Goal: Information Seeking & Learning: Learn about a topic

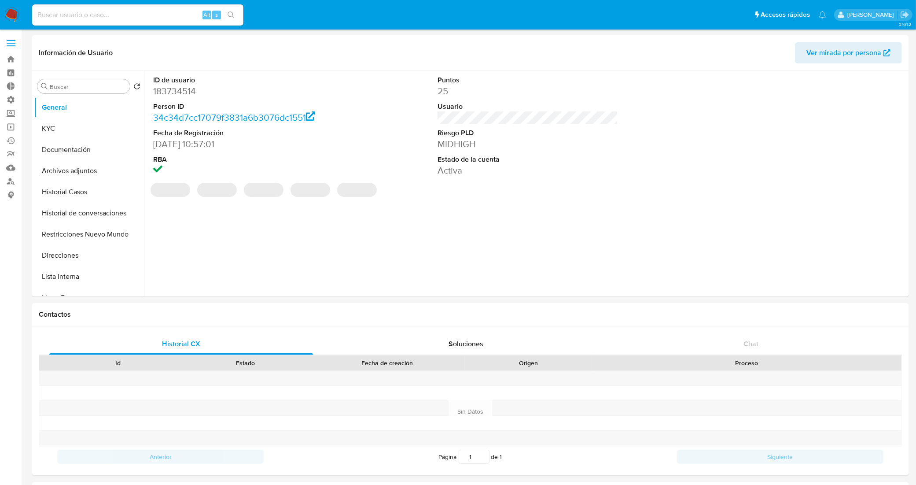
select select "10"
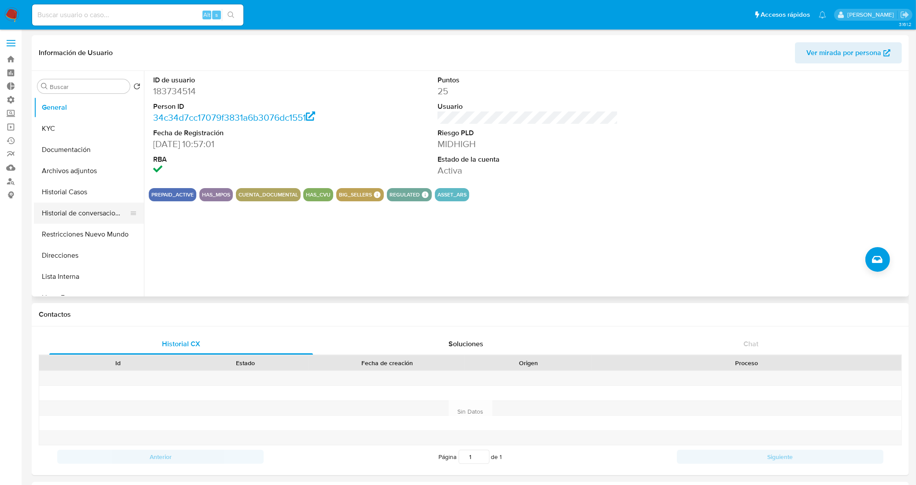
click at [95, 223] on button "Historial de conversaciones" at bounding box center [85, 213] width 103 height 21
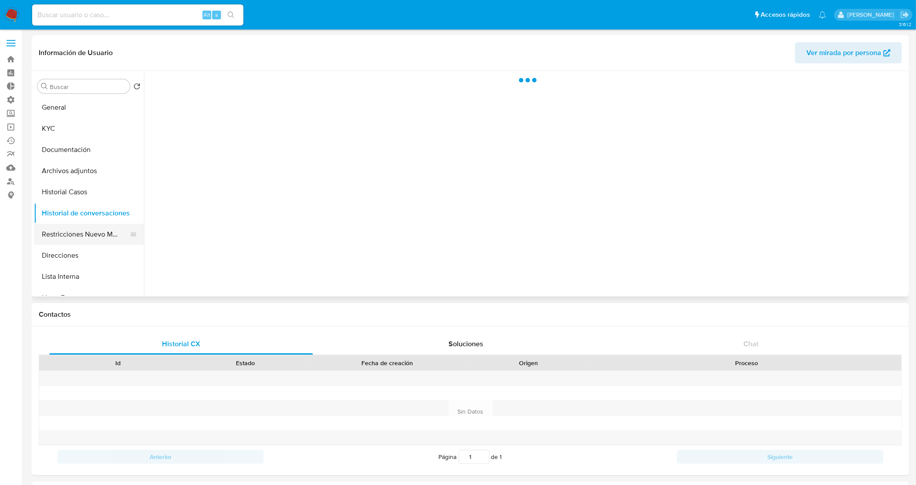
click at [97, 232] on button "Restricciones Nuevo Mundo" at bounding box center [85, 234] width 103 height 21
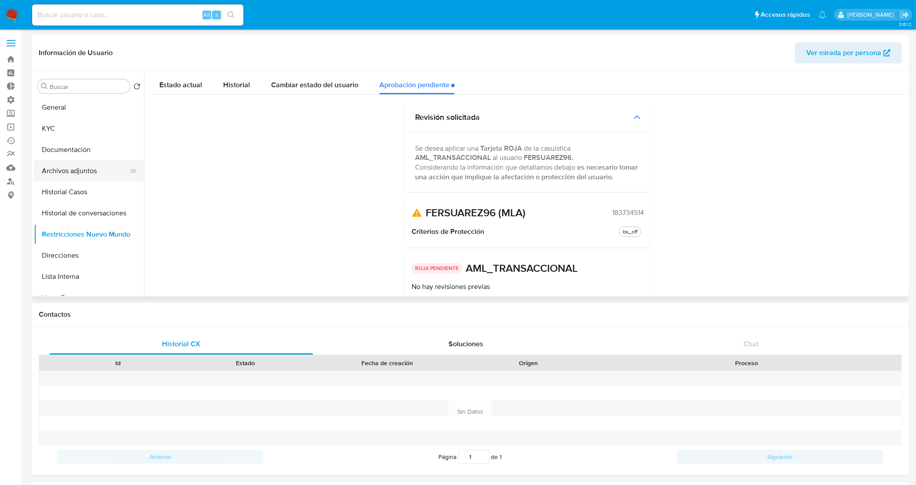
click at [89, 177] on button "Archivos adjuntos" at bounding box center [85, 170] width 103 height 21
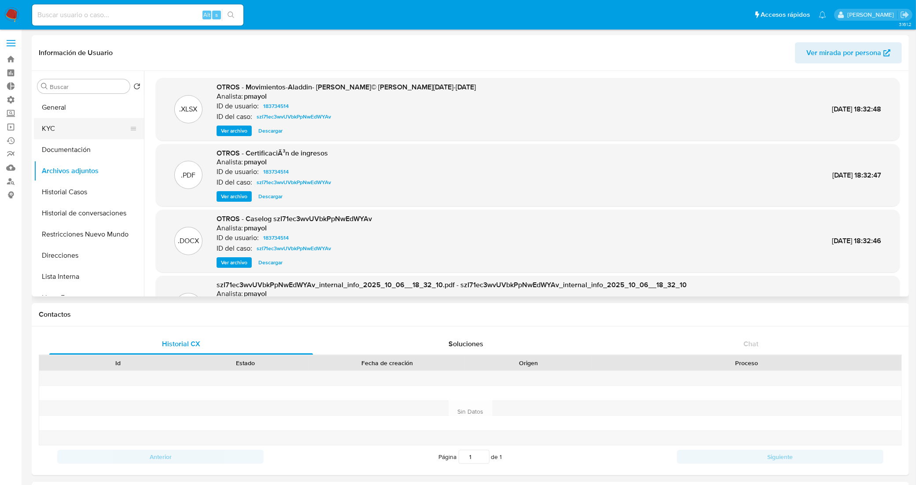
click at [74, 127] on button "KYC" at bounding box center [85, 128] width 103 height 21
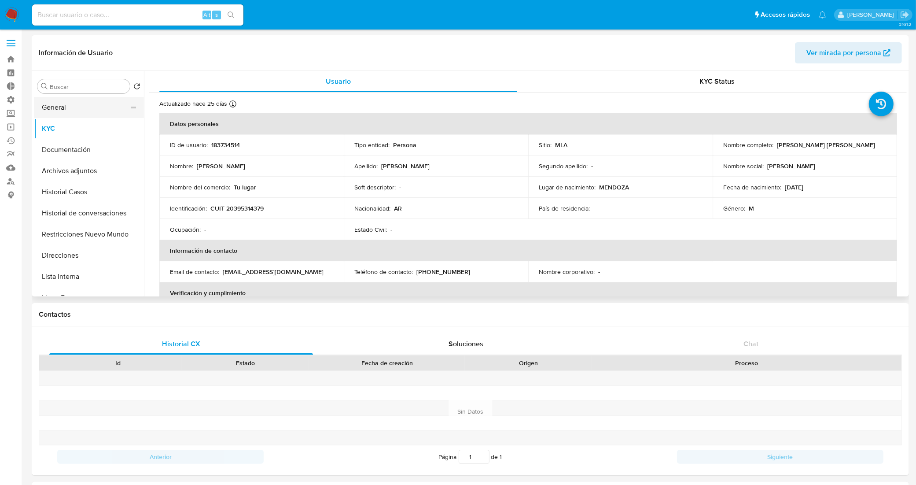
click at [81, 108] on button "General" at bounding box center [85, 107] width 103 height 21
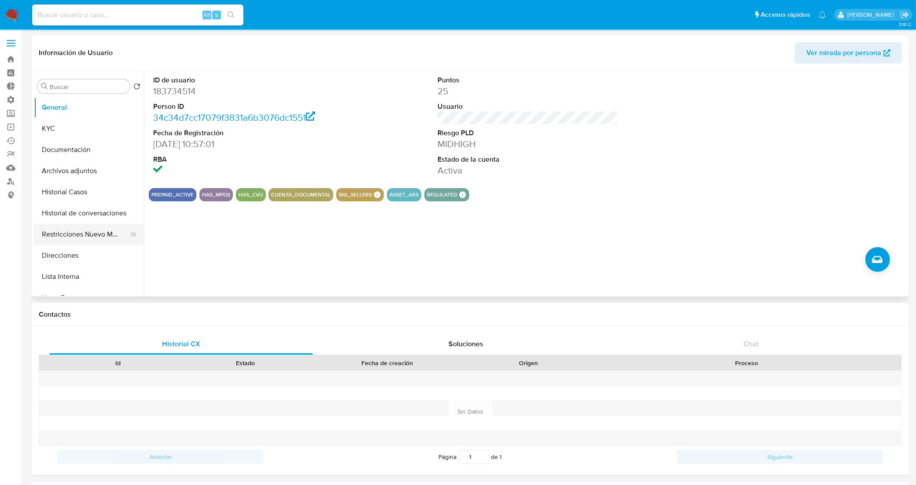
click at [79, 234] on button "Restricciones Nuevo Mundo" at bounding box center [85, 234] width 103 height 21
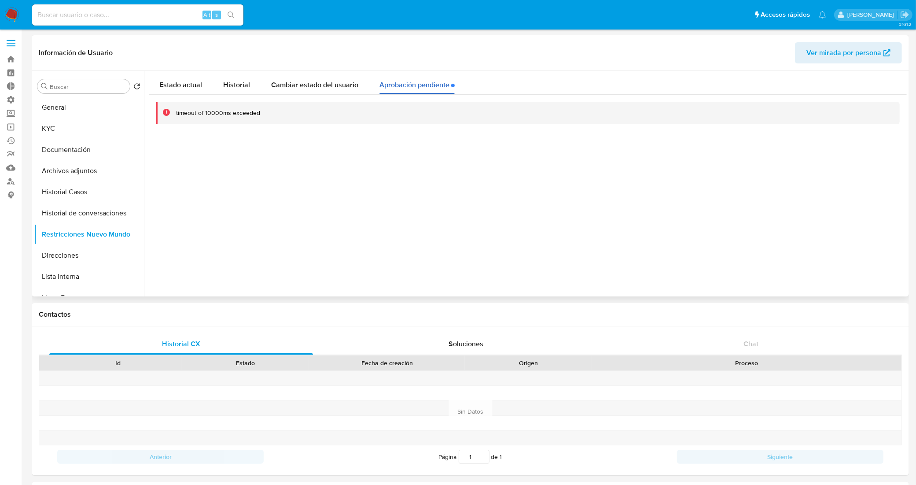
click at [409, 87] on div "Aprobación pendiente" at bounding box center [417, 82] width 75 height 23
click at [317, 82] on span "Cambiar estado del usuario" at bounding box center [314, 85] width 87 height 10
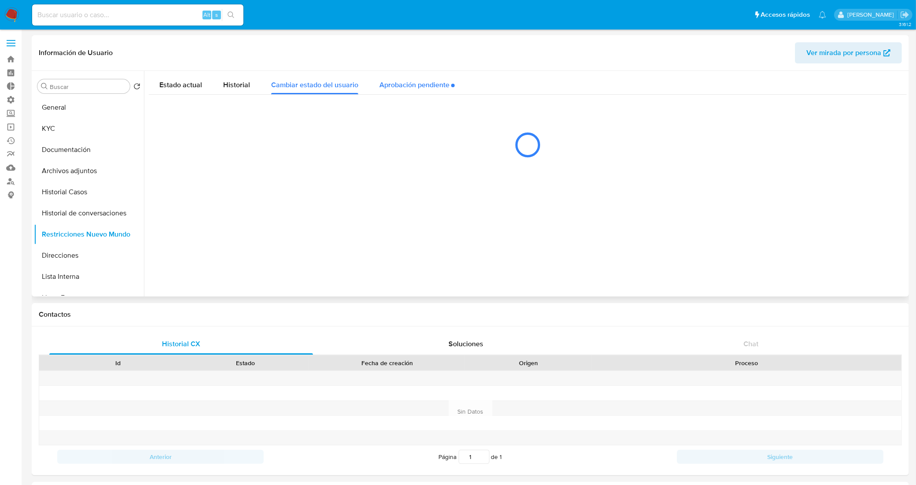
click at [390, 87] on div "Aprobación pendiente" at bounding box center [417, 82] width 75 height 23
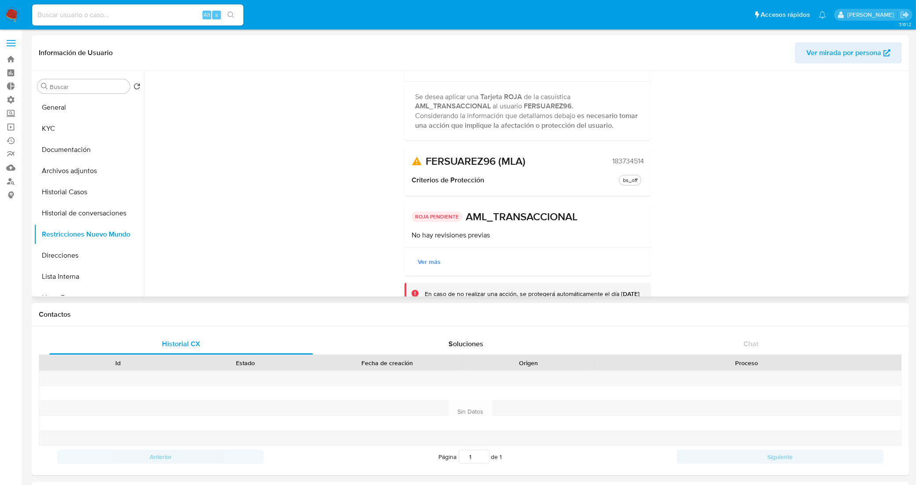
scroll to position [97, 0]
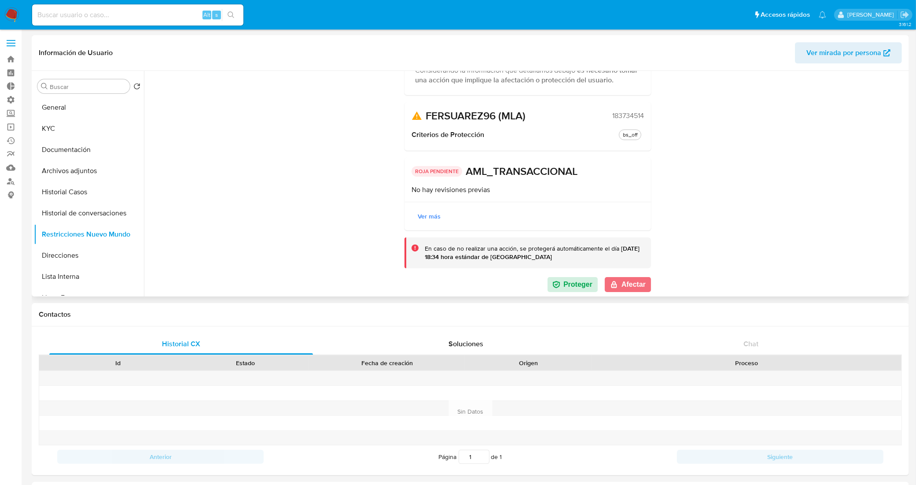
click at [631, 285] on button "Afectar" at bounding box center [628, 284] width 46 height 15
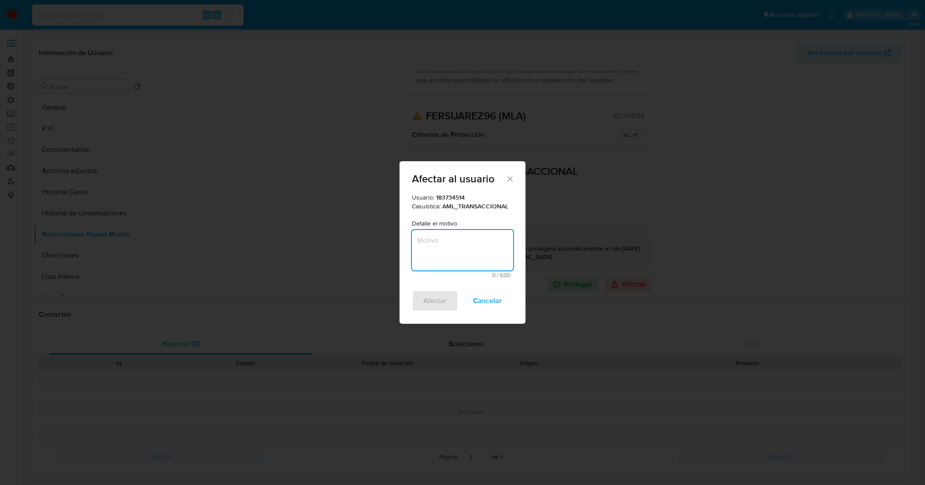
click at [452, 247] on textarea "Motivo" at bounding box center [462, 250] width 101 height 41
type textarea "AML"
click at [436, 296] on span "Afectar" at bounding box center [434, 300] width 23 height 19
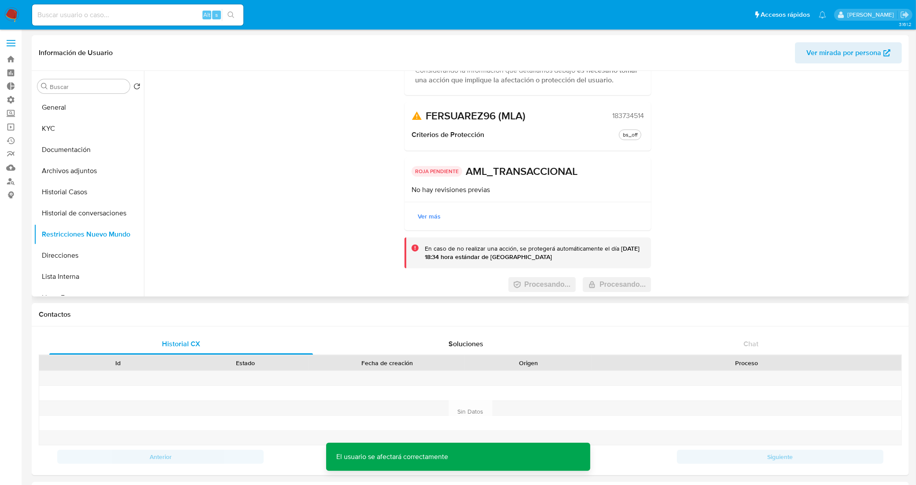
scroll to position [0, 0]
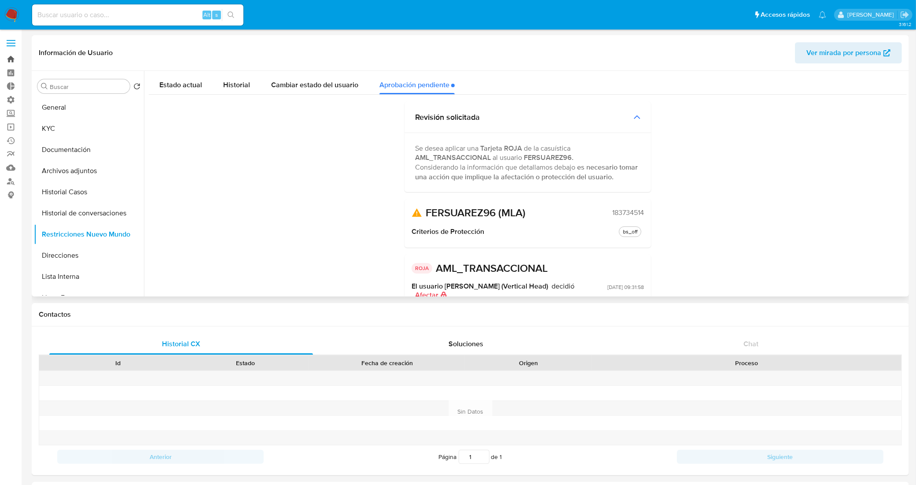
click at [15, 60] on link "Bandeja" at bounding box center [52, 59] width 105 height 14
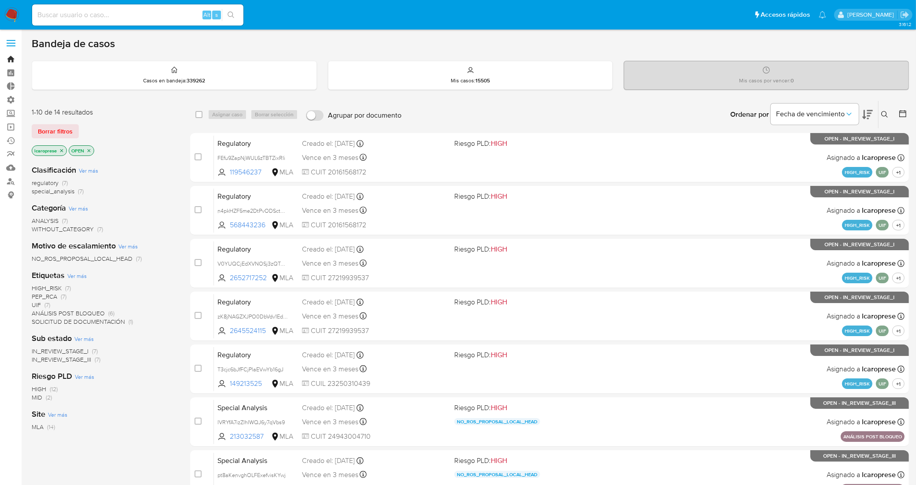
click at [11, 59] on link "Bandeja" at bounding box center [52, 59] width 105 height 14
click at [9, 178] on link "Buscador de personas" at bounding box center [52, 181] width 105 height 14
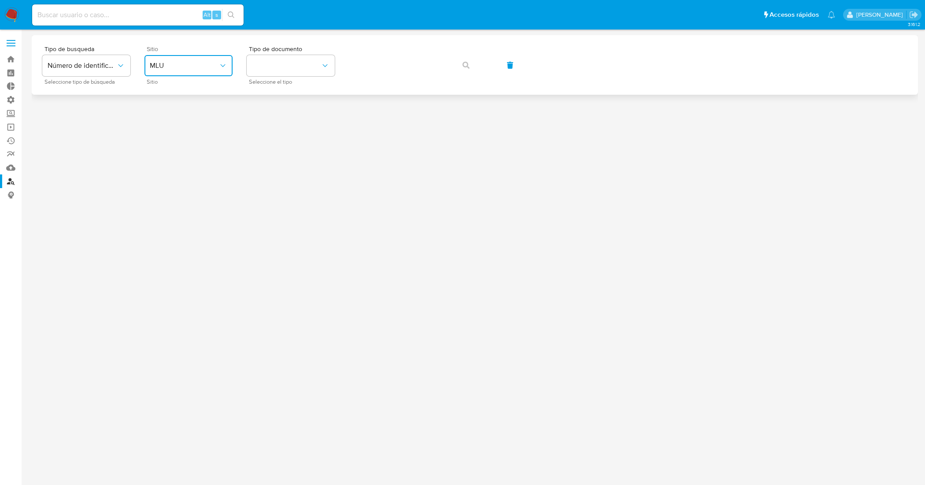
click at [214, 68] on span "MLU" at bounding box center [184, 65] width 69 height 9
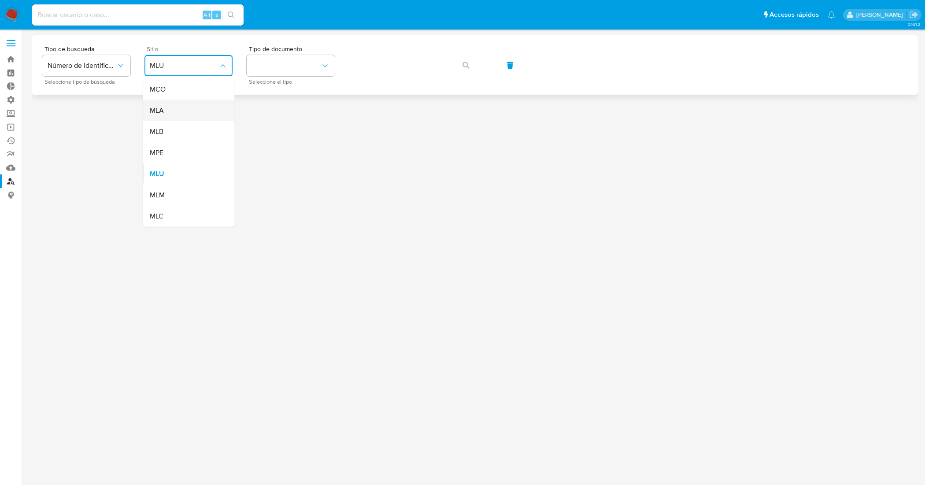
click at [195, 113] on div "MLA" at bounding box center [186, 110] width 72 height 21
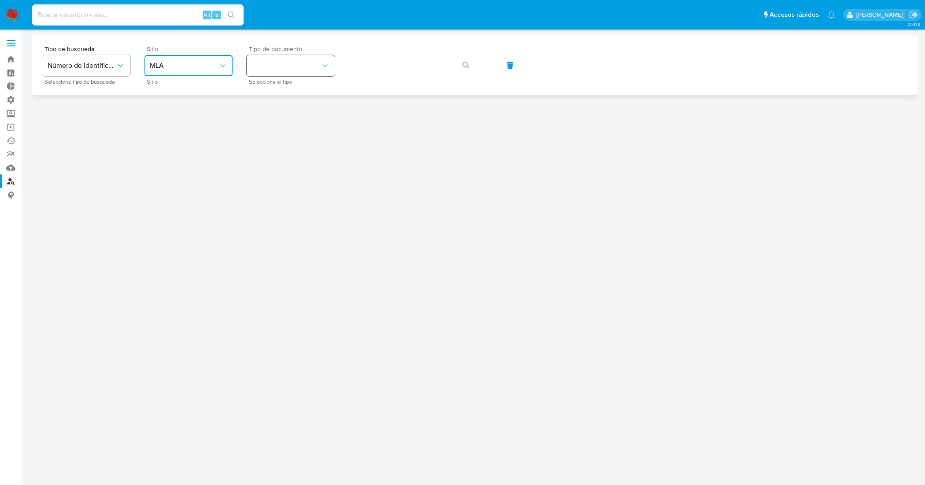
click at [302, 71] on button "identificationType" at bounding box center [291, 65] width 88 height 21
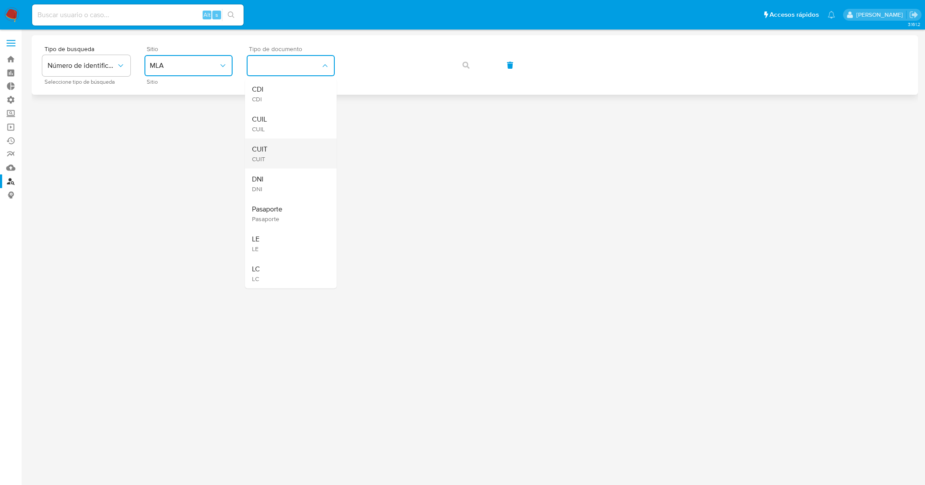
click at [277, 152] on div "CUIT CUIT" at bounding box center [288, 154] width 72 height 30
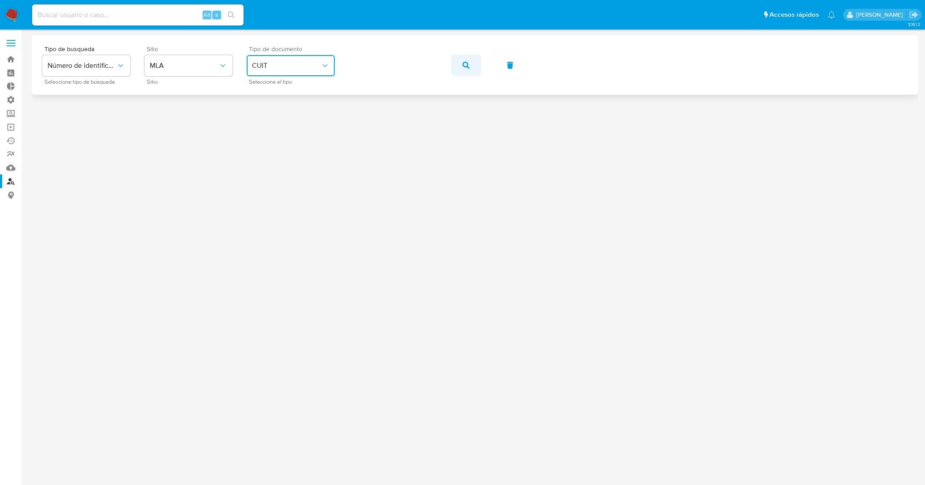
click at [473, 67] on button "button" at bounding box center [466, 65] width 30 height 21
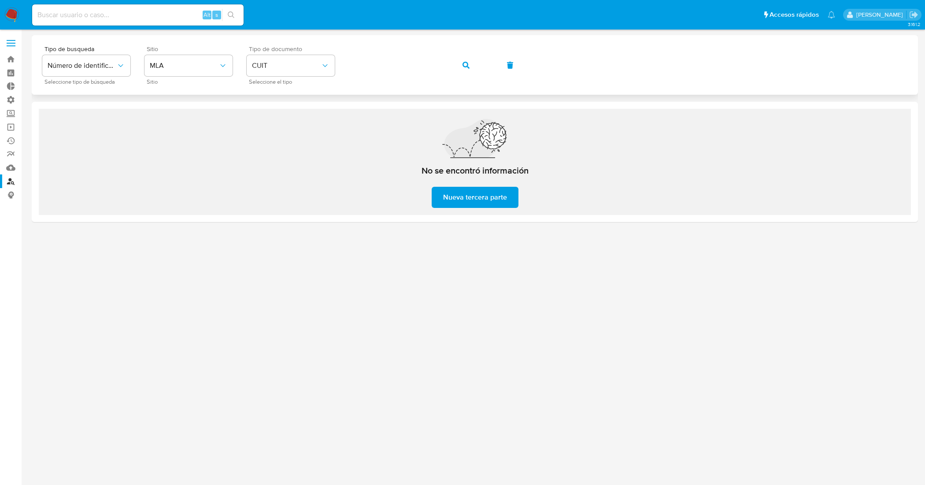
click at [472, 63] on button "button" at bounding box center [466, 65] width 30 height 21
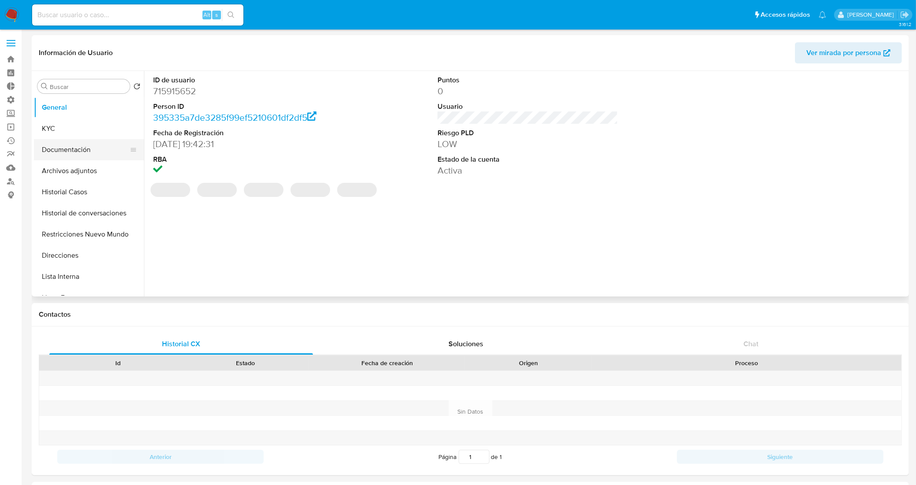
click at [74, 145] on button "Documentación" at bounding box center [85, 149] width 103 height 21
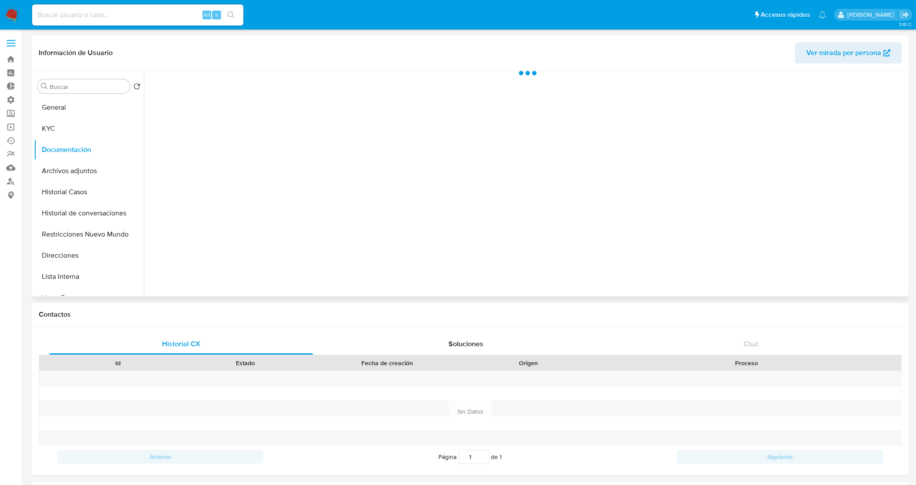
select select "10"
click at [225, 126] on button "Prueba de vida" at bounding box center [237, 137] width 176 height 22
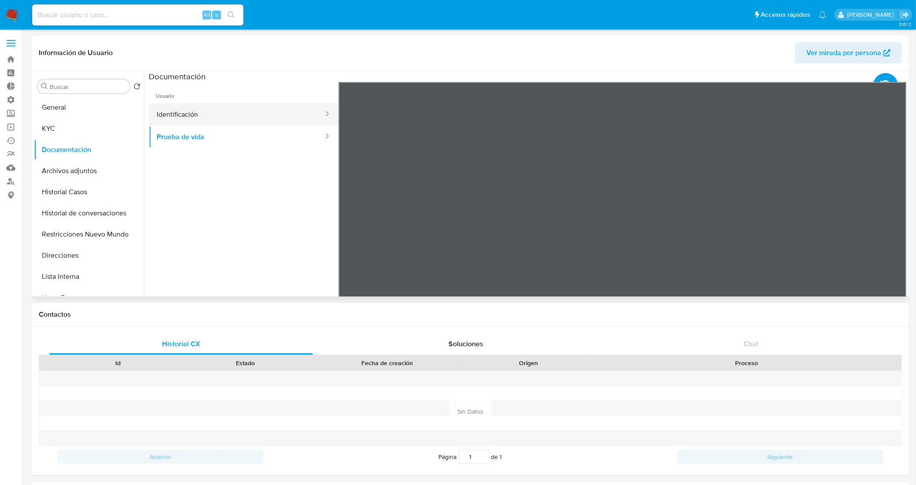
click at [243, 115] on button "Identificación" at bounding box center [237, 114] width 176 height 22
click at [895, 219] on icon at bounding box center [896, 225] width 18 height 18
click at [348, 223] on icon at bounding box center [349, 225] width 5 height 9
click at [59, 197] on button "Historial Casos" at bounding box center [85, 191] width 103 height 21
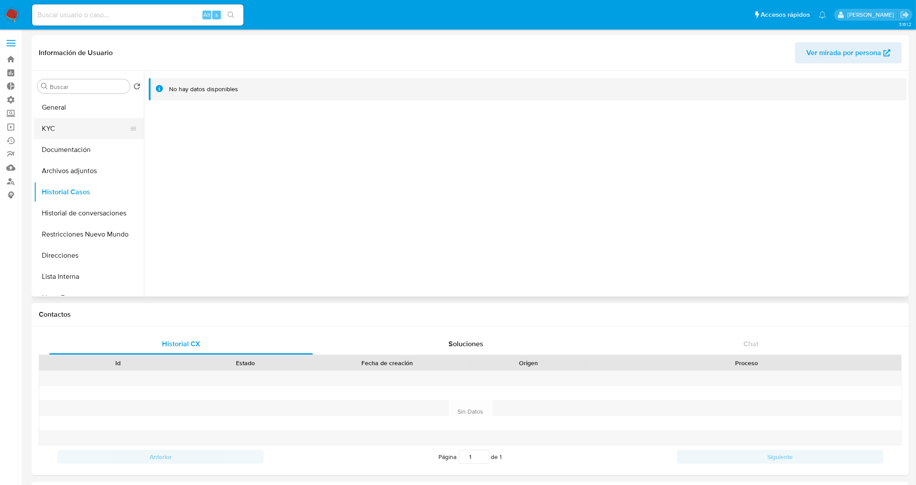
click at [65, 130] on button "KYC" at bounding box center [85, 128] width 103 height 21
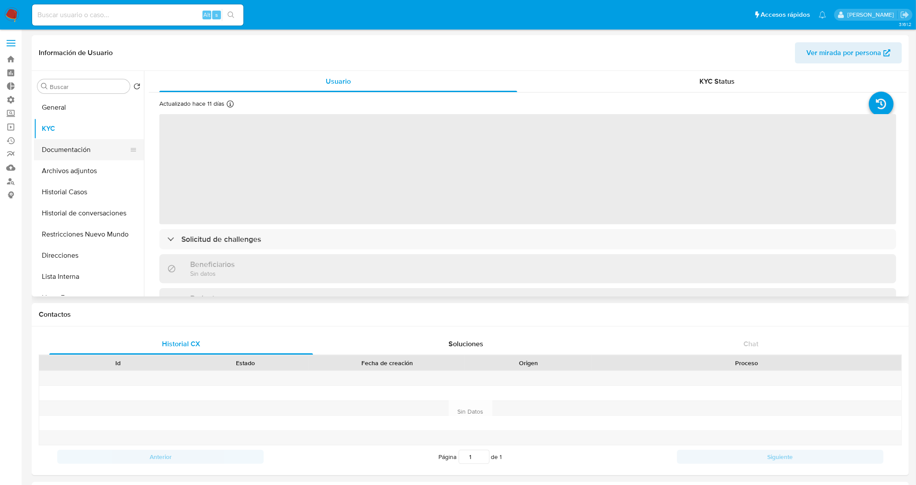
click at [65, 148] on button "Documentación" at bounding box center [85, 149] width 103 height 21
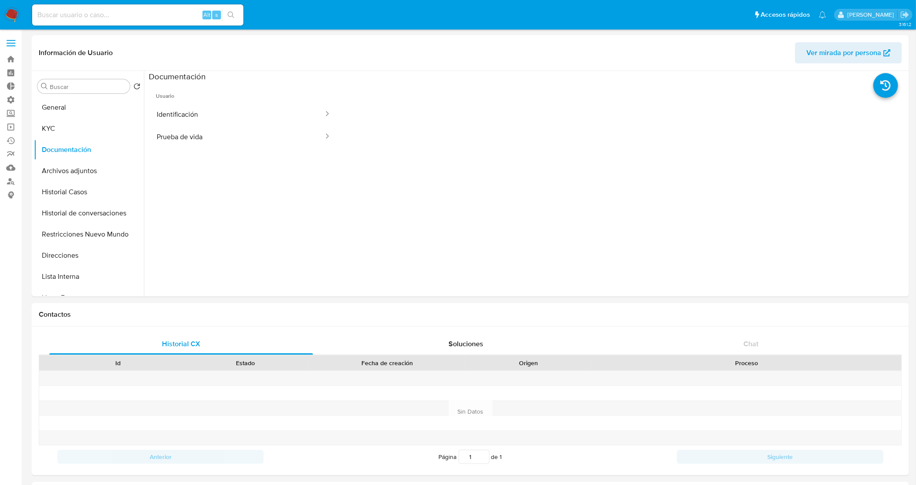
click at [230, 146] on button "Prueba de vida" at bounding box center [237, 137] width 176 height 22
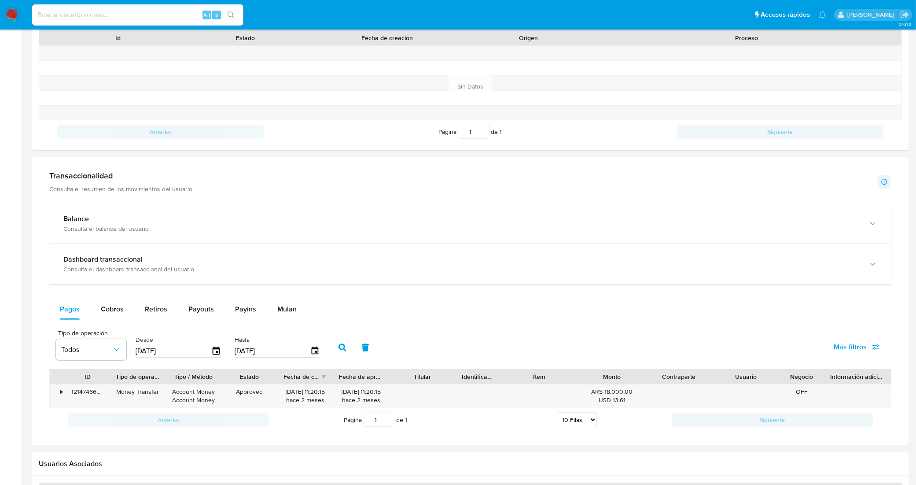
scroll to position [453, 0]
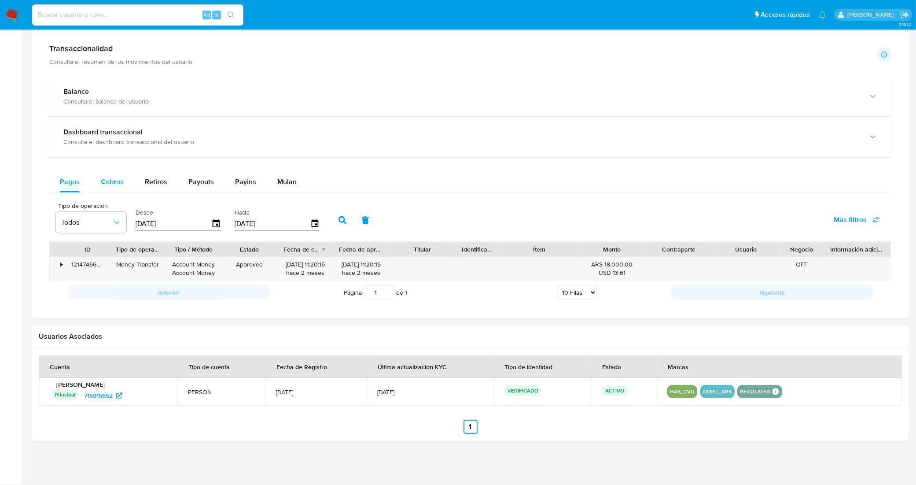
click at [107, 184] on span "Cobros" at bounding box center [112, 182] width 23 height 10
select select "10"
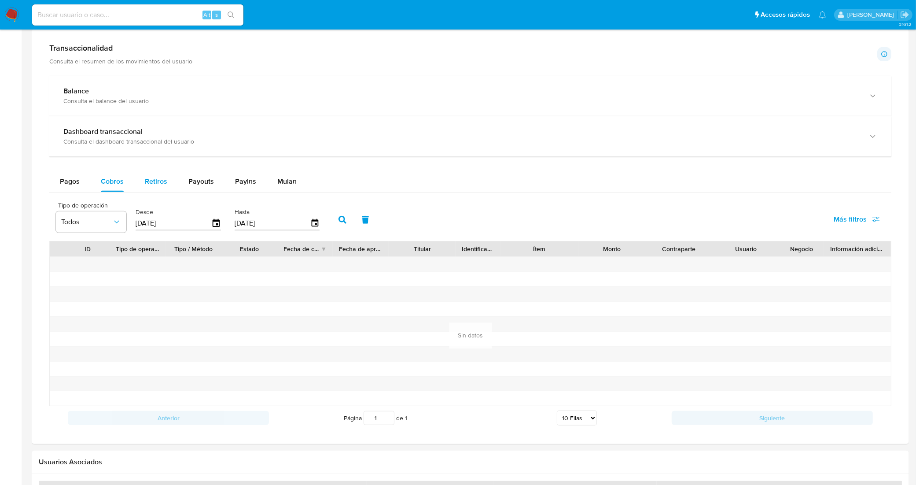
click at [158, 181] on span "Retiros" at bounding box center [156, 181] width 22 height 10
select select "10"
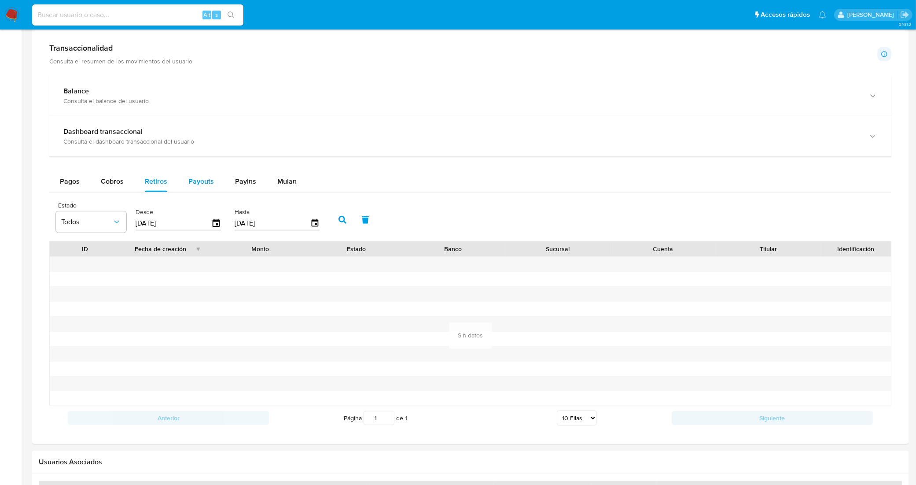
click at [197, 183] on span "Payouts" at bounding box center [201, 181] width 26 height 10
select select "10"
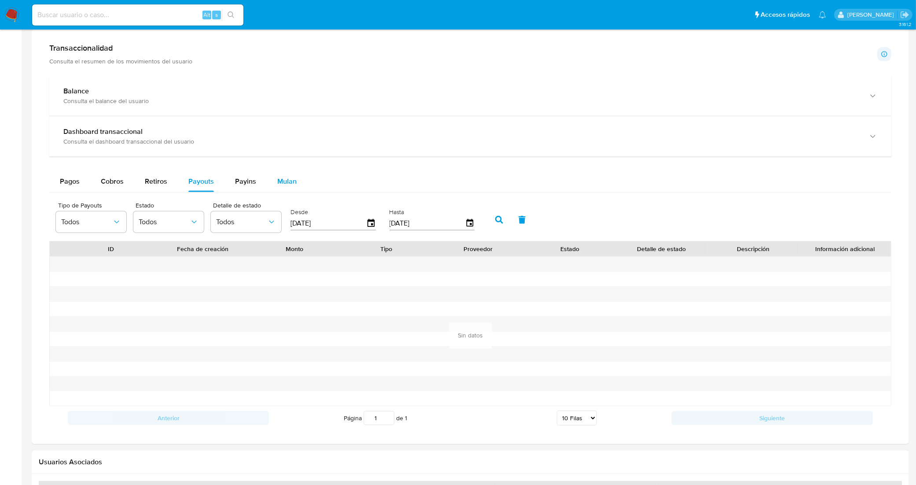
click at [297, 181] on button "Mulan" at bounding box center [287, 181] width 41 height 21
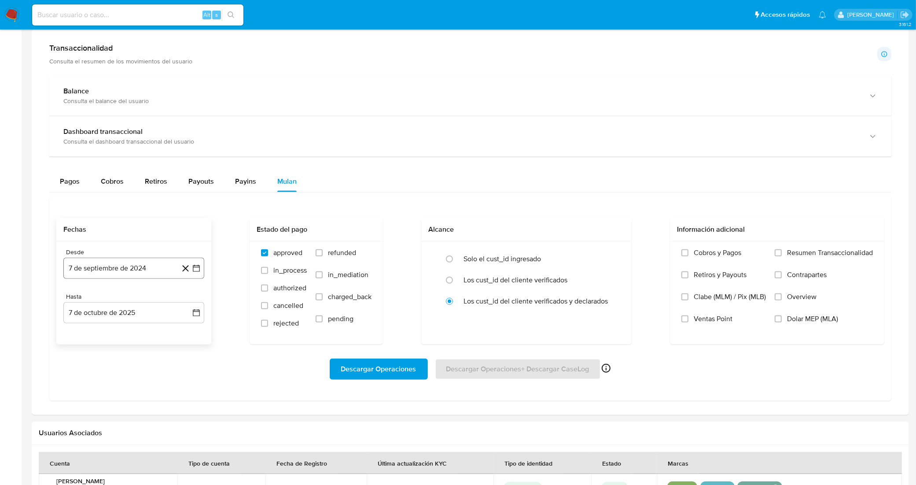
drag, startPoint x: 161, startPoint y: 271, endPoint x: 161, endPoint y: 261, distance: 10.1
click at [161, 265] on button "7 de septiembre de 2024" at bounding box center [133, 268] width 141 height 21
click at [184, 302] on icon "Mes siguiente" at bounding box center [188, 300] width 11 height 11
click at [188, 301] on icon "Mes siguiente" at bounding box center [188, 300] width 11 height 11
click at [153, 351] on button "8" at bounding box center [151, 350] width 14 height 14
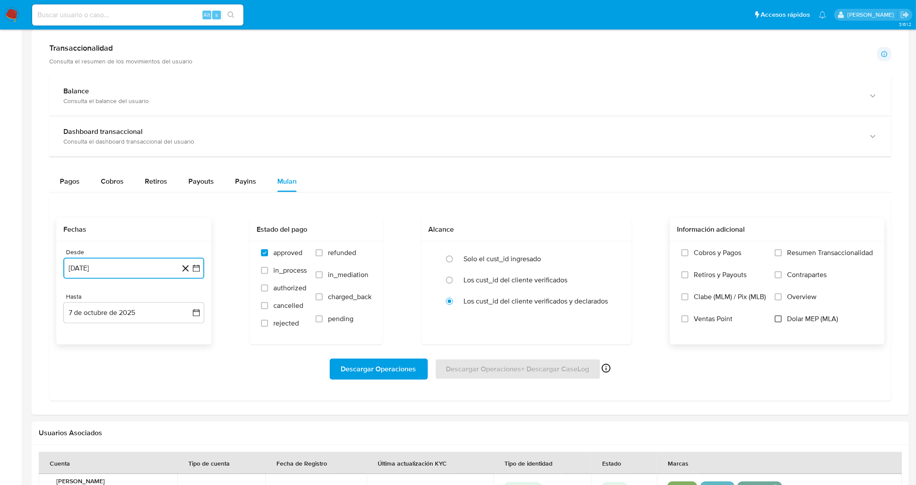
click at [780, 318] on input "Dolar MEP (MLA)" at bounding box center [778, 318] width 7 height 7
click at [362, 373] on span "Descargar Operaciones" at bounding box center [378, 368] width 75 height 19
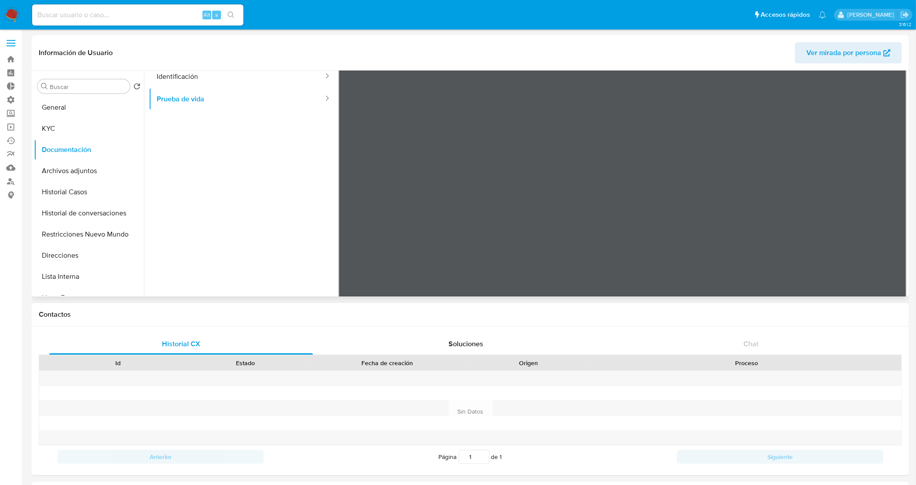
scroll to position [0, 0]
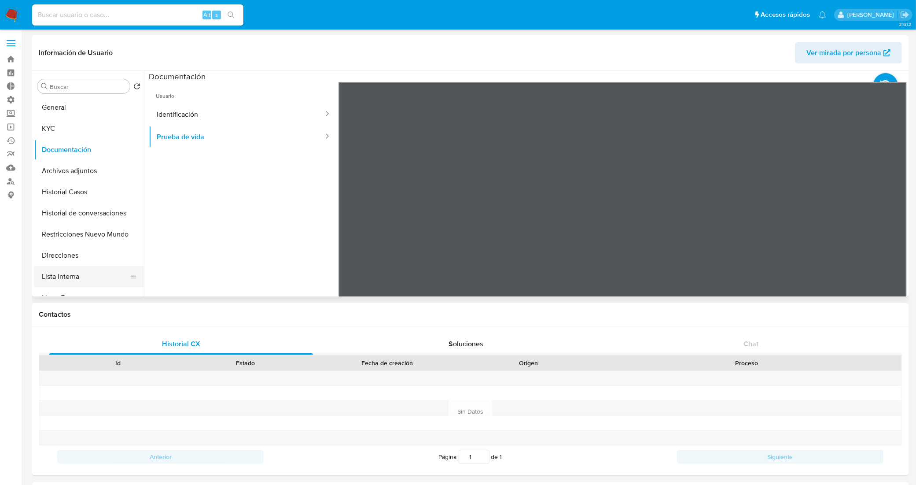
click at [85, 279] on button "Lista Interna" at bounding box center [85, 276] width 103 height 21
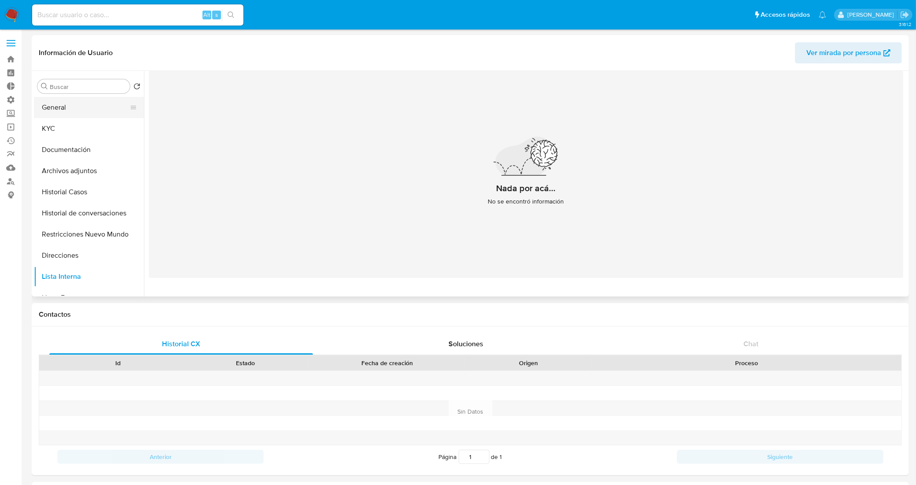
drag, startPoint x: 92, startPoint y: 105, endPoint x: 93, endPoint y: 110, distance: 5.4
click at [93, 108] on button "General" at bounding box center [85, 107] width 103 height 21
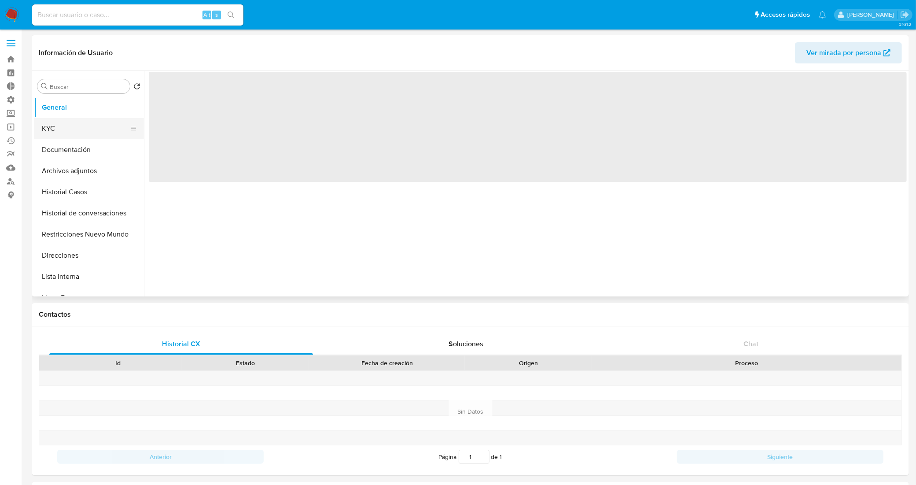
click at [95, 120] on button "KYC" at bounding box center [85, 128] width 103 height 21
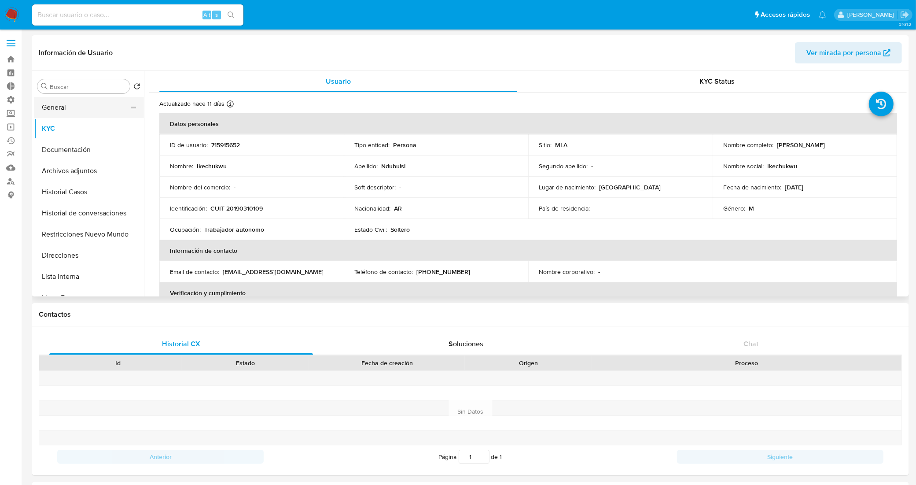
click at [67, 106] on button "General" at bounding box center [85, 107] width 103 height 21
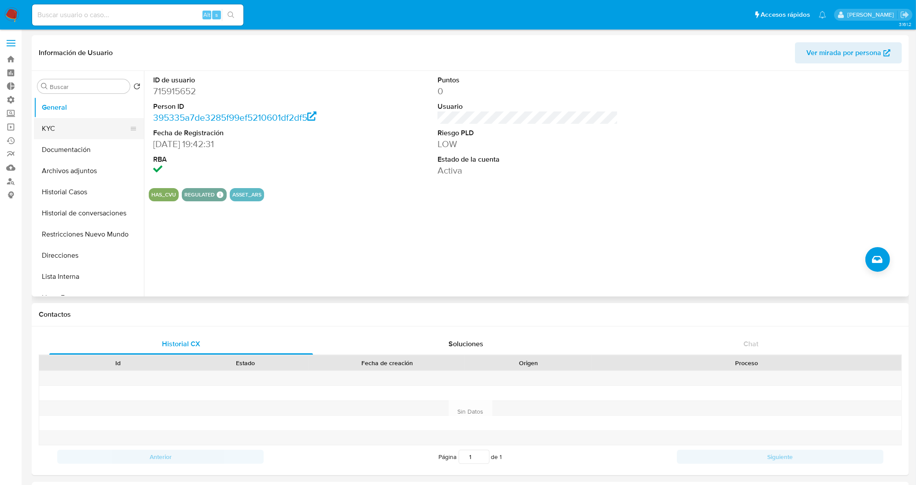
click at [109, 126] on button "KYC" at bounding box center [85, 128] width 103 height 21
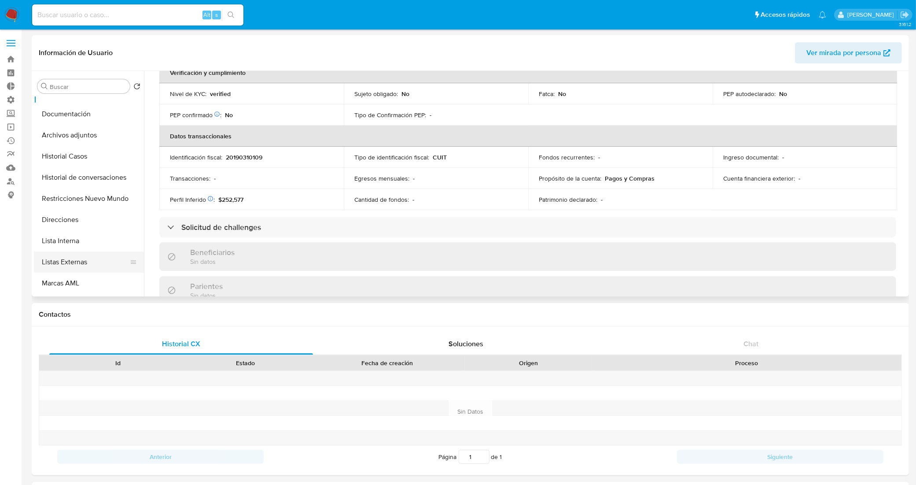
scroll to position [55, 0]
click at [88, 239] on button "Listas Externas" at bounding box center [85, 242] width 103 height 21
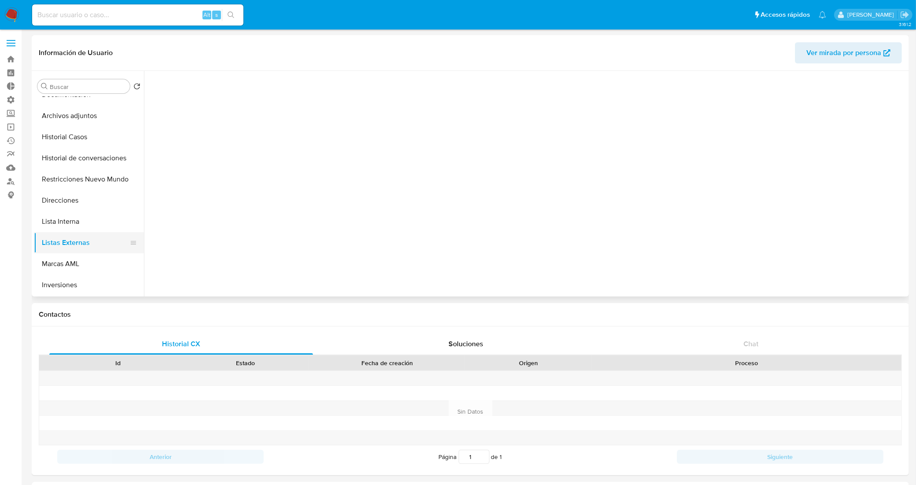
scroll to position [0, 0]
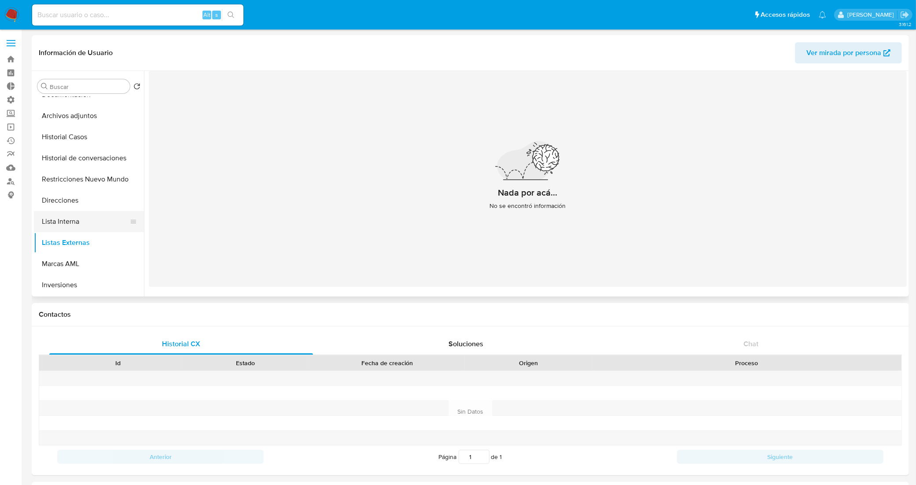
click at [100, 214] on button "Lista Interna" at bounding box center [85, 221] width 103 height 21
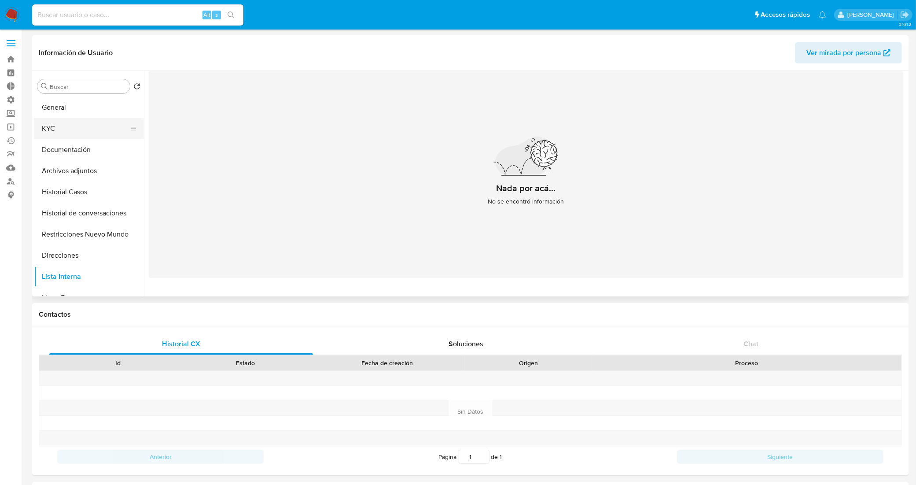
click at [85, 125] on button "KYC" at bounding box center [85, 128] width 103 height 21
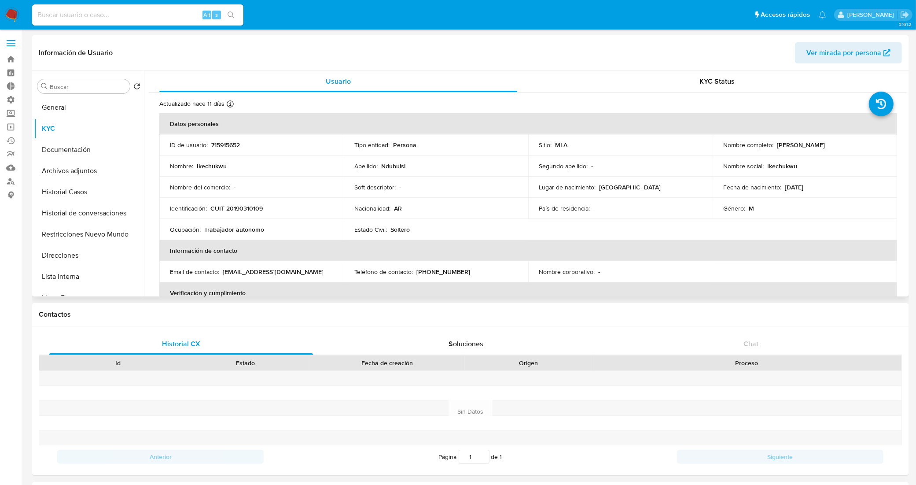
drag, startPoint x: 834, startPoint y: 148, endPoint x: 774, endPoint y: 148, distance: 59.5
click at [774, 148] on div "Nombre completo : Ikechukwu Ndubuisi" at bounding box center [805, 145] width 163 height 8
copy p "[PERSON_NAME]"
click at [88, 143] on button "Documentación" at bounding box center [85, 149] width 103 height 21
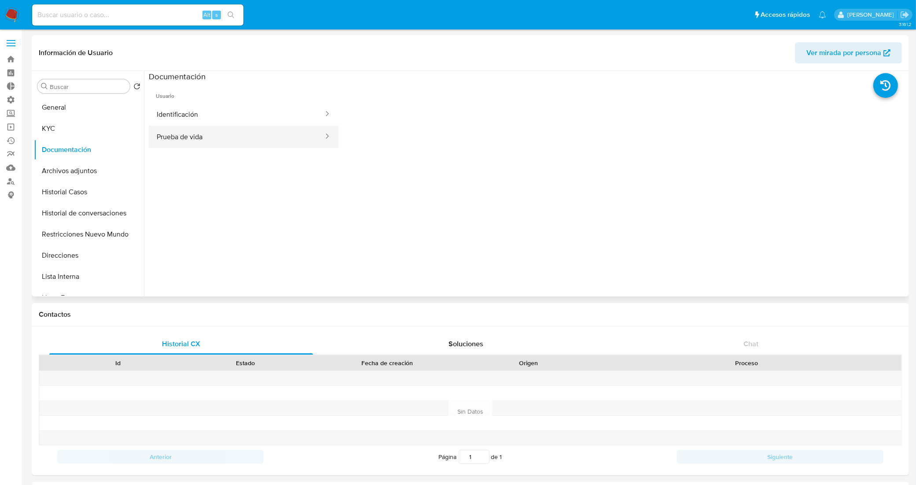
click at [230, 141] on button "Prueba de vida" at bounding box center [237, 137] width 176 height 22
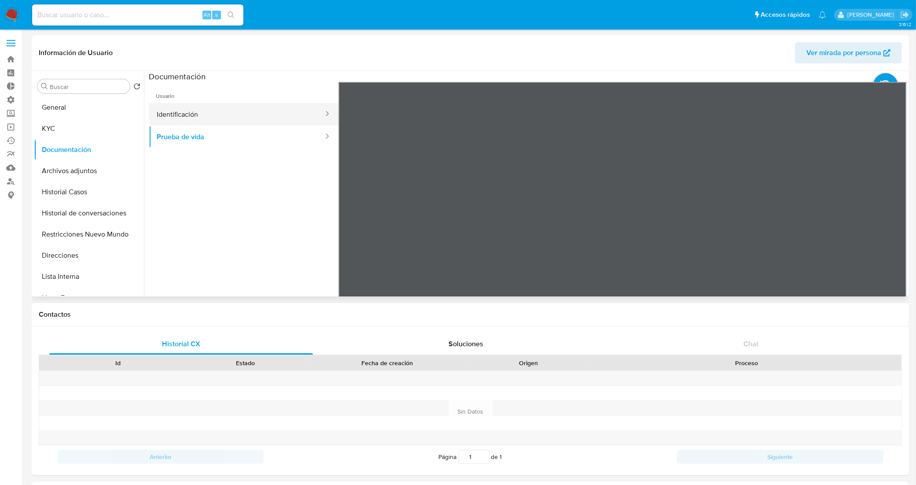
click at [239, 115] on button "Identificación" at bounding box center [237, 114] width 176 height 22
click at [888, 225] on icon at bounding box center [896, 225] width 18 height 18
click at [348, 223] on icon at bounding box center [349, 225] width 5 height 9
click at [107, 122] on button "KYC" at bounding box center [85, 128] width 103 height 21
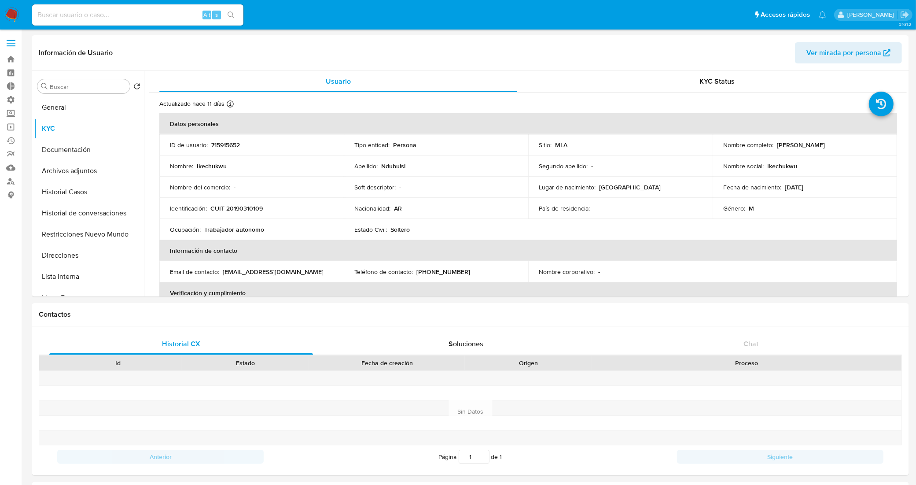
drag, startPoint x: 823, startPoint y: 148, endPoint x: 774, endPoint y: 147, distance: 48.9
click at [774, 147] on div "Nombre completo : Ikechukwu Ndubuisi" at bounding box center [805, 145] width 163 height 8
copy p "[PERSON_NAME]"
click at [65, 143] on button "Documentación" at bounding box center [85, 149] width 103 height 21
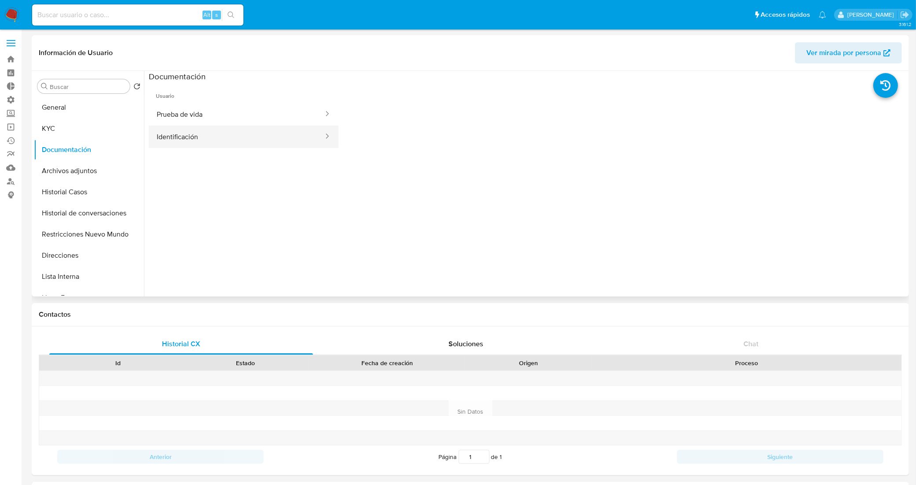
click at [229, 135] on button "Identificación" at bounding box center [237, 137] width 176 height 22
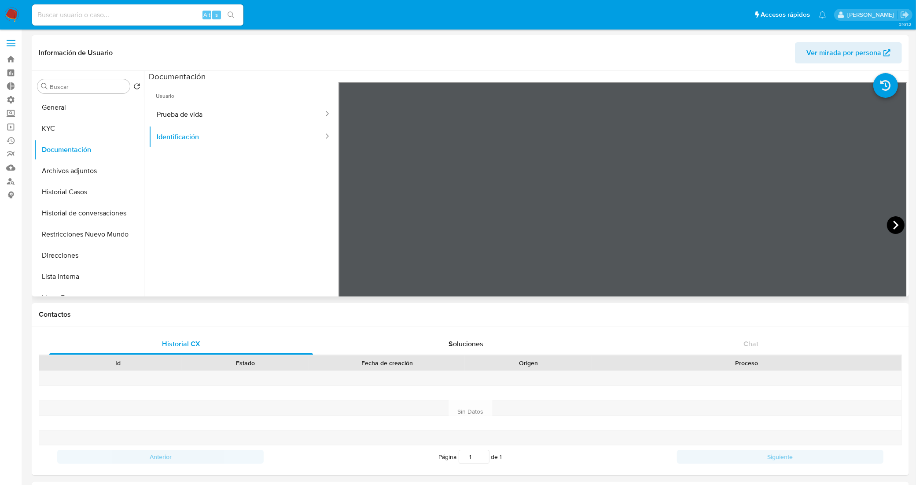
click at [893, 223] on icon at bounding box center [896, 225] width 18 height 18
click at [99, 126] on button "KYC" at bounding box center [85, 128] width 103 height 21
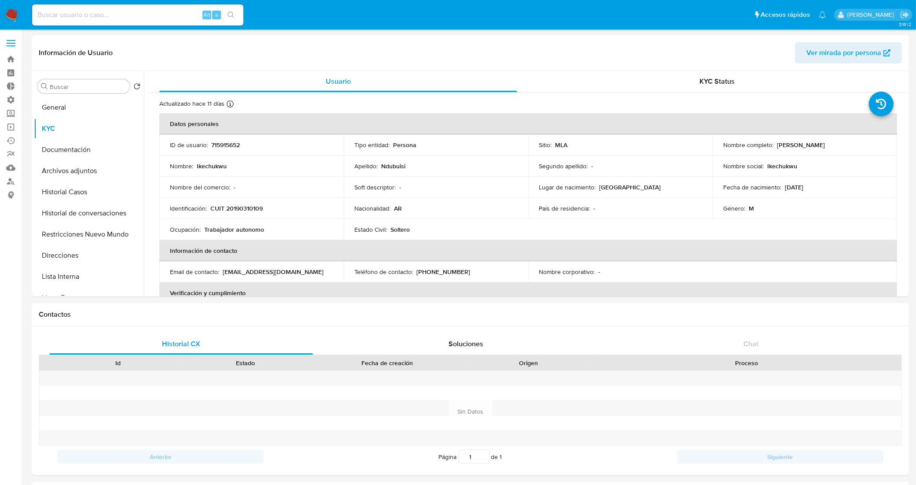
click at [393, 161] on td "Apellido : Ndubuisi" at bounding box center [436, 165] width 185 height 21
copy p "Ndubuisi"
click at [212, 163] on p "Ikechukwu" at bounding box center [212, 166] width 30 height 8
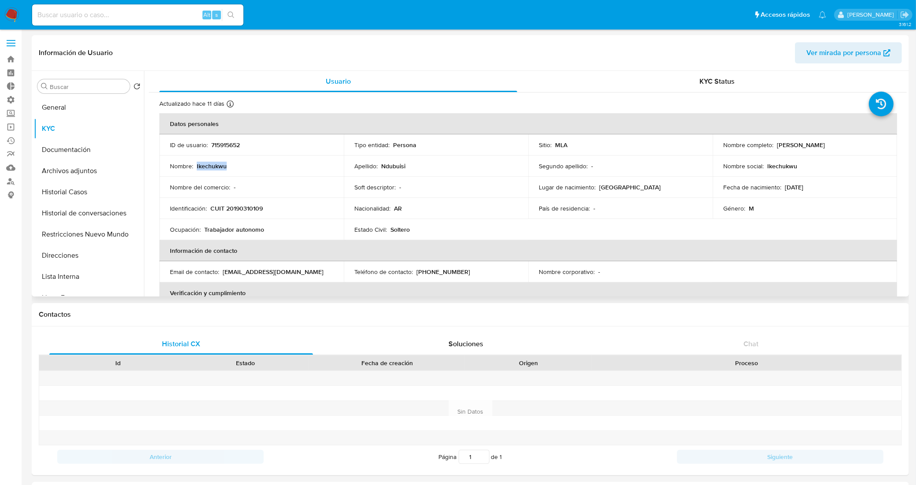
copy p "Ikechukwu"
click at [386, 164] on p "Ndubuisi" at bounding box center [393, 166] width 24 height 8
copy p "Ndubuisi"
click at [13, 58] on link "Bandeja" at bounding box center [52, 59] width 105 height 14
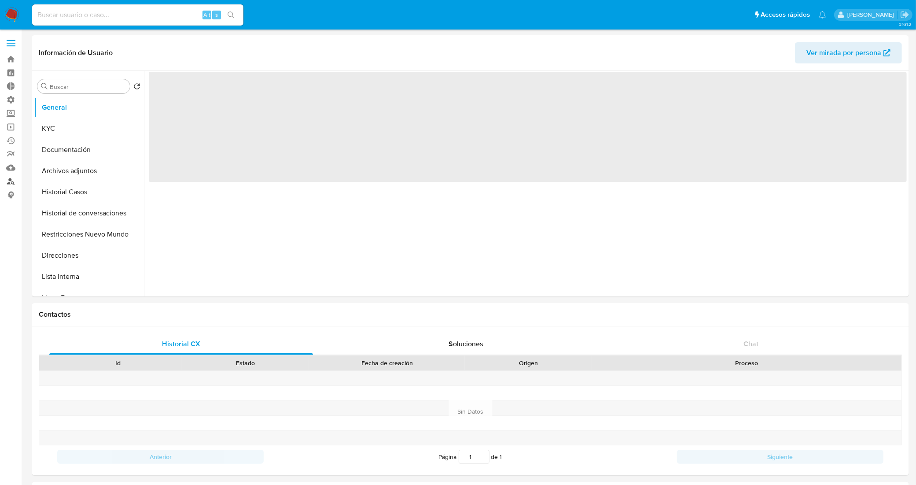
click at [10, 181] on link "Buscador de personas" at bounding box center [52, 181] width 105 height 14
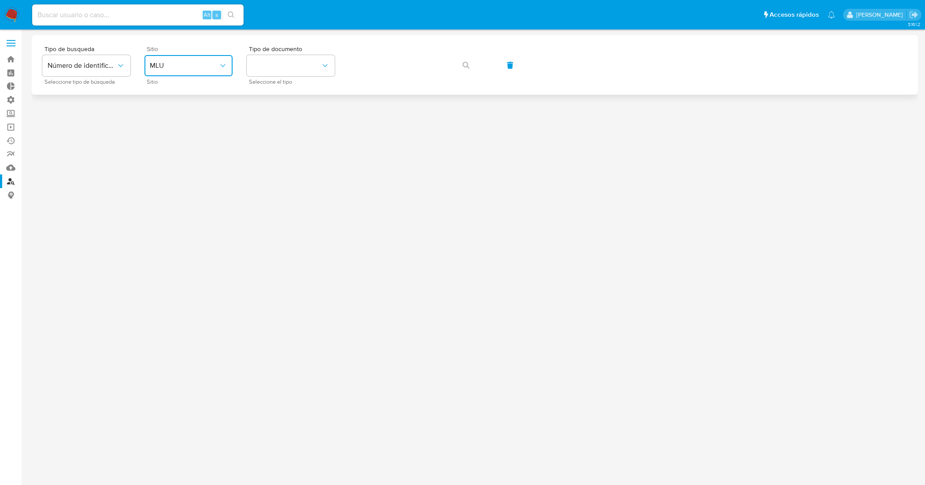
click at [203, 66] on span "MLU" at bounding box center [184, 65] width 69 height 9
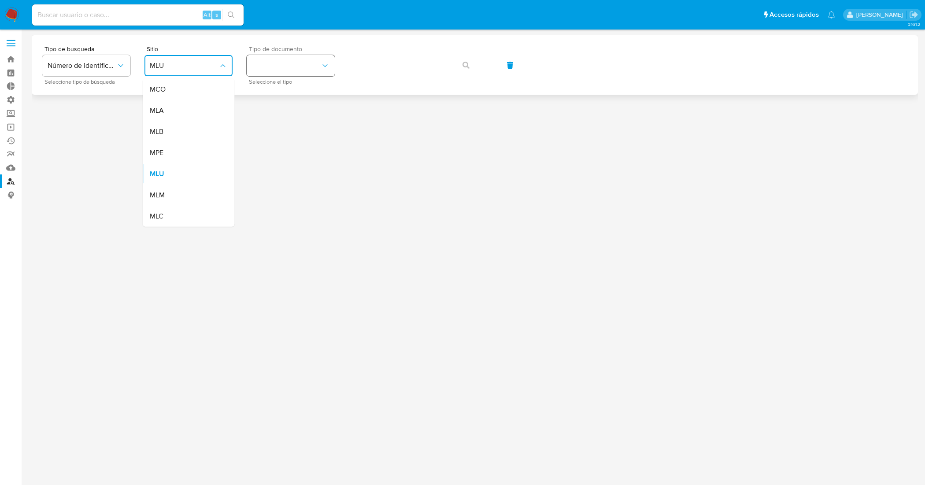
drag, startPoint x: 195, startPoint y: 108, endPoint x: 294, endPoint y: 73, distance: 105.7
click at [195, 108] on div "MLA" at bounding box center [186, 110] width 72 height 21
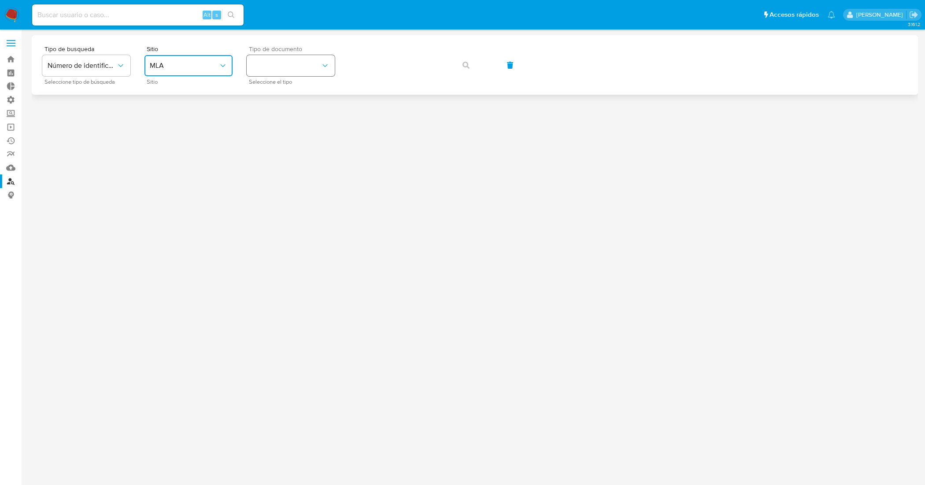
click at [302, 69] on button "identificationType" at bounding box center [291, 65] width 88 height 21
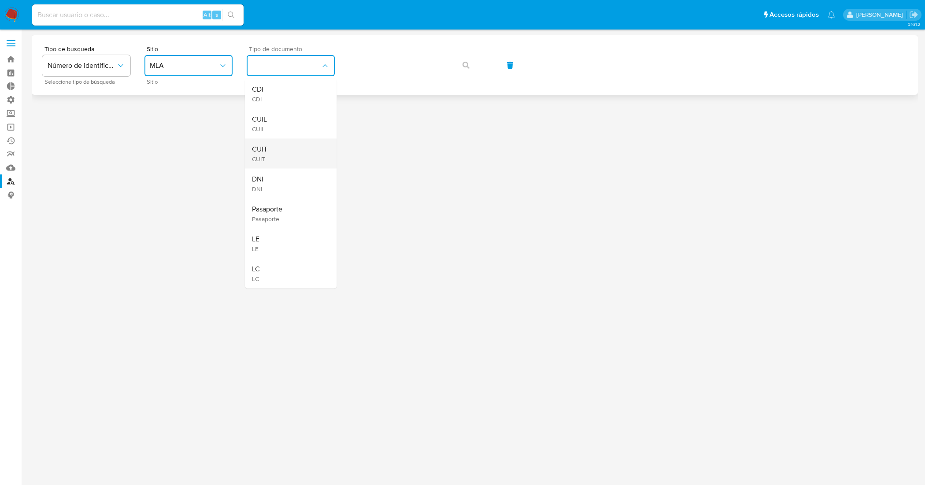
click at [301, 158] on div "CUIT CUIT" at bounding box center [288, 154] width 72 height 30
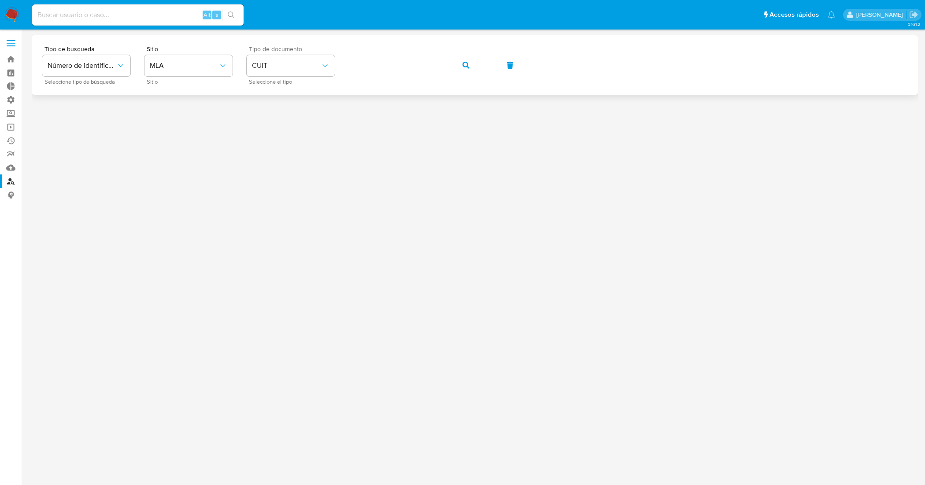
drag, startPoint x: 463, startPoint y: 67, endPoint x: 450, endPoint y: 82, distance: 20.6
click at [465, 67] on icon "button" at bounding box center [465, 65] width 7 height 7
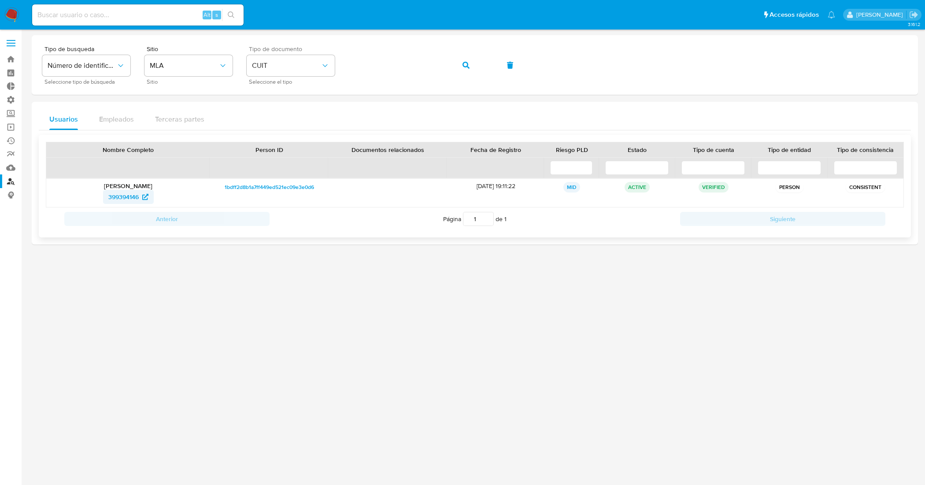
click at [128, 198] on span "399394146" at bounding box center [123, 197] width 30 height 14
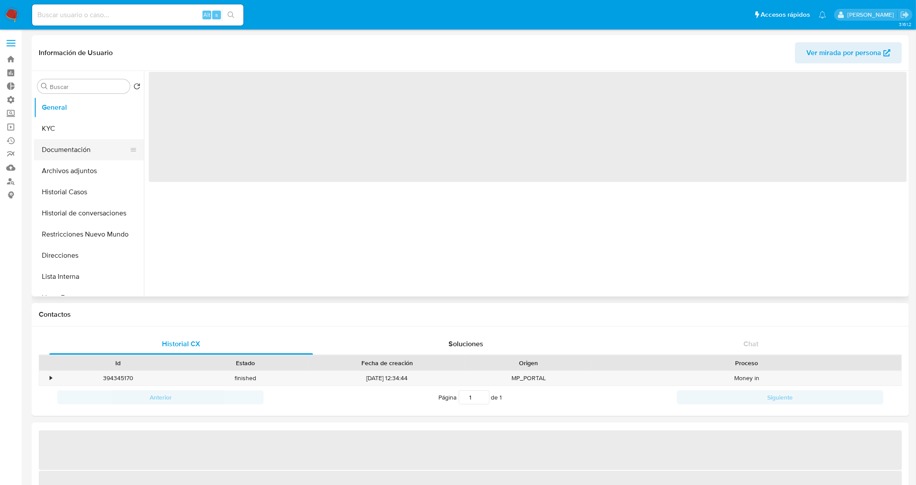
click at [90, 148] on button "Documentación" at bounding box center [85, 149] width 103 height 21
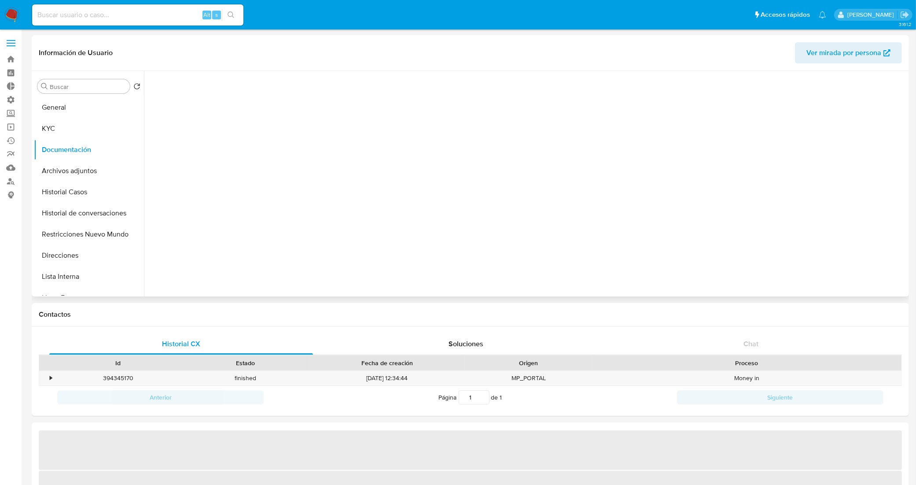
select select "10"
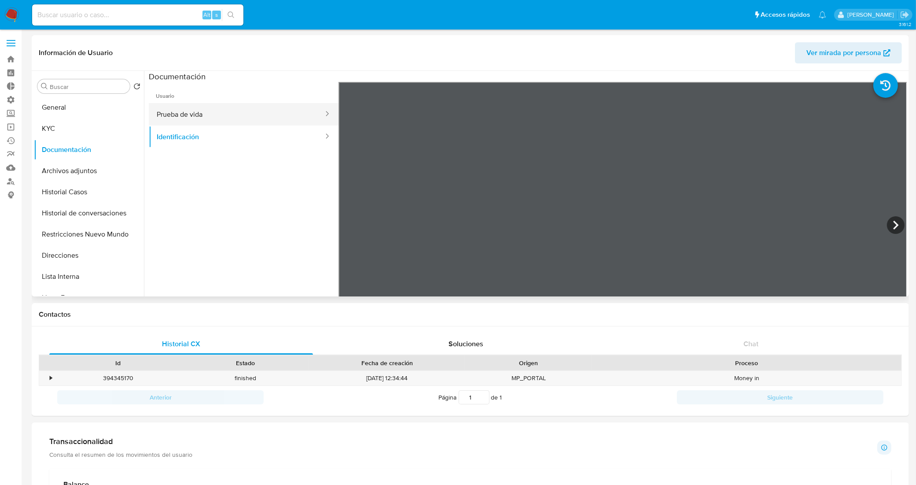
click at [207, 108] on button "Prueba de vida" at bounding box center [237, 114] width 176 height 22
click at [890, 221] on icon at bounding box center [896, 225] width 18 height 18
click at [889, 217] on div at bounding box center [623, 226] width 569 height 289
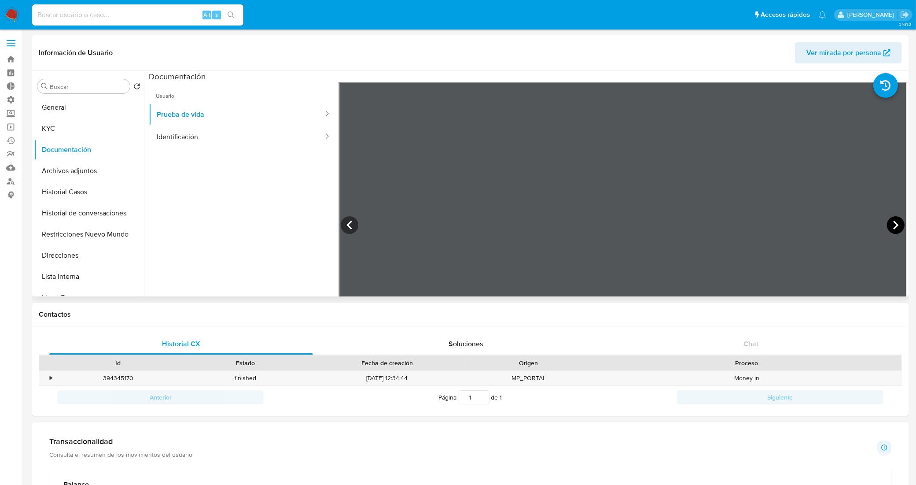
click at [894, 221] on icon at bounding box center [896, 225] width 18 height 18
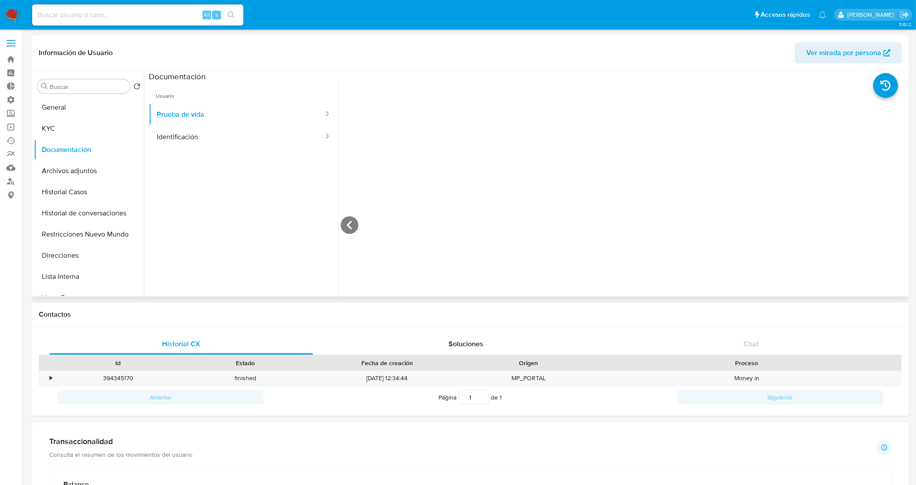
scroll to position [385, 0]
click at [346, 225] on icon at bounding box center [350, 225] width 18 height 18
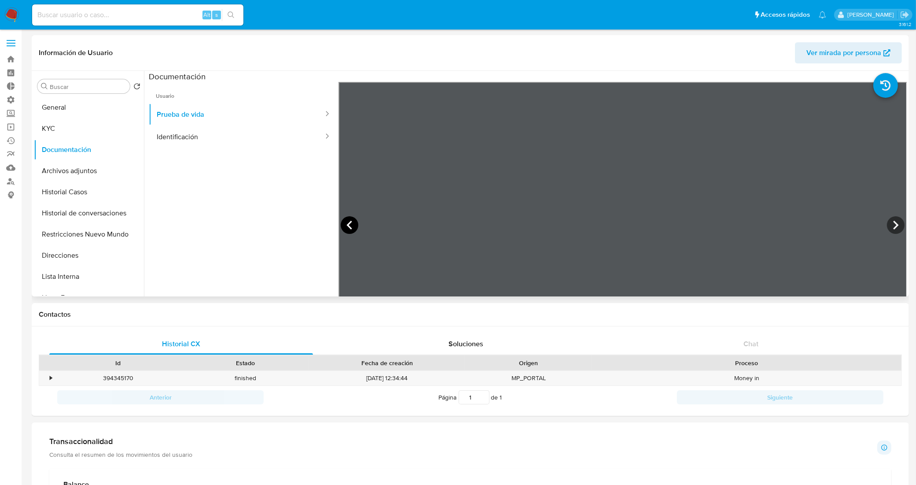
click at [346, 225] on icon at bounding box center [350, 225] width 18 height 18
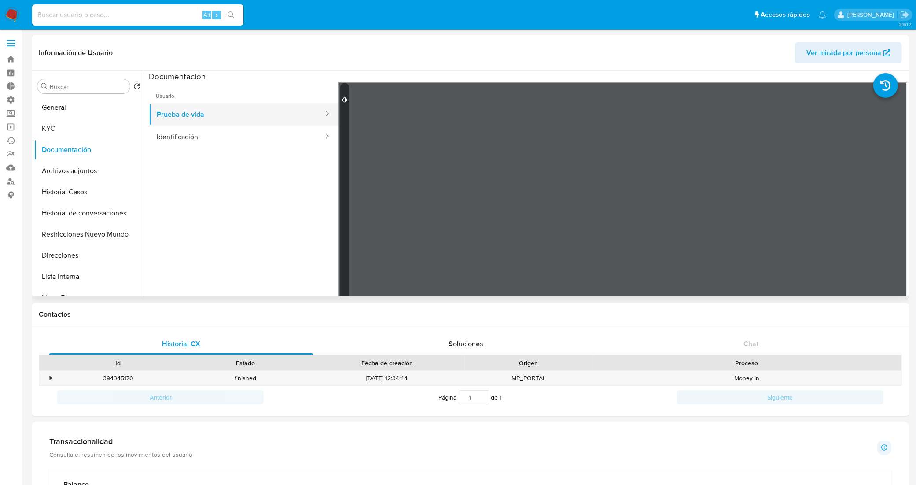
drag, startPoint x: 188, startPoint y: 103, endPoint x: 193, endPoint y: 111, distance: 8.3
click at [188, 104] on button "Prueba de vida" at bounding box center [237, 114] width 176 height 22
click at [195, 111] on button "Prueba de vida" at bounding box center [237, 114] width 176 height 22
click at [208, 140] on button "Identificación" at bounding box center [237, 137] width 176 height 22
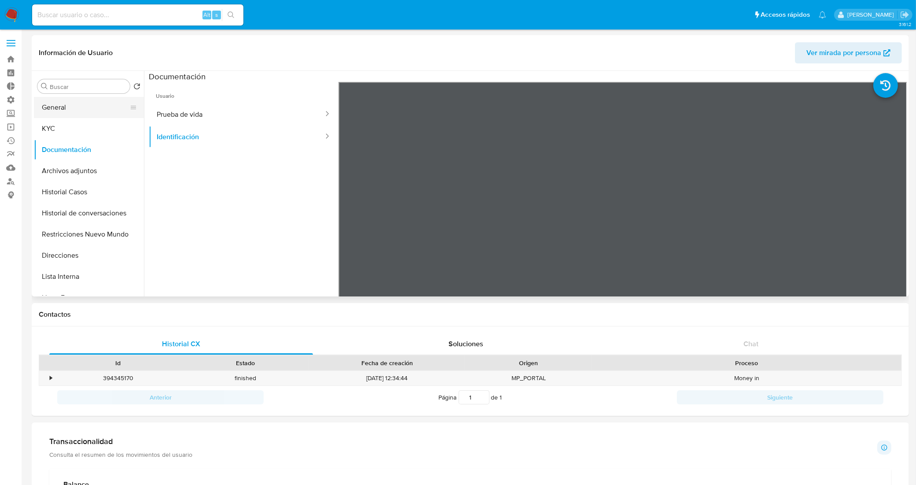
click at [86, 109] on button "General" at bounding box center [85, 107] width 103 height 21
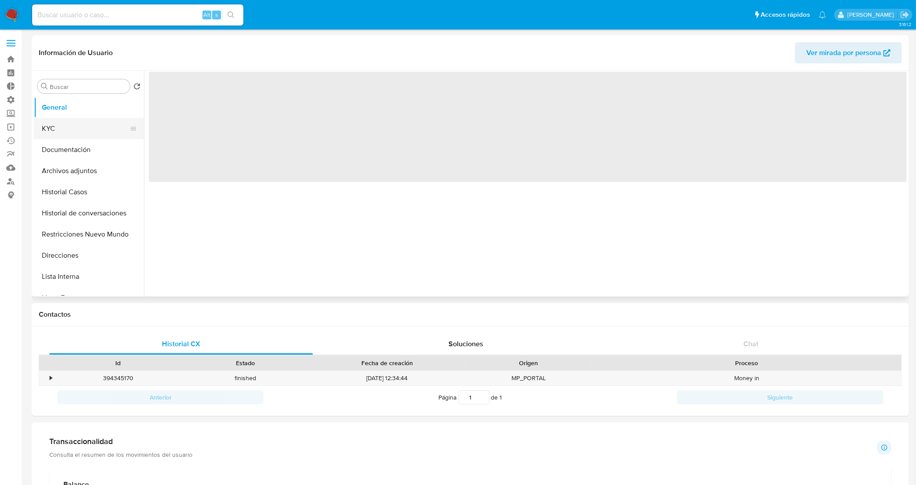
click at [89, 126] on button "KYC" at bounding box center [85, 128] width 103 height 21
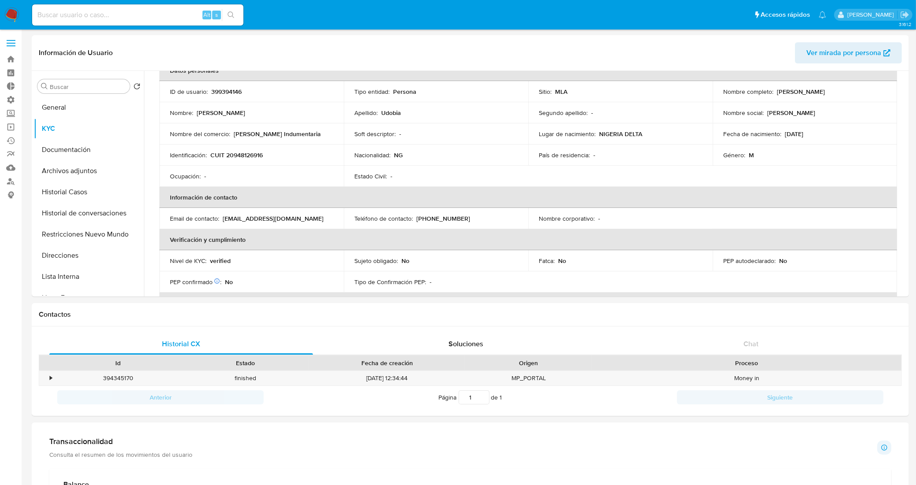
scroll to position [0, 0]
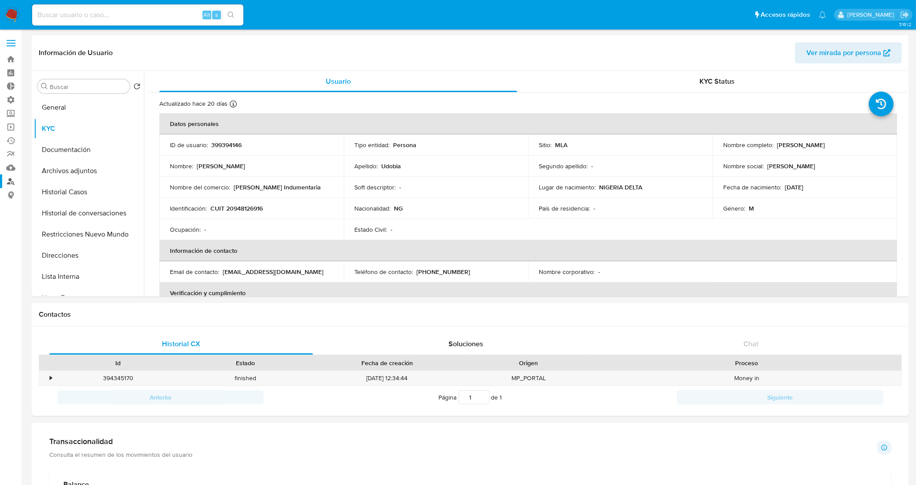
click at [11, 183] on link "Buscador de personas" at bounding box center [52, 181] width 105 height 14
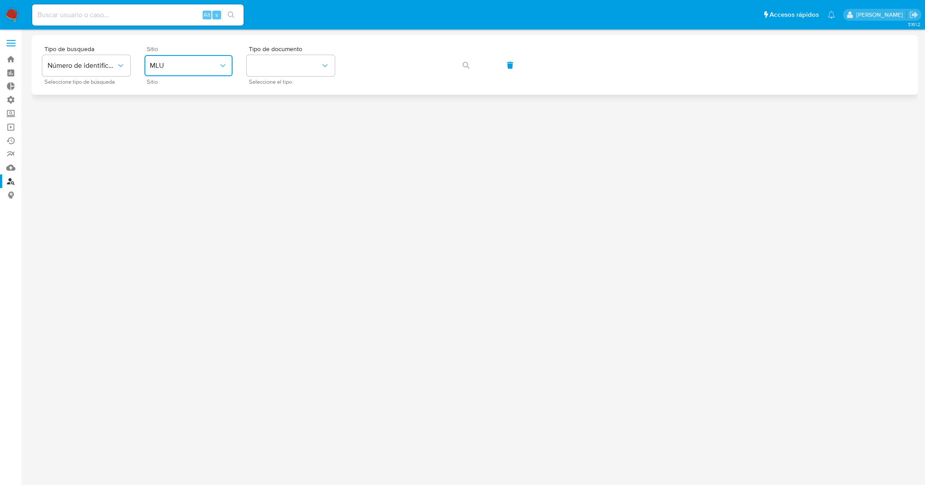
click at [210, 60] on button "MLU" at bounding box center [188, 65] width 88 height 21
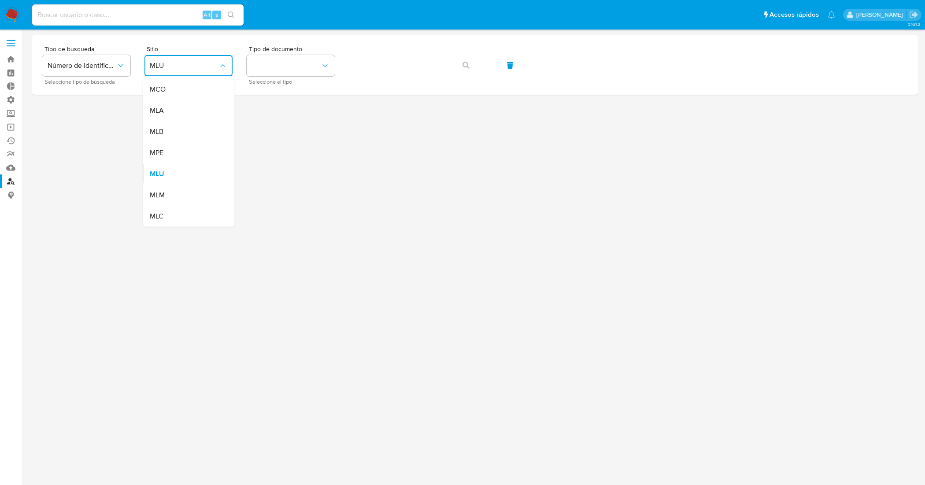
drag, startPoint x: 210, startPoint y: 107, endPoint x: 221, endPoint y: 104, distance: 11.2
click at [210, 107] on div "MLA" at bounding box center [186, 110] width 72 height 21
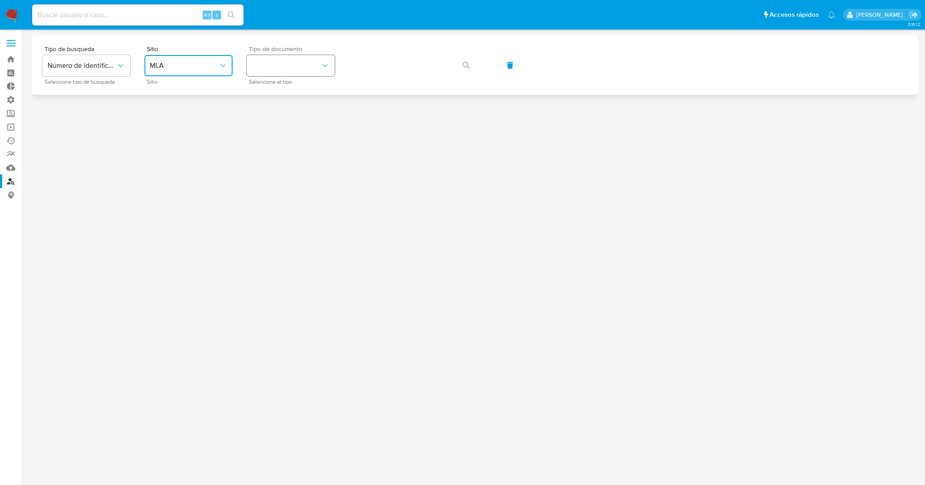
click at [298, 61] on button "identificationType" at bounding box center [291, 65] width 88 height 21
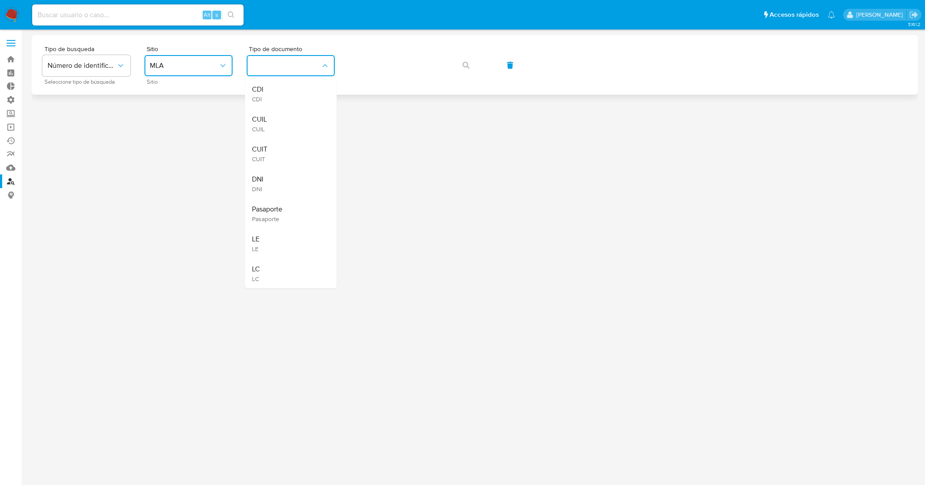
drag, startPoint x: 314, startPoint y: 150, endPoint x: 369, endPoint y: 81, distance: 88.4
click at [321, 146] on div "CUIT CUIT" at bounding box center [288, 154] width 72 height 30
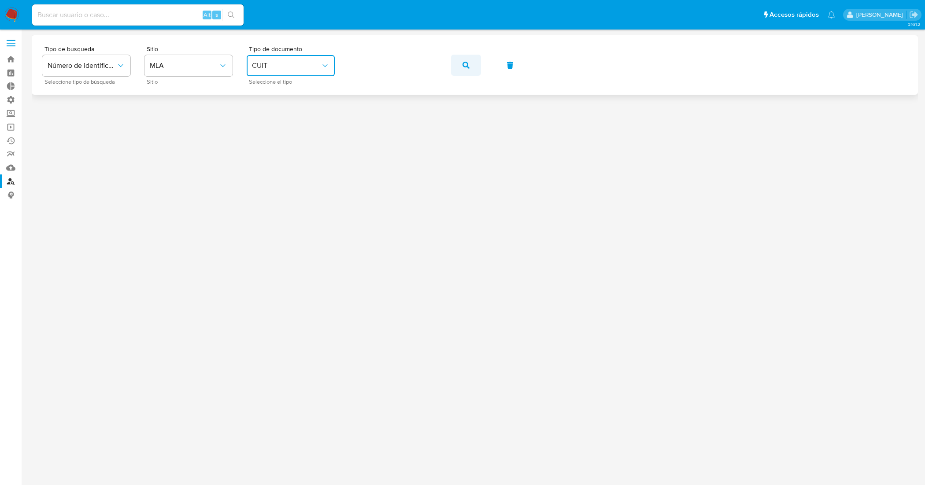
click at [465, 66] on icon "button" at bounding box center [465, 65] width 7 height 7
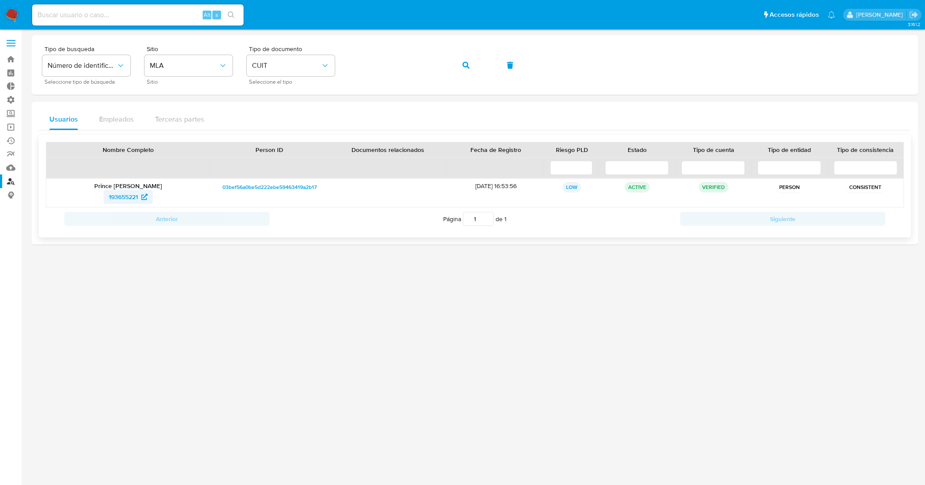
click at [128, 196] on span "193655221" at bounding box center [123, 197] width 29 height 14
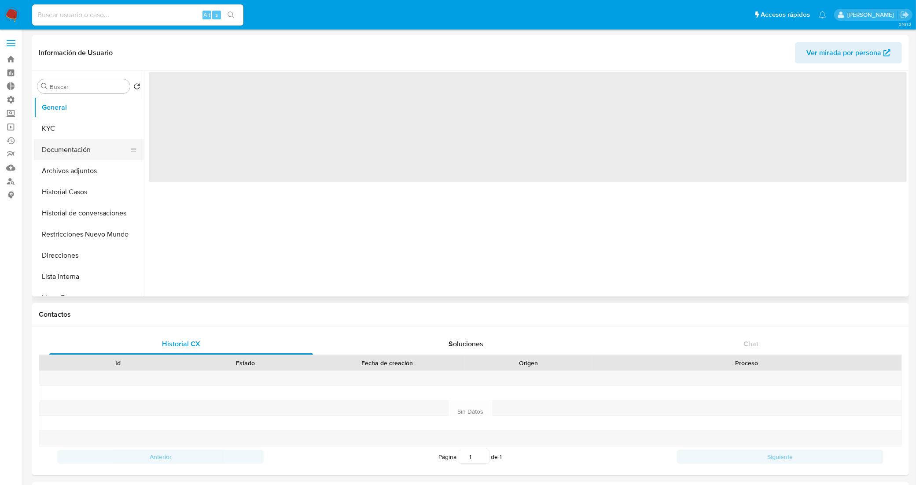
click at [77, 153] on button "Documentación" at bounding box center [85, 149] width 103 height 21
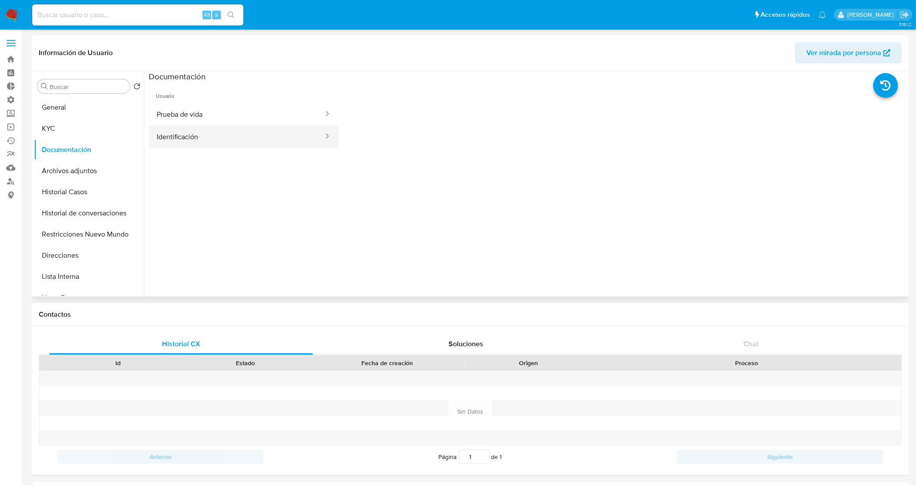
select select "10"
click at [196, 127] on button "Identificación" at bounding box center [237, 137] width 176 height 22
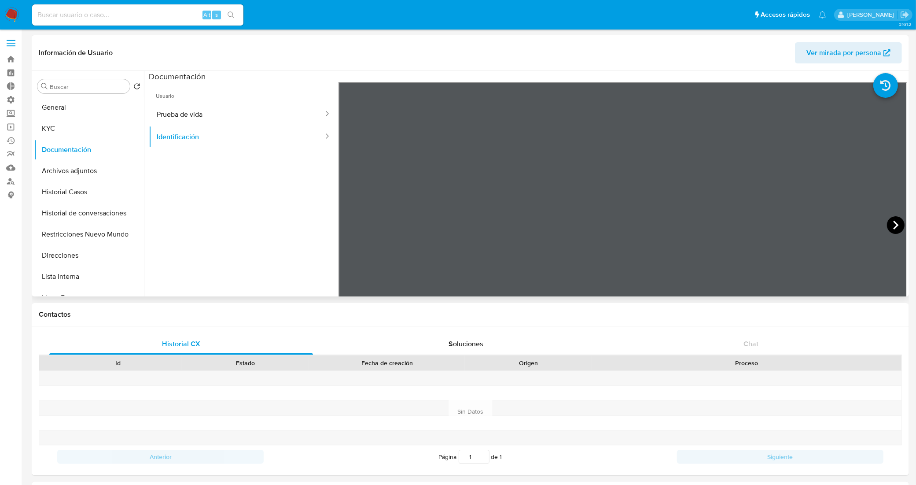
click at [889, 221] on icon at bounding box center [896, 225] width 18 height 18
click at [241, 118] on button "Prueba de vida" at bounding box center [237, 114] width 176 height 22
click at [212, 127] on button "Identificación" at bounding box center [237, 137] width 176 height 22
click at [93, 187] on button "Historial Casos" at bounding box center [85, 191] width 103 height 21
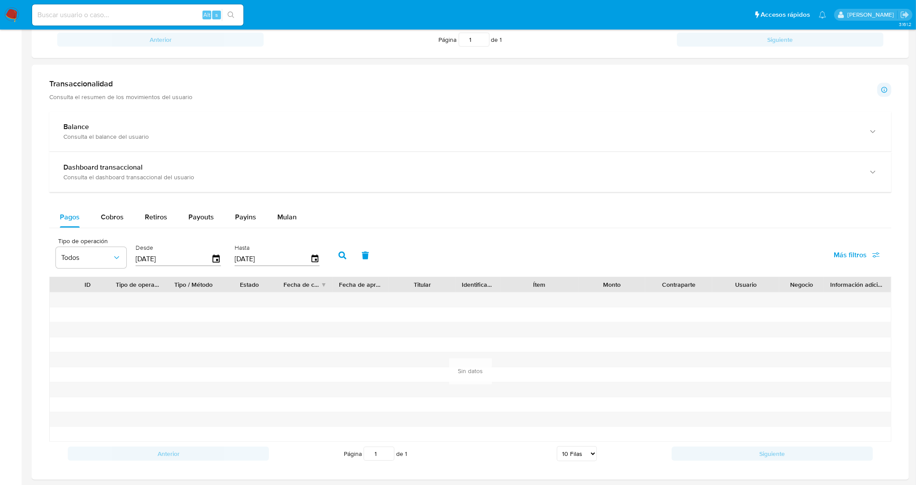
scroll to position [415, 0]
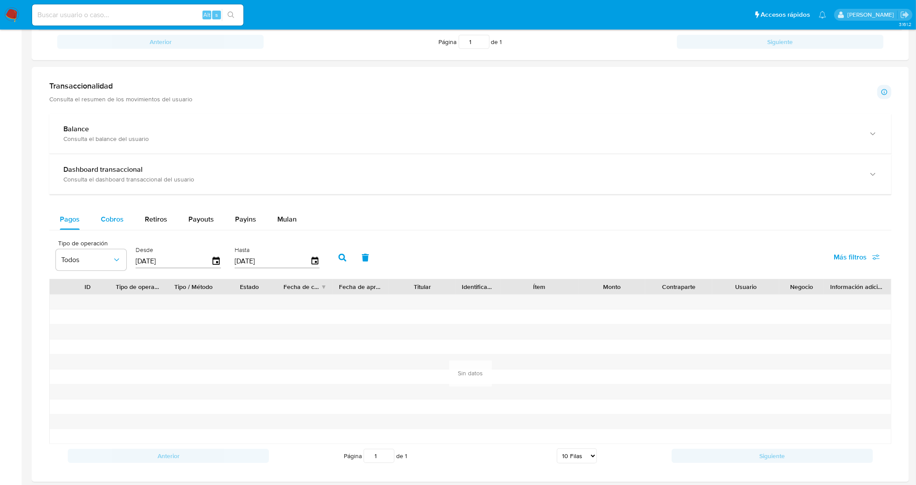
click at [115, 215] on span "Cobros" at bounding box center [112, 219] width 23 height 10
select select "10"
click at [156, 222] on span "Retiros" at bounding box center [156, 219] width 22 height 10
select select "10"
click at [194, 219] on span "Payouts" at bounding box center [201, 219] width 26 height 10
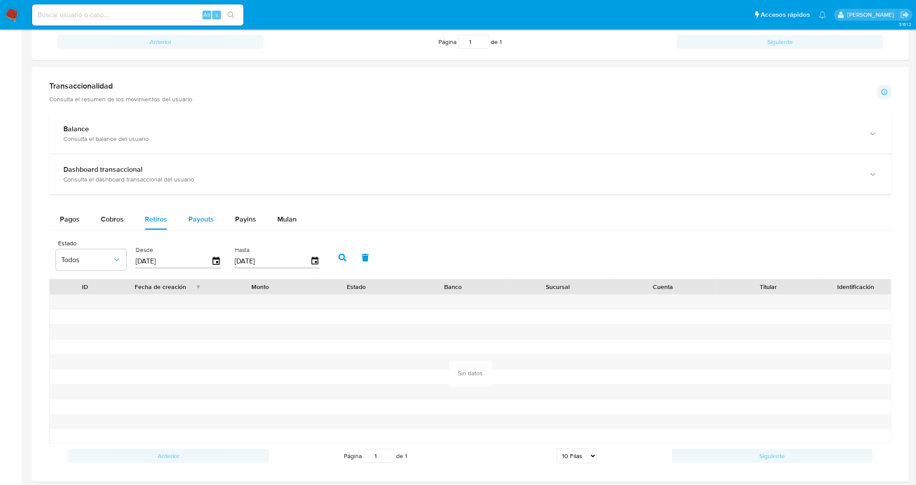
select select "10"
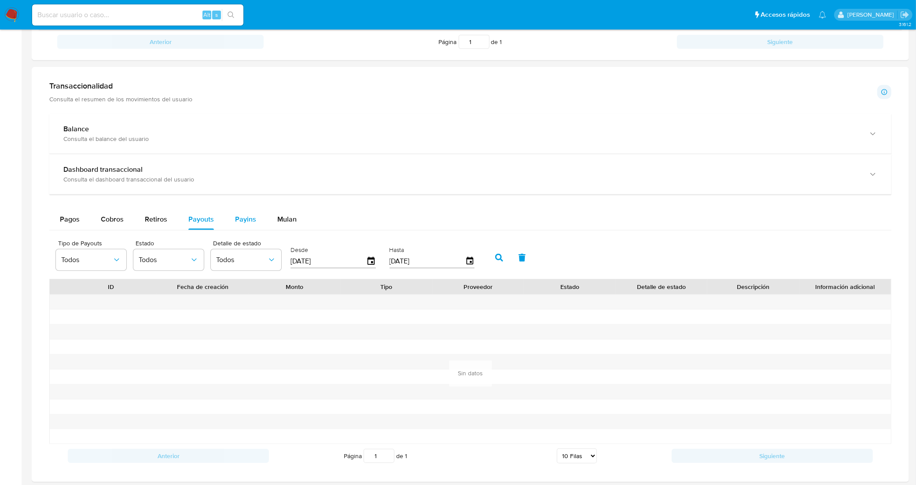
click at [241, 220] on span "Payins" at bounding box center [245, 219] width 21 height 10
select select "10"
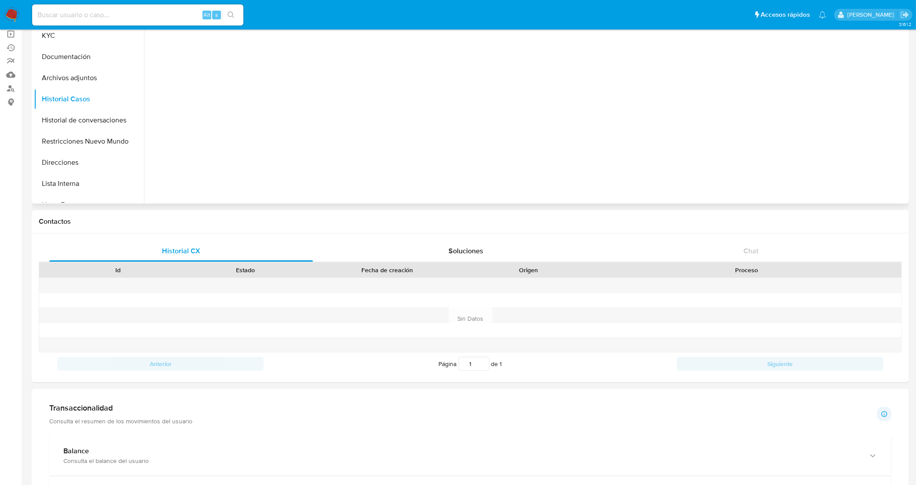
scroll to position [85, 0]
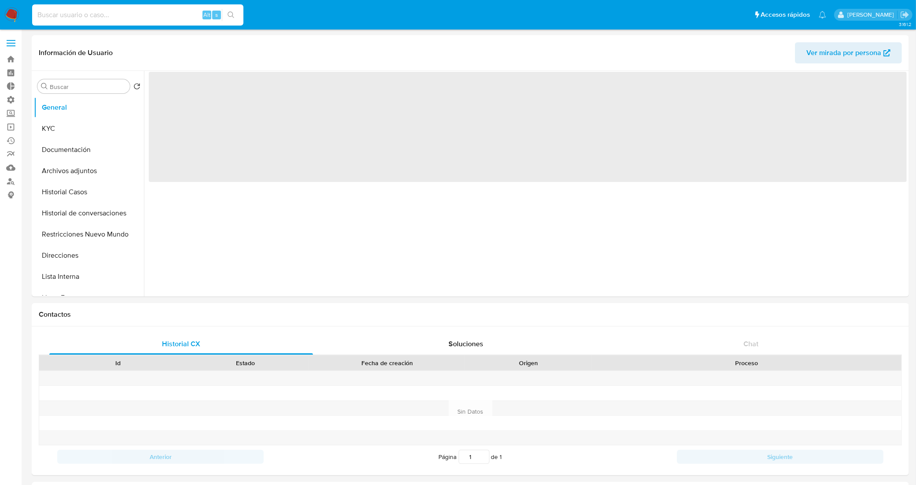
click at [146, 14] on input at bounding box center [137, 14] width 211 height 11
paste input "1698122962"
type input "1698122962"
select select "10"
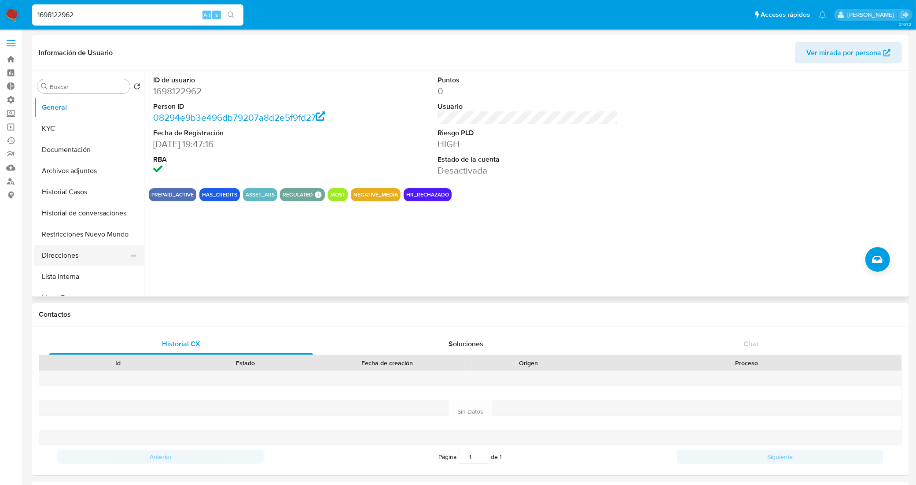
click at [84, 252] on button "Direcciones" at bounding box center [85, 255] width 103 height 21
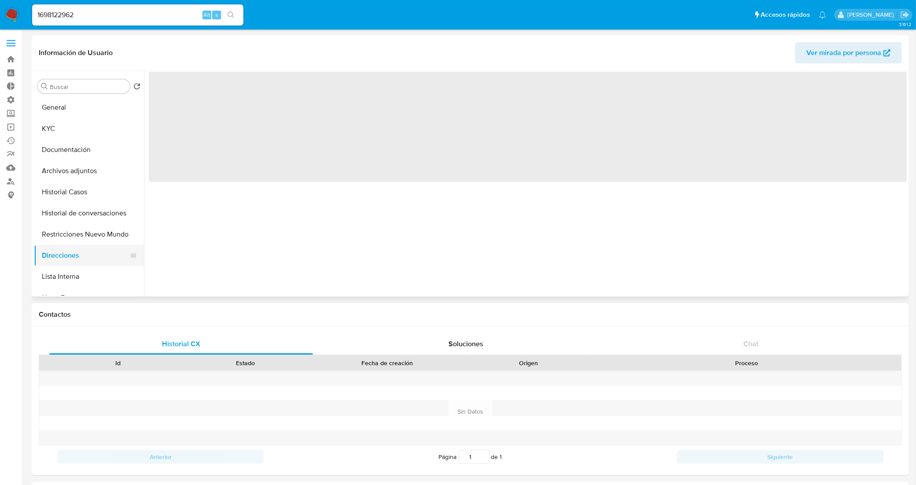
click at [91, 258] on button "Direcciones" at bounding box center [85, 255] width 103 height 21
click at [92, 271] on button "Lista Interna" at bounding box center [85, 276] width 103 height 21
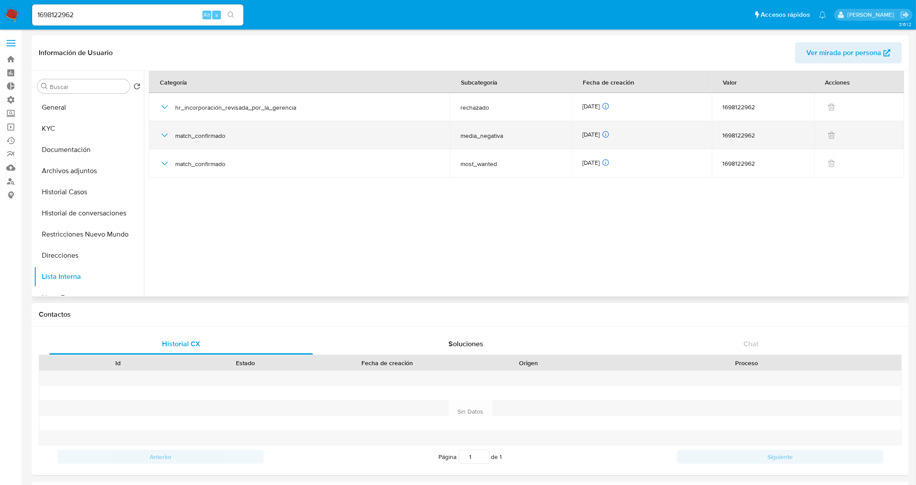
click at [161, 135] on icon "button" at bounding box center [164, 135] width 11 height 11
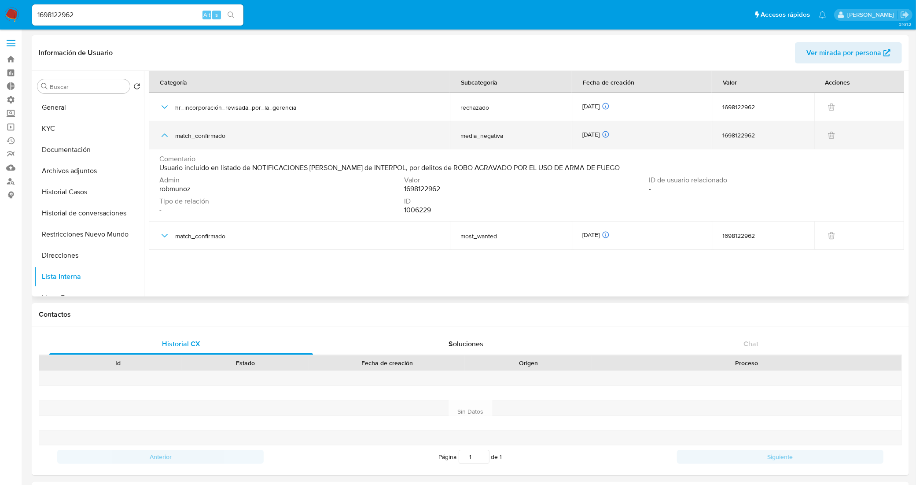
click at [161, 135] on icon "button" at bounding box center [164, 135] width 11 height 11
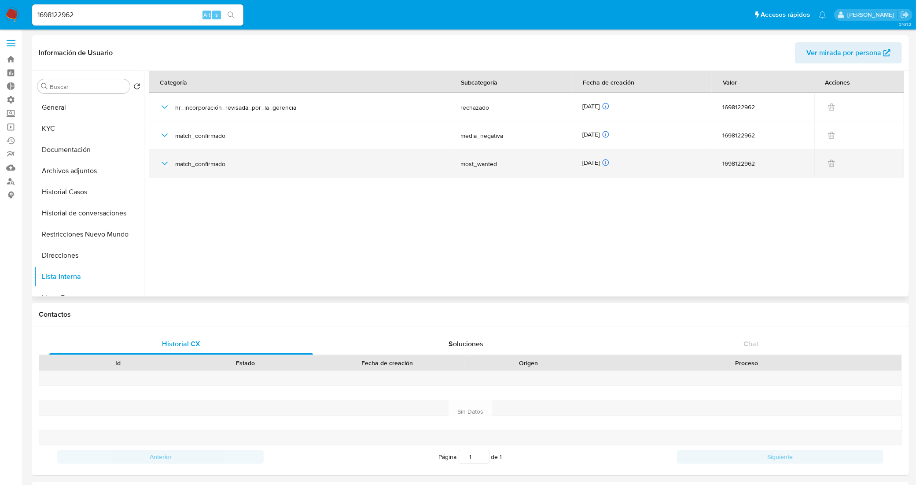
click at [161, 163] on icon "button" at bounding box center [164, 163] width 11 height 11
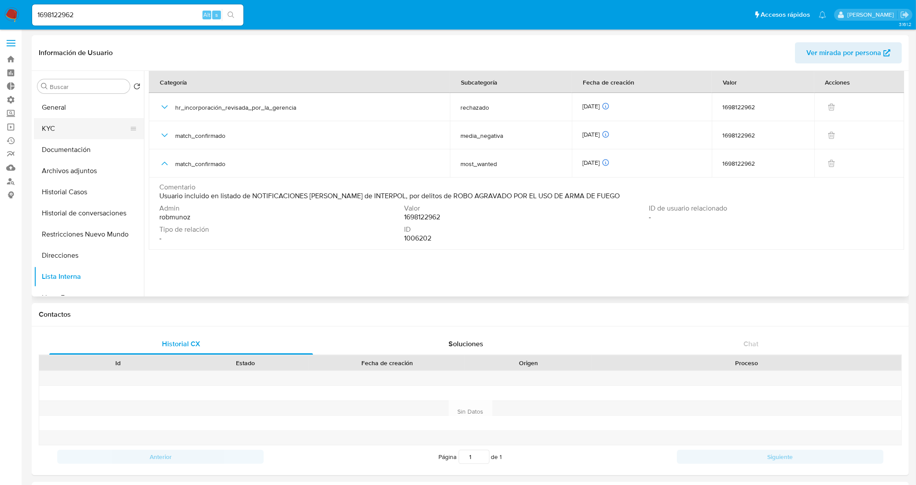
click at [69, 133] on button "KYC" at bounding box center [85, 128] width 103 height 21
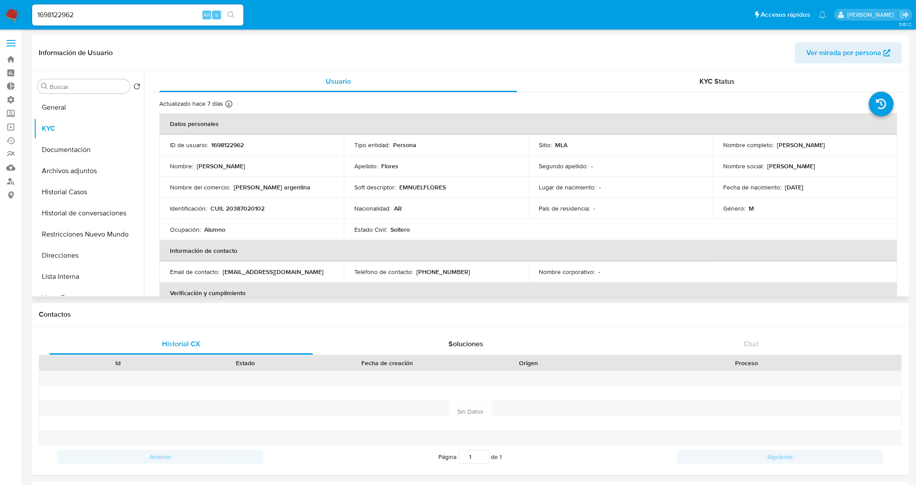
drag, startPoint x: 846, startPoint y: 142, endPoint x: 775, endPoint y: 144, distance: 71.4
click at [775, 144] on div "Nombre completo : Emanuel Alejandro Flores" at bounding box center [805, 145] width 163 height 8
copy p "Emanuel Alejandro Flores"
click at [84, 250] on button "Direcciones" at bounding box center [85, 255] width 103 height 21
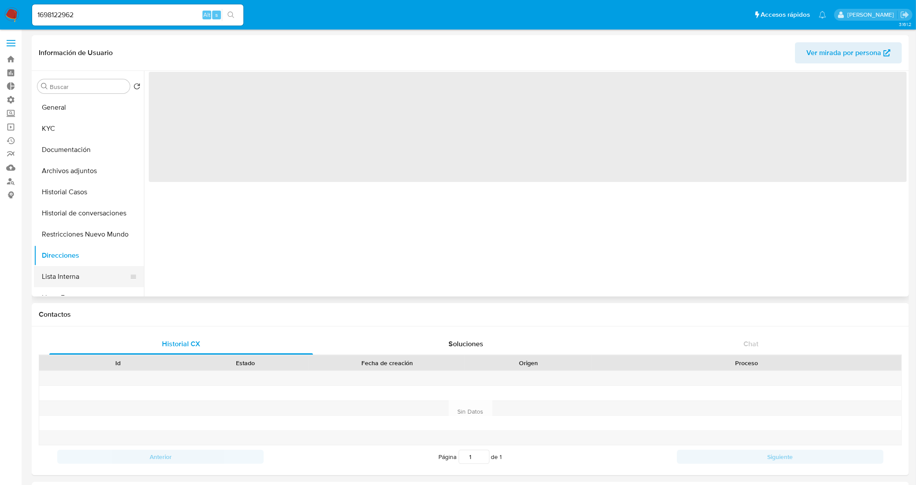
click at [80, 276] on button "Lista Interna" at bounding box center [85, 276] width 103 height 21
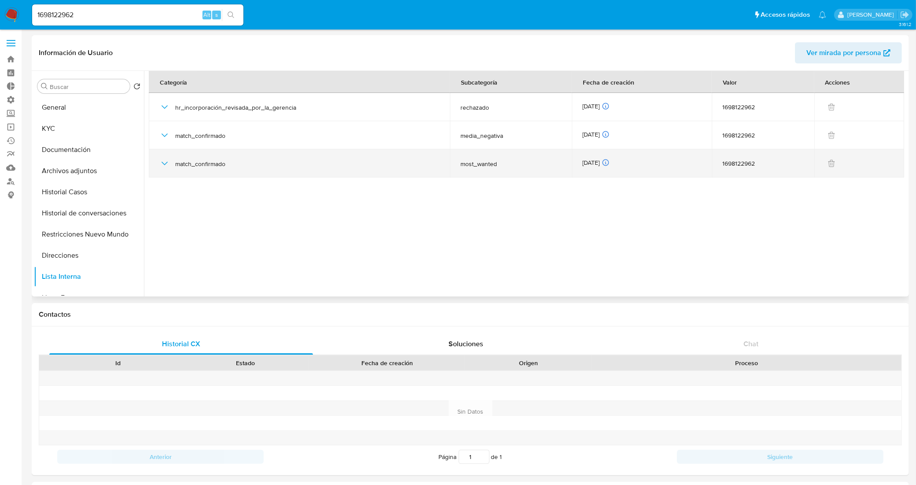
click at [164, 159] on icon "button" at bounding box center [164, 163] width 11 height 11
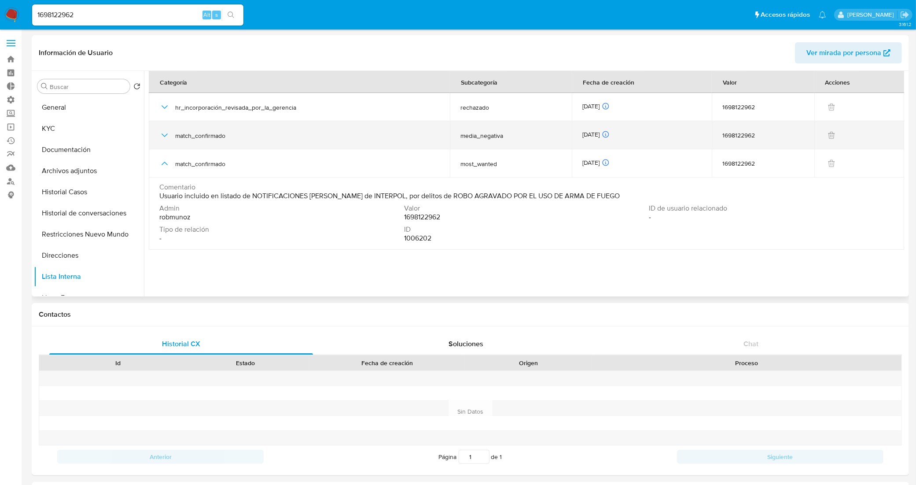
click at [163, 133] on icon "button" at bounding box center [164, 135] width 11 height 11
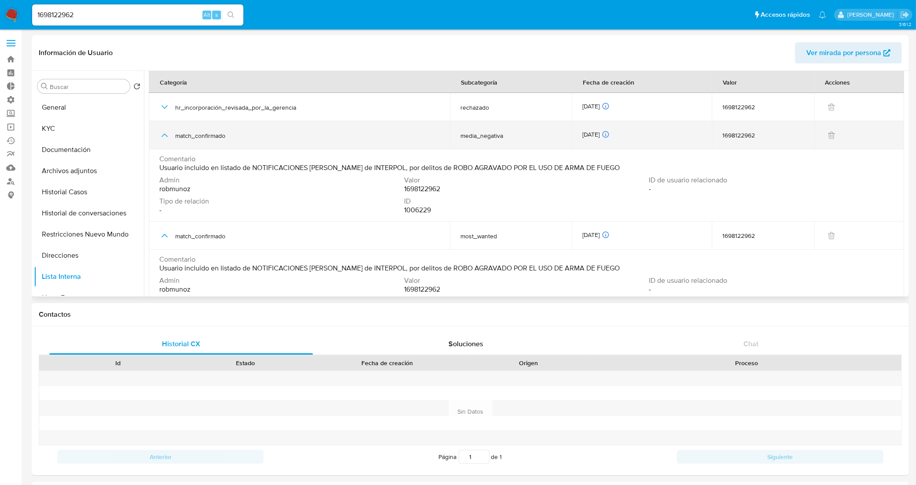
click at [163, 133] on icon "button" at bounding box center [164, 135] width 11 height 11
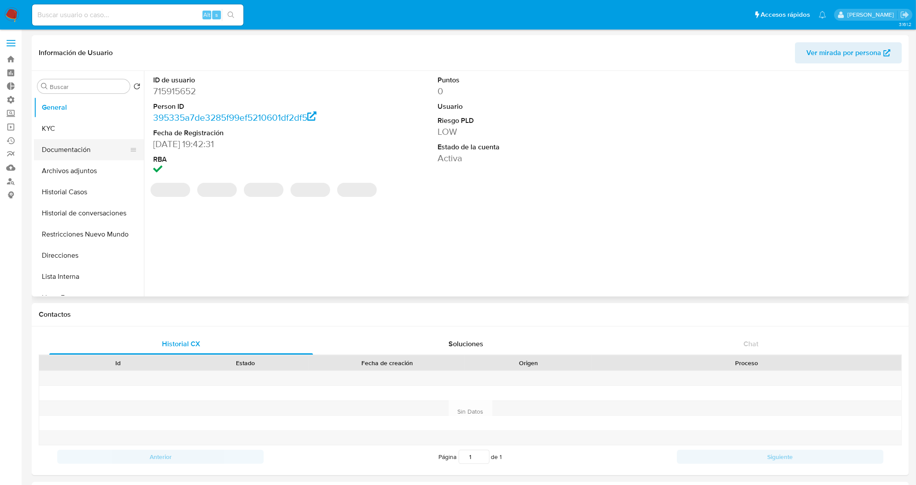
select select "10"
click at [87, 148] on button "Documentación" at bounding box center [85, 149] width 103 height 21
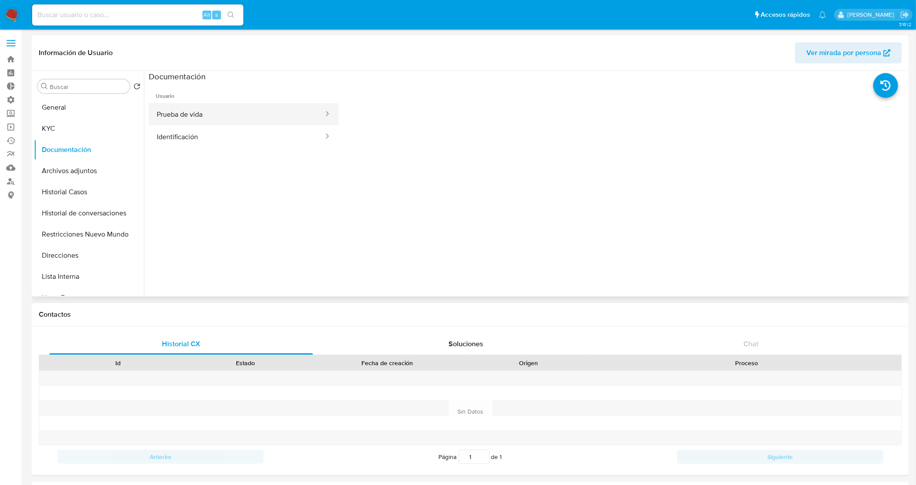
click at [227, 119] on button "Prueba de vida" at bounding box center [237, 114] width 176 height 22
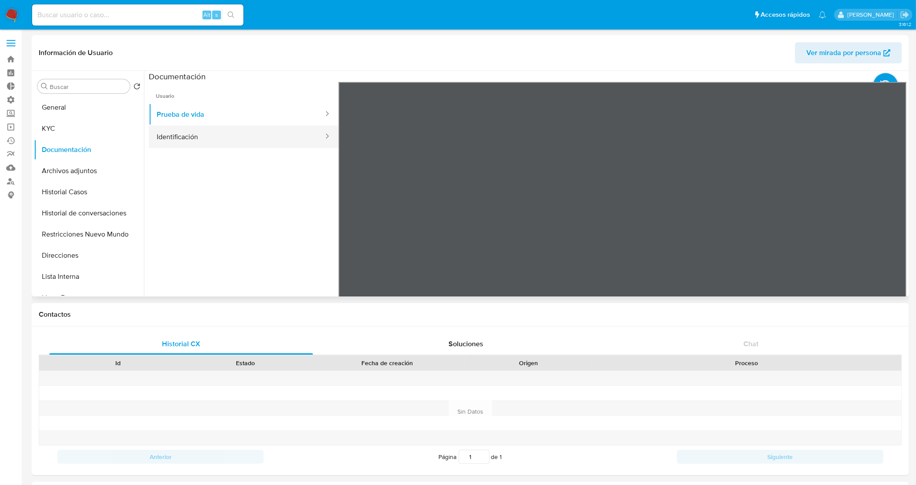
click at [188, 139] on button "Identificación" at bounding box center [237, 137] width 176 height 22
click at [205, 117] on button "Prueba de vida" at bounding box center [237, 114] width 176 height 22
click at [63, 129] on button "KYC" at bounding box center [85, 128] width 103 height 21
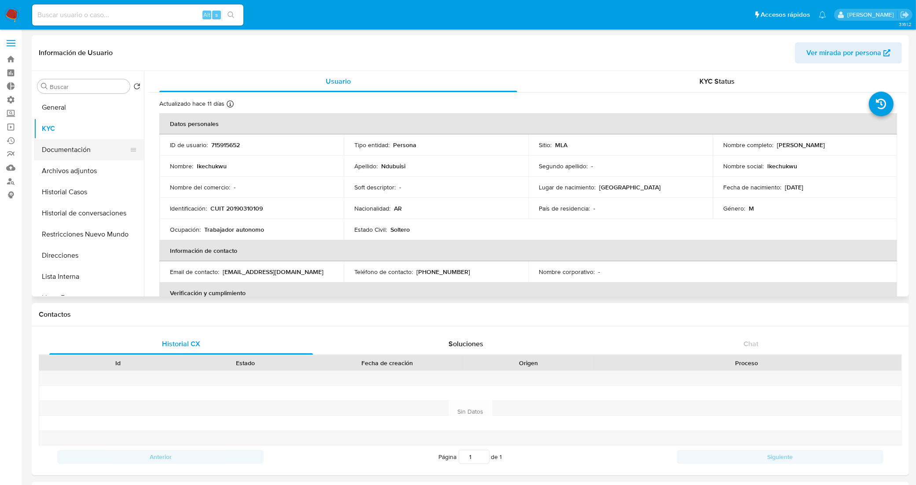
click at [83, 149] on button "Documentación" at bounding box center [85, 149] width 103 height 21
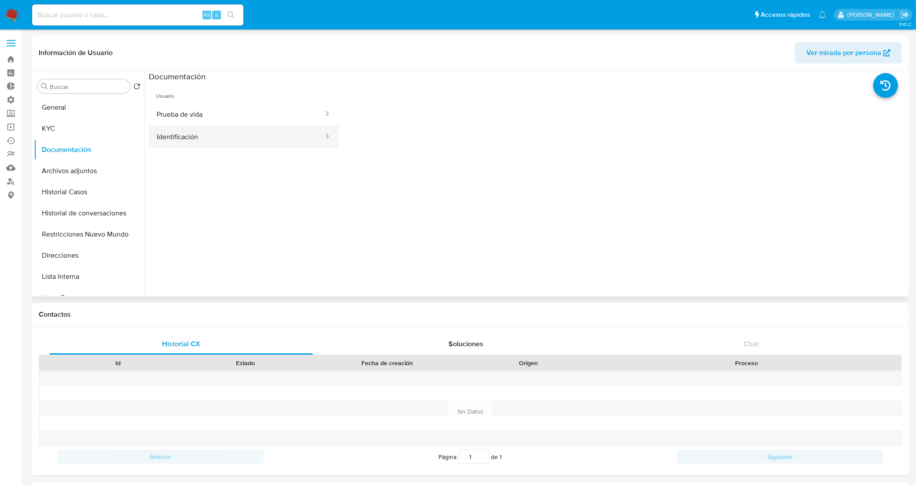
click at [240, 126] on button "Identificación" at bounding box center [237, 137] width 176 height 22
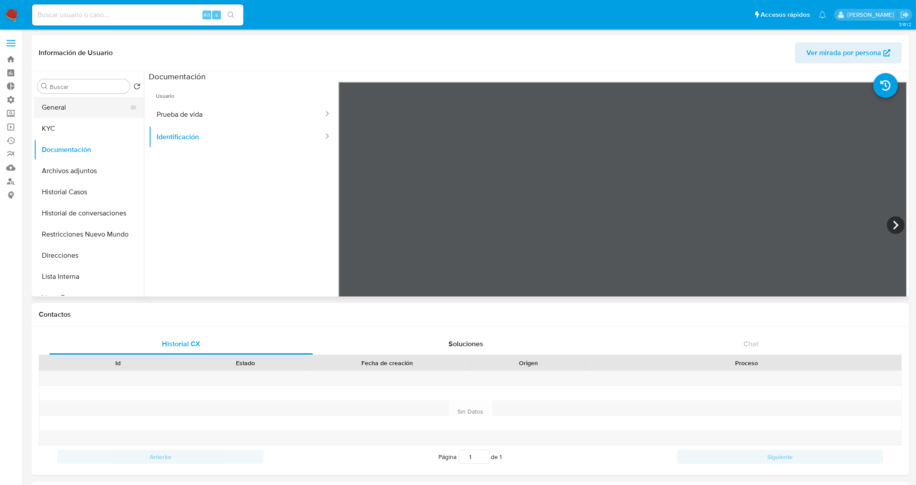
click at [69, 107] on button "General" at bounding box center [85, 107] width 103 height 21
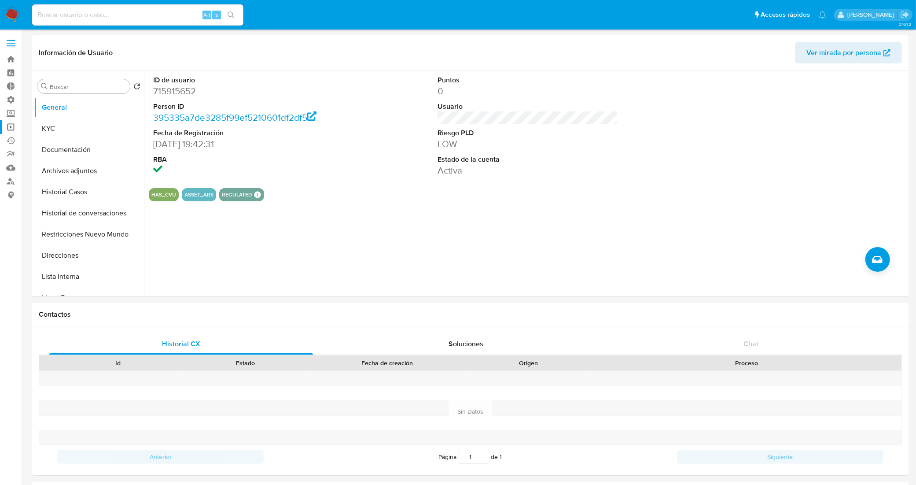
click at [16, 123] on link "Operaciones masivas" at bounding box center [52, 127] width 105 height 14
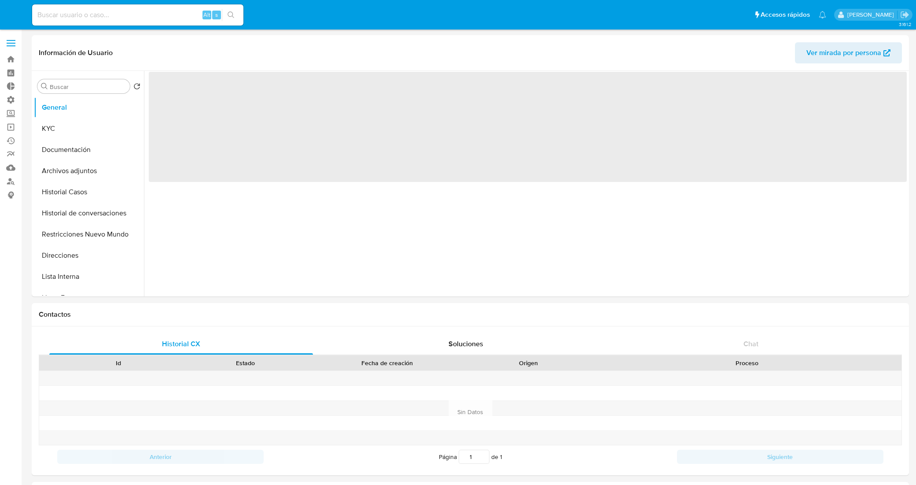
select select "10"
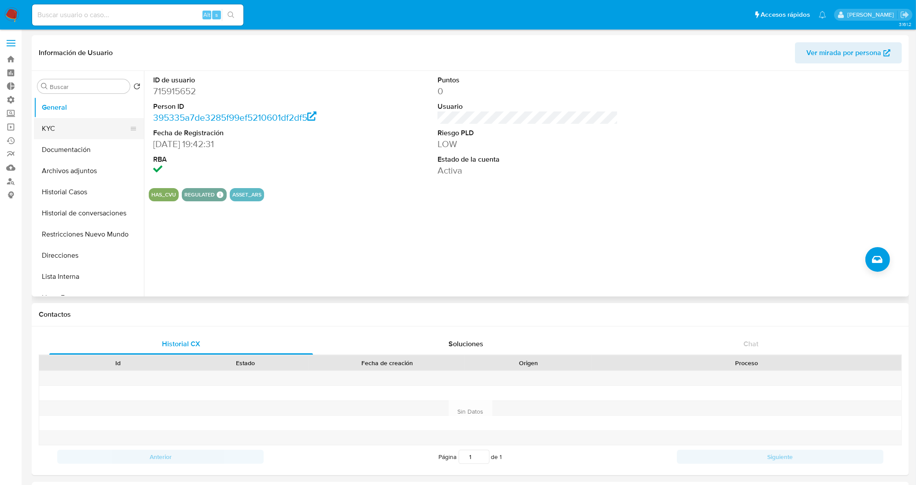
click at [92, 135] on button "KYC" at bounding box center [85, 128] width 103 height 21
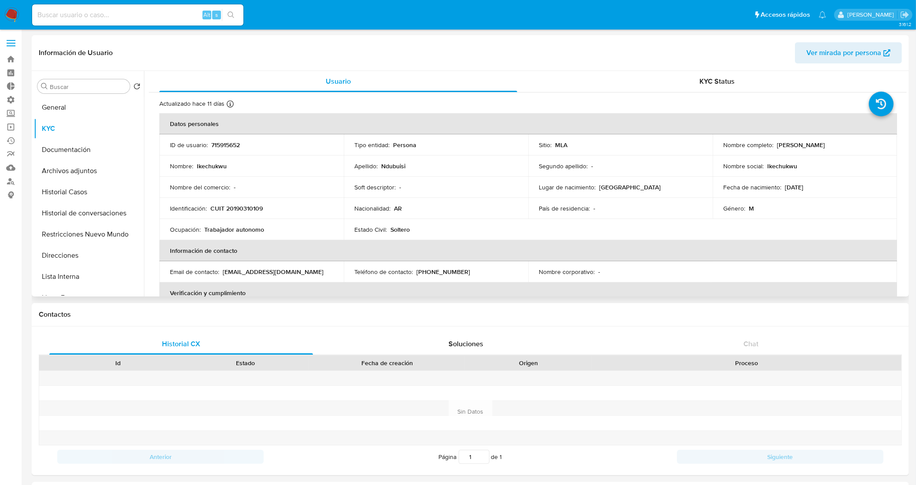
click at [225, 147] on p "715915652" at bounding box center [225, 145] width 29 height 8
copy p "715915652"
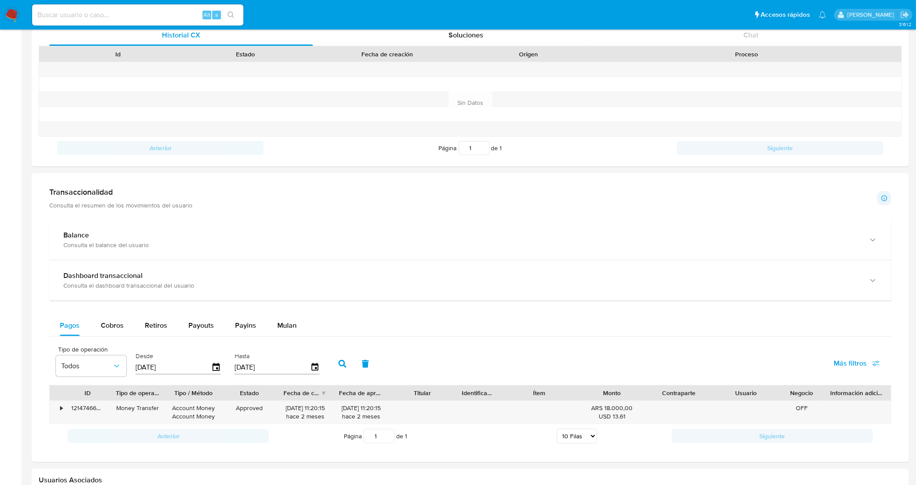
scroll to position [453, 0]
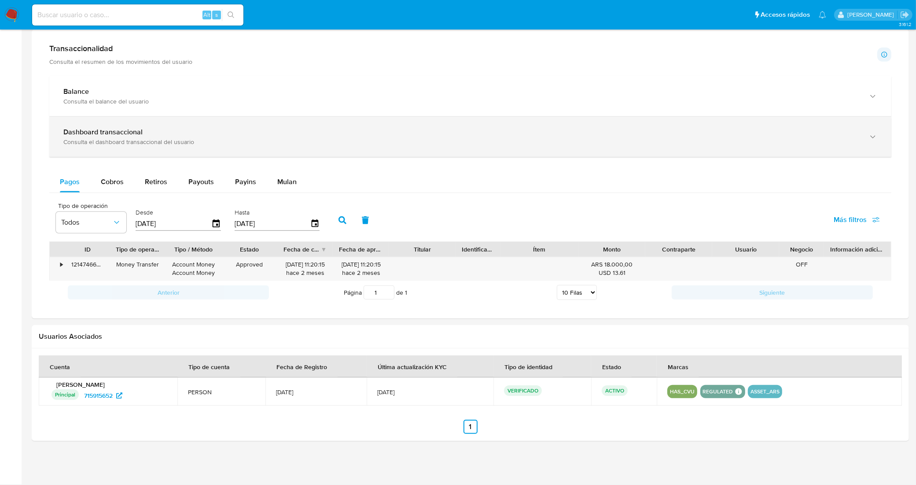
click at [168, 136] on div "Dashboard transaccional" at bounding box center [461, 132] width 797 height 9
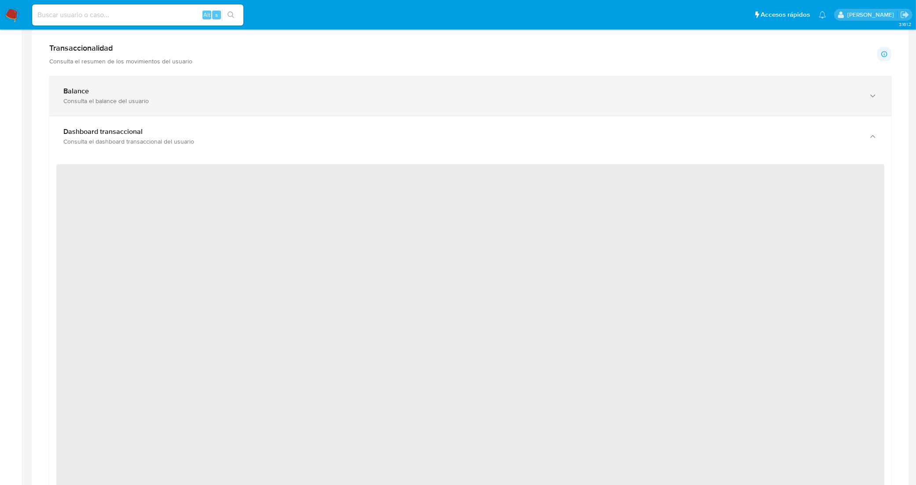
click at [233, 100] on div "Consulta el balance del usuario" at bounding box center [461, 101] width 797 height 8
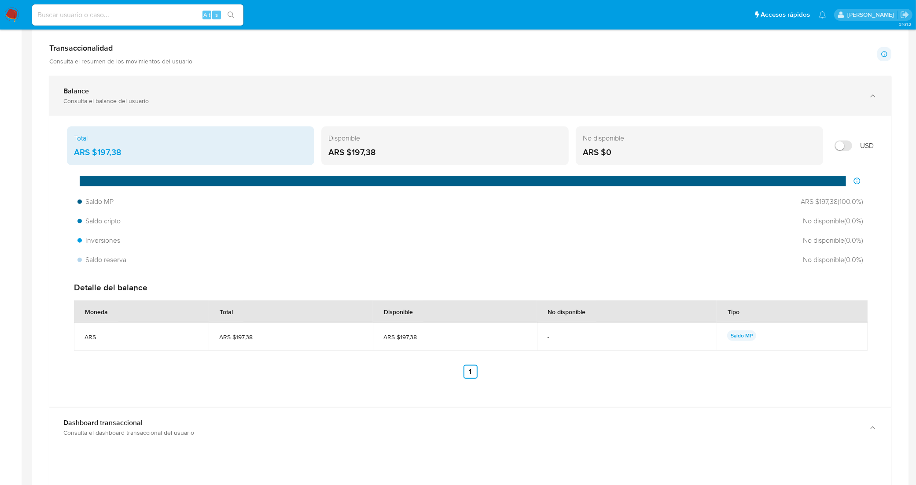
click at [231, 102] on div "Consulta el balance del usuario" at bounding box center [461, 101] width 797 height 8
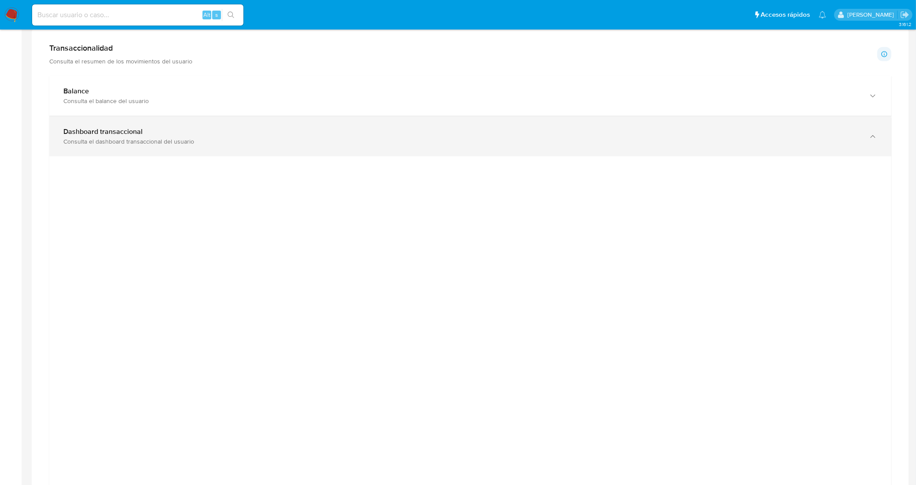
click at [240, 131] on div "Dashboard transaccional" at bounding box center [461, 131] width 797 height 9
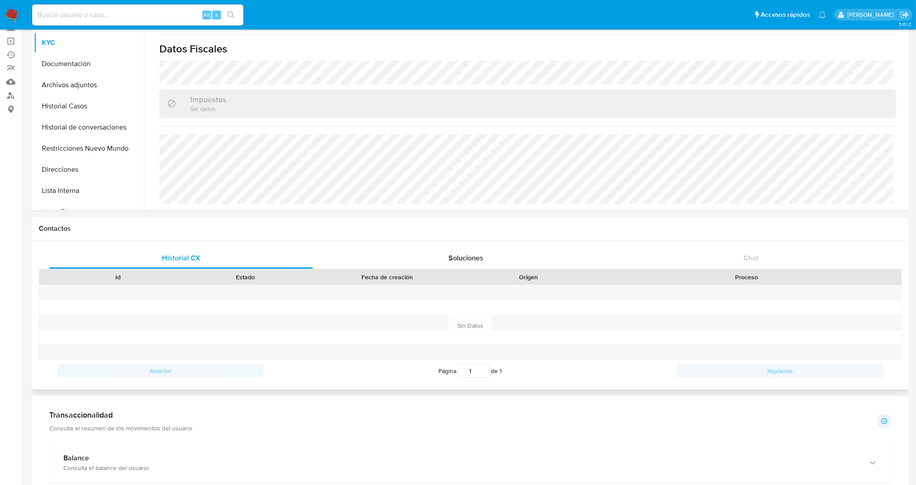
scroll to position [0, 0]
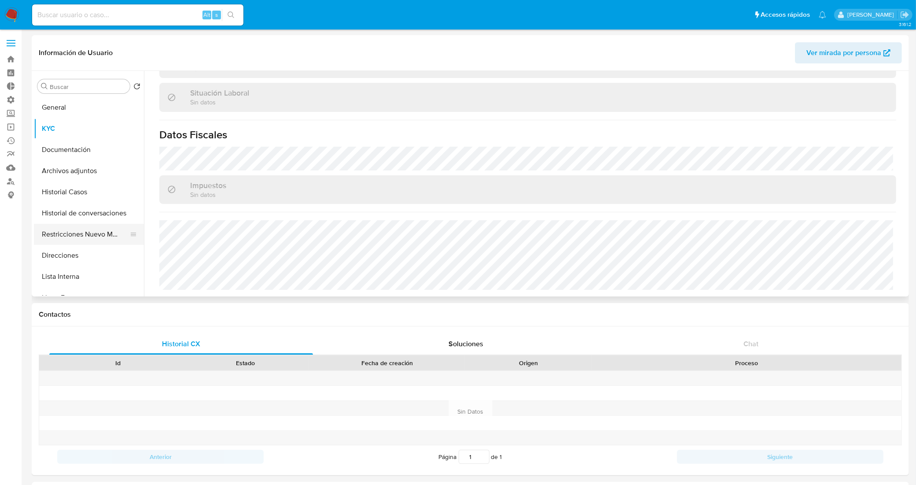
click at [81, 229] on button "Restricciones Nuevo Mundo" at bounding box center [85, 234] width 103 height 21
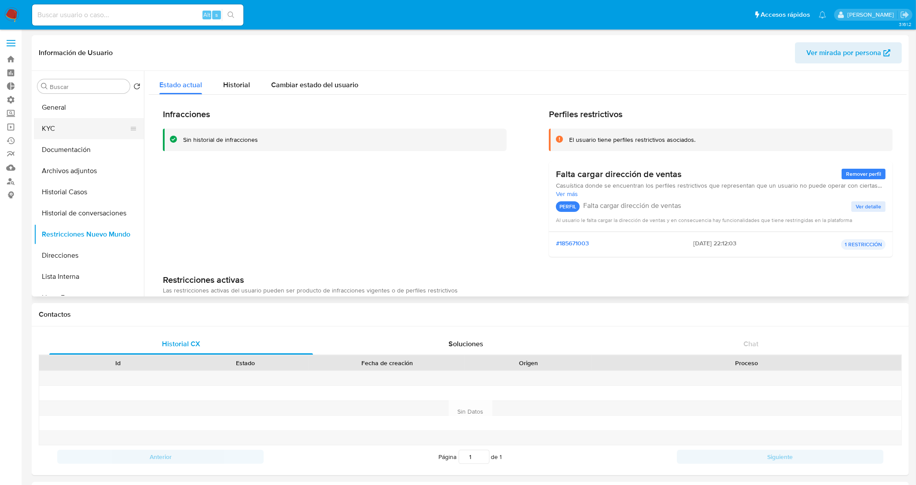
click at [77, 119] on button "KYC" at bounding box center [85, 128] width 103 height 21
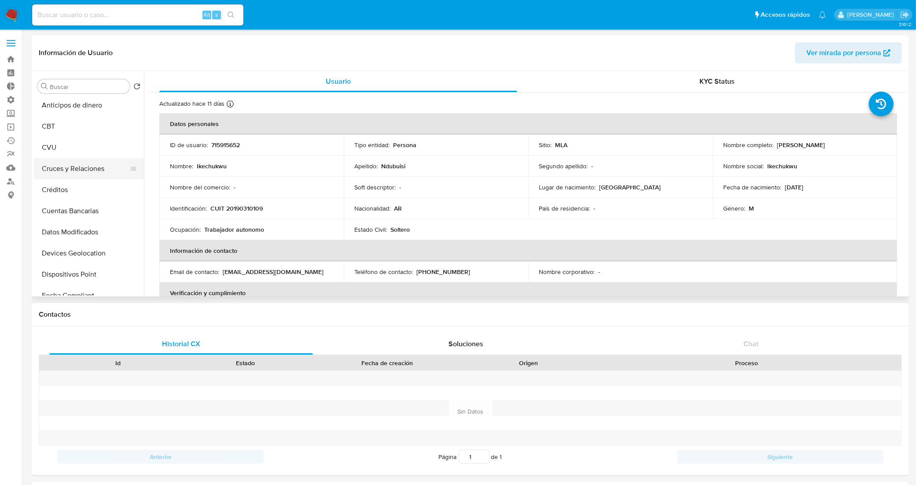
scroll to position [275, 0]
click at [97, 229] on button "Devices Geolocation" at bounding box center [85, 233] width 103 height 21
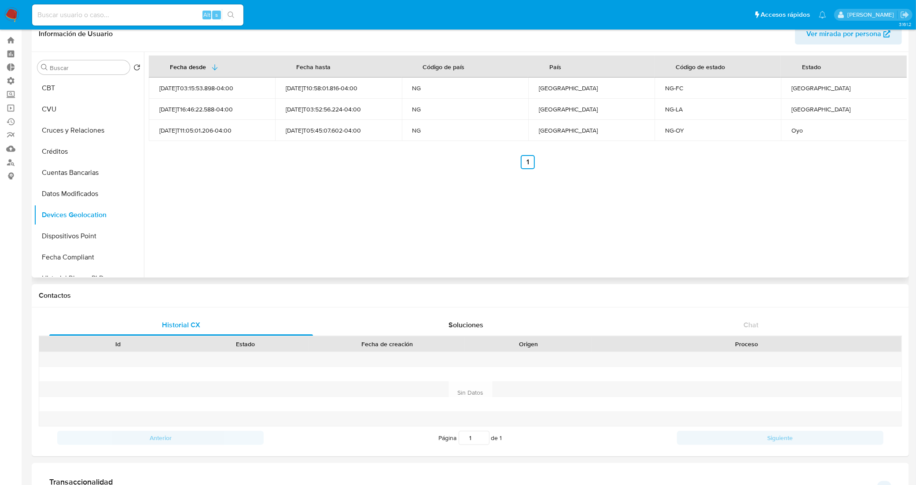
scroll to position [0, 0]
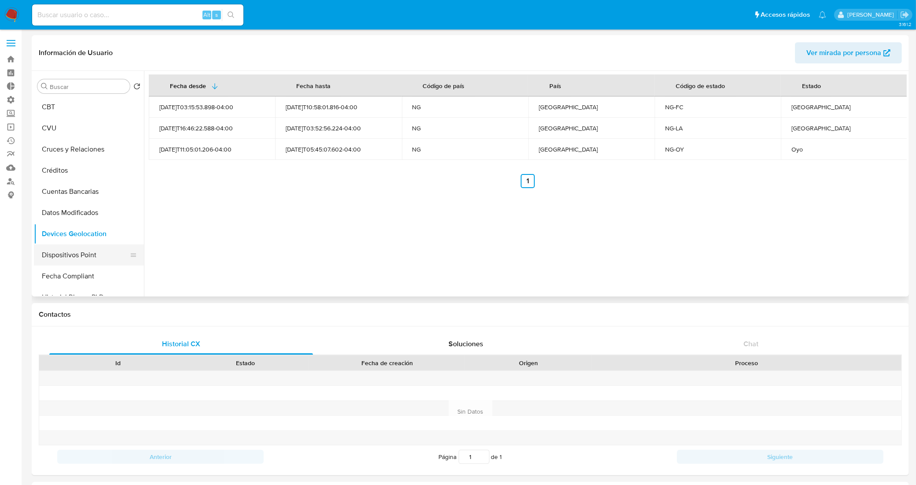
click at [74, 259] on button "Dispositivos Point" at bounding box center [85, 254] width 103 height 21
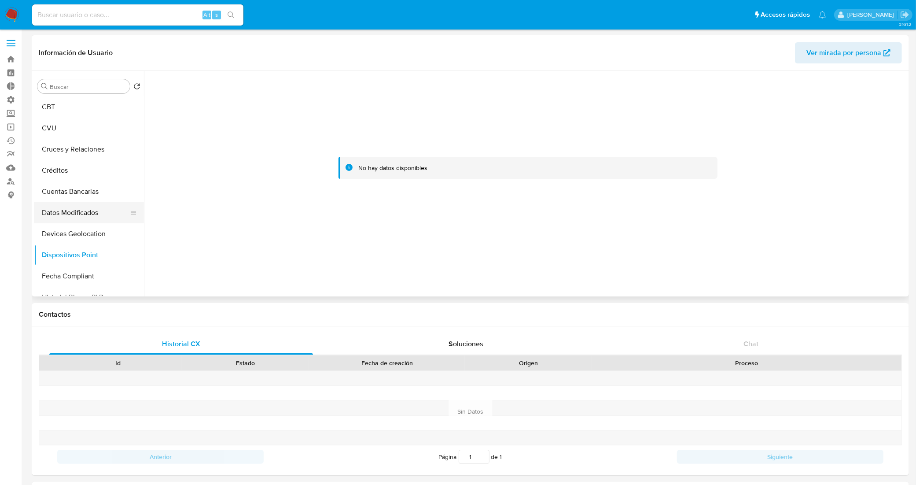
click at [80, 212] on button "Datos Modificados" at bounding box center [85, 212] width 103 height 21
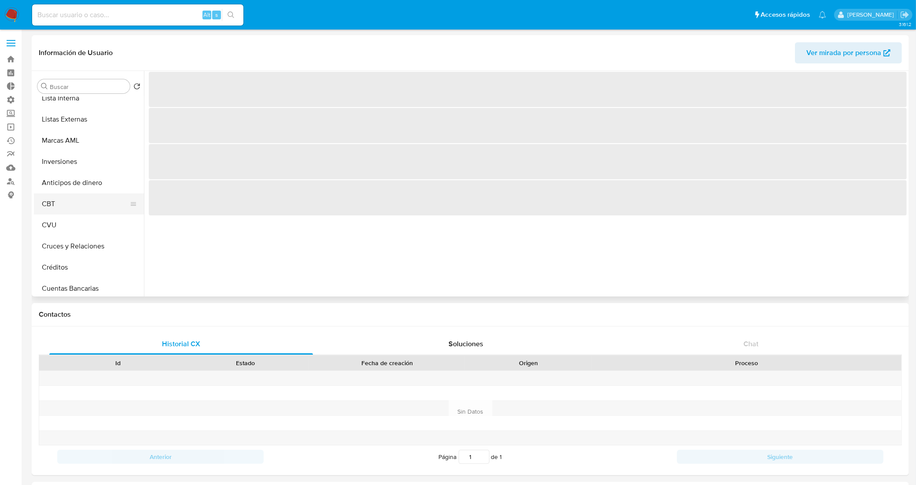
scroll to position [165, 0]
click at [81, 211] on button "CBT" at bounding box center [85, 217] width 103 height 21
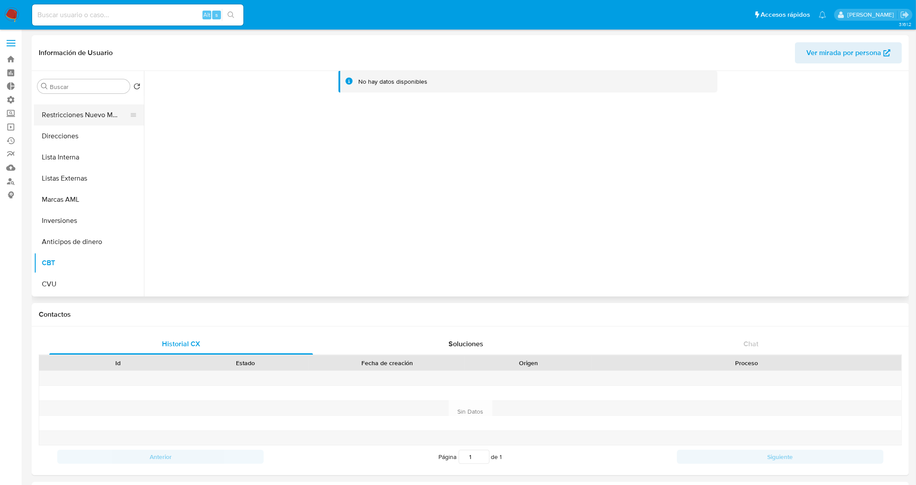
scroll to position [0, 0]
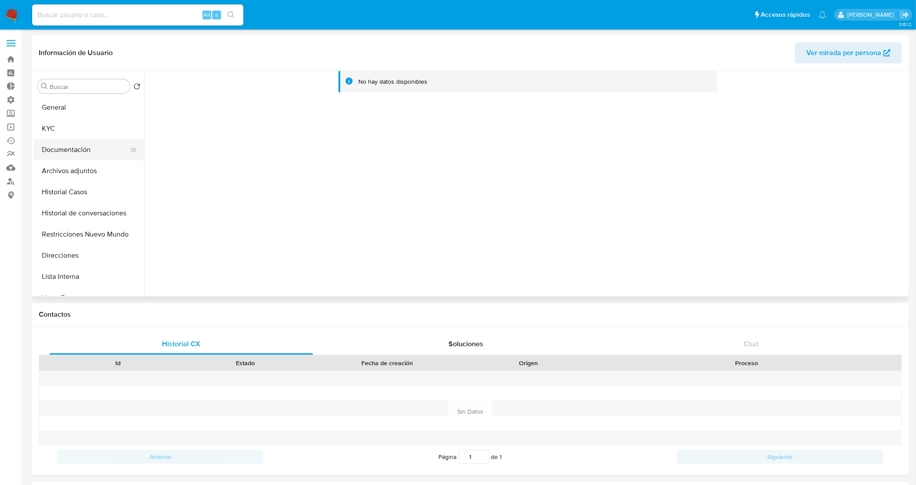
click at [87, 139] on button "Documentación" at bounding box center [85, 149] width 103 height 21
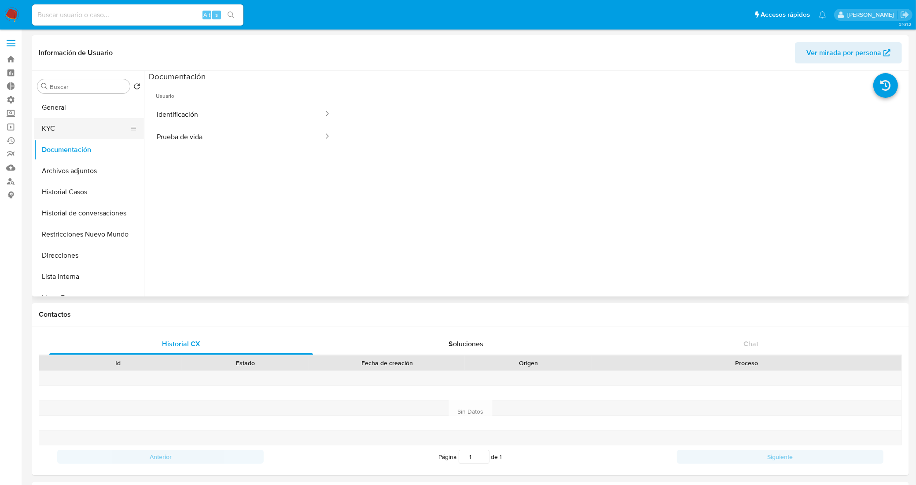
click at [98, 120] on button "KYC" at bounding box center [85, 128] width 103 height 21
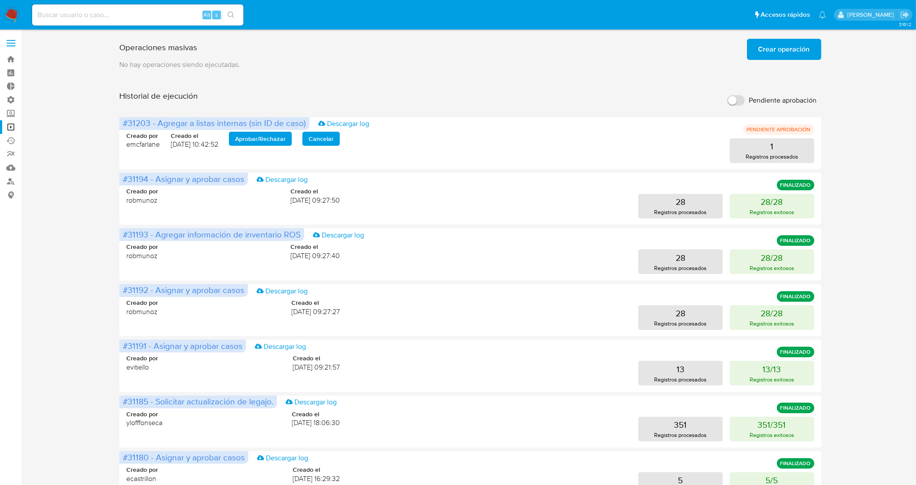
click at [778, 48] on span "Crear operación" at bounding box center [785, 49] width 52 height 19
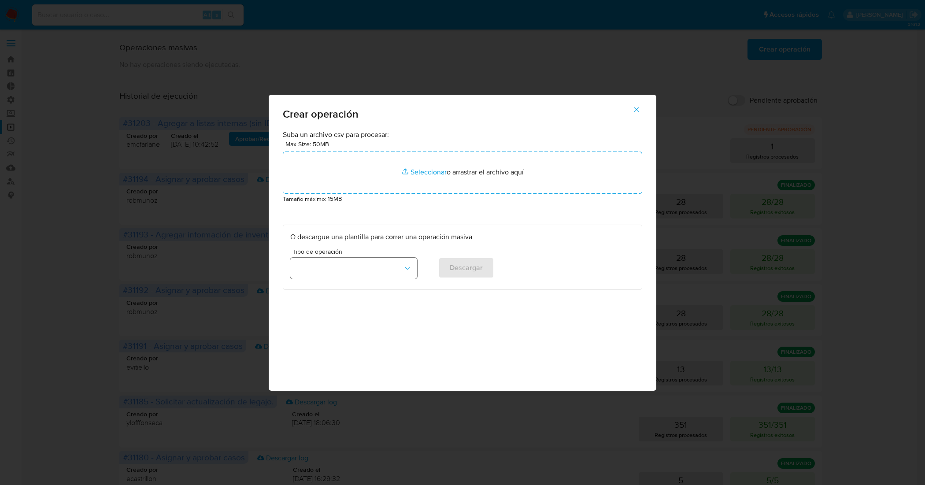
click at [412, 270] on button "button" at bounding box center [353, 268] width 127 height 21
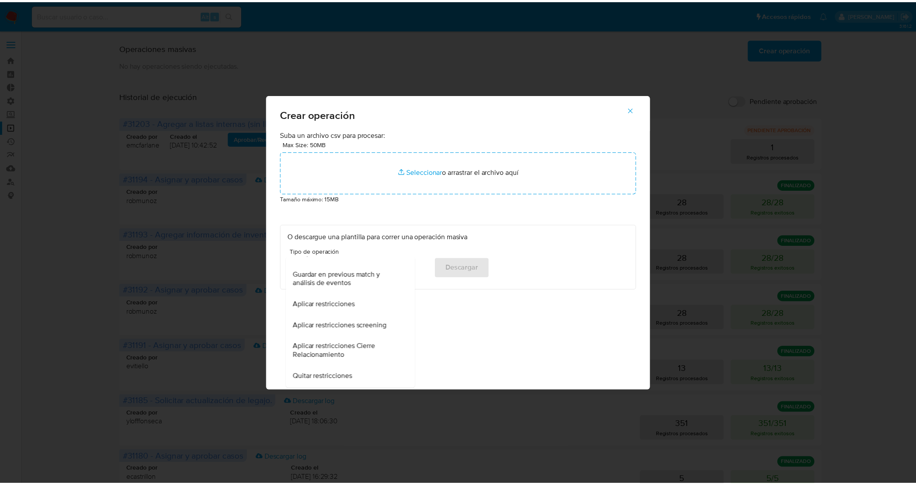
scroll to position [188, 0]
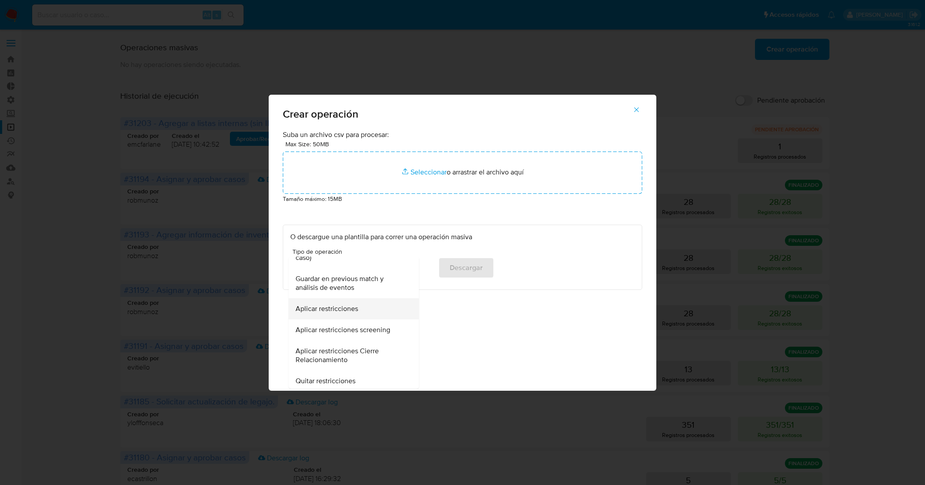
click at [377, 307] on div "Aplicar restricciones" at bounding box center [351, 308] width 111 height 21
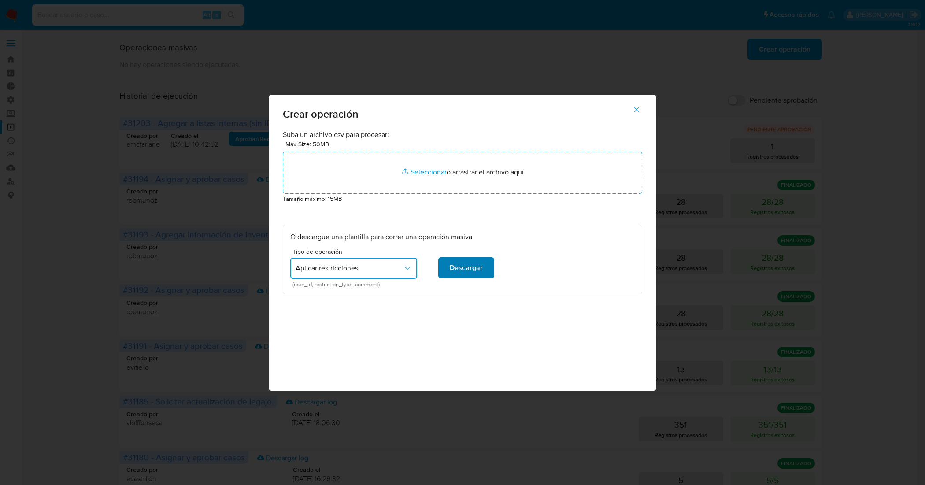
click at [454, 270] on span "Descargar" at bounding box center [466, 267] width 33 height 19
click at [639, 108] on icon "button" at bounding box center [636, 110] width 8 height 8
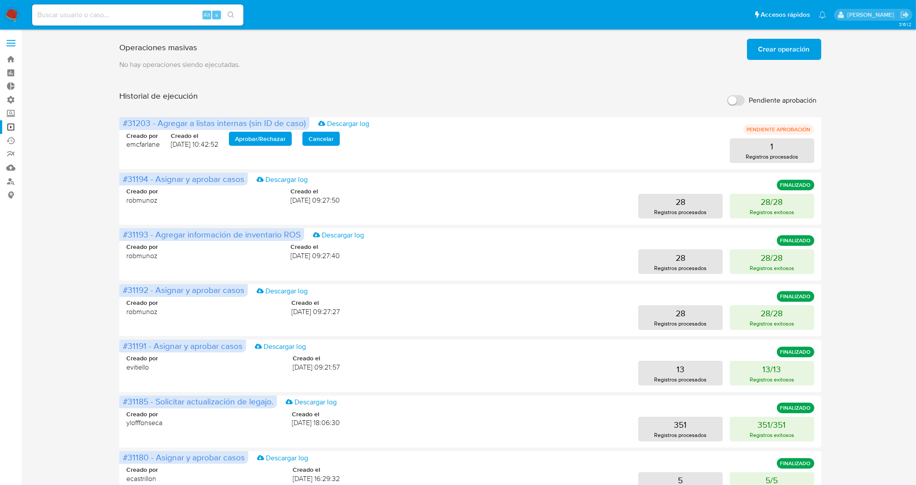
click at [793, 52] on span "Crear operación" at bounding box center [785, 49] width 52 height 19
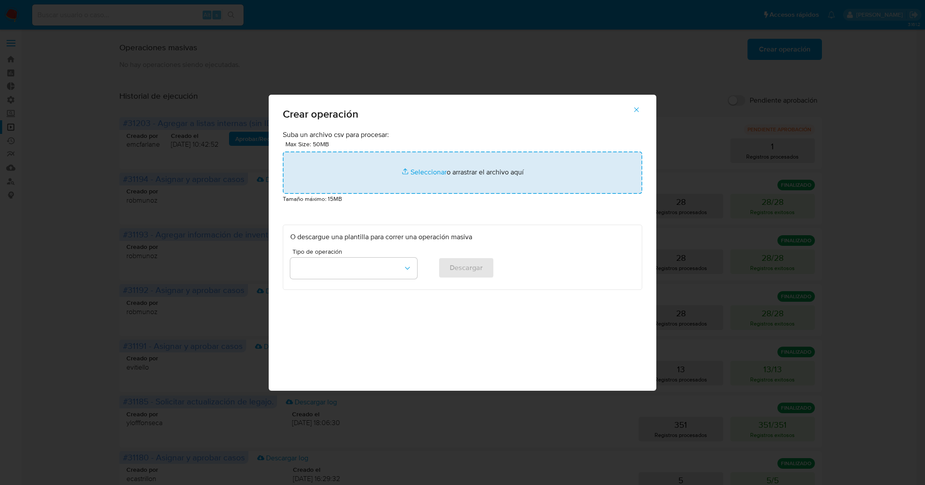
click at [422, 174] on input "file" at bounding box center [462, 172] width 359 height 42
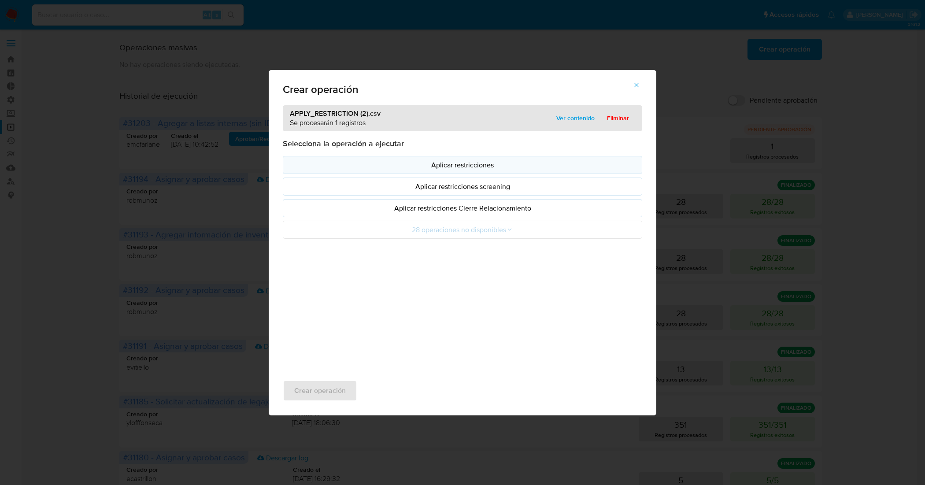
click at [530, 159] on button "Aplicar restricciones" at bounding box center [462, 165] width 359 height 18
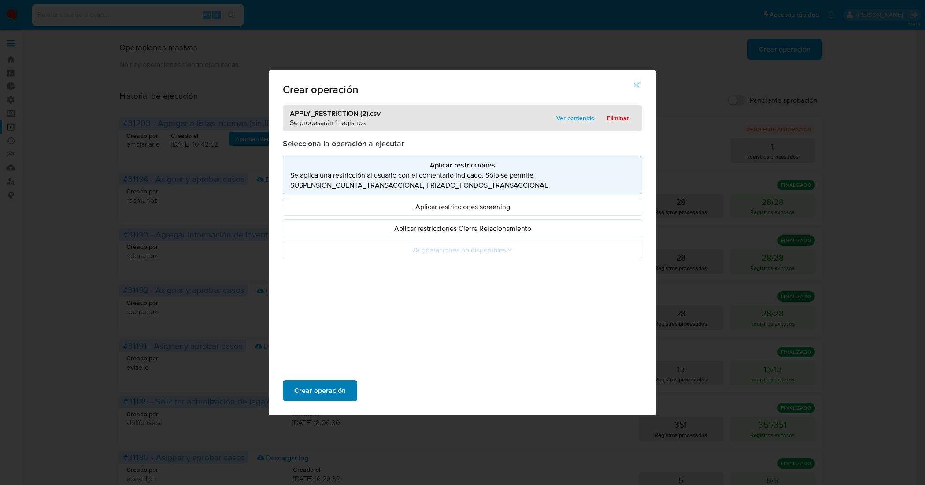
click at [313, 388] on span "Crear operación" at bounding box center [320, 390] width 52 height 19
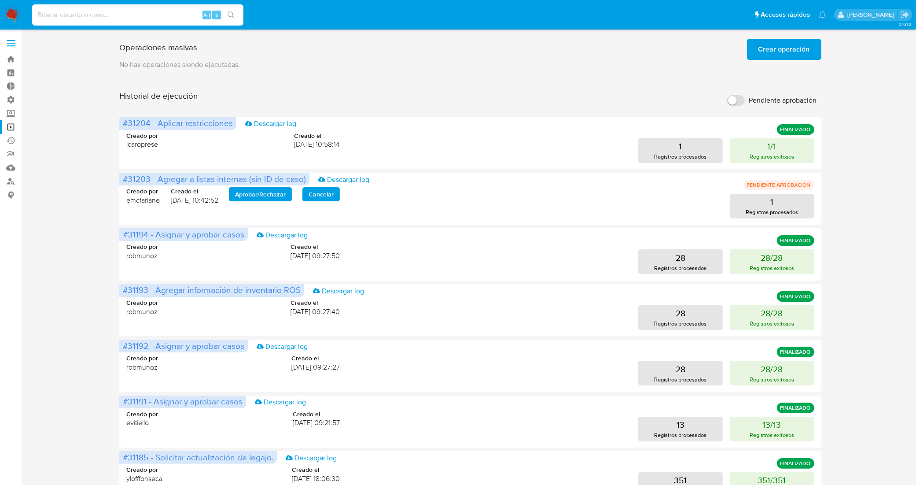
click at [135, 18] on input at bounding box center [137, 14] width 211 height 11
paste input "187134258"
type input "187134258"
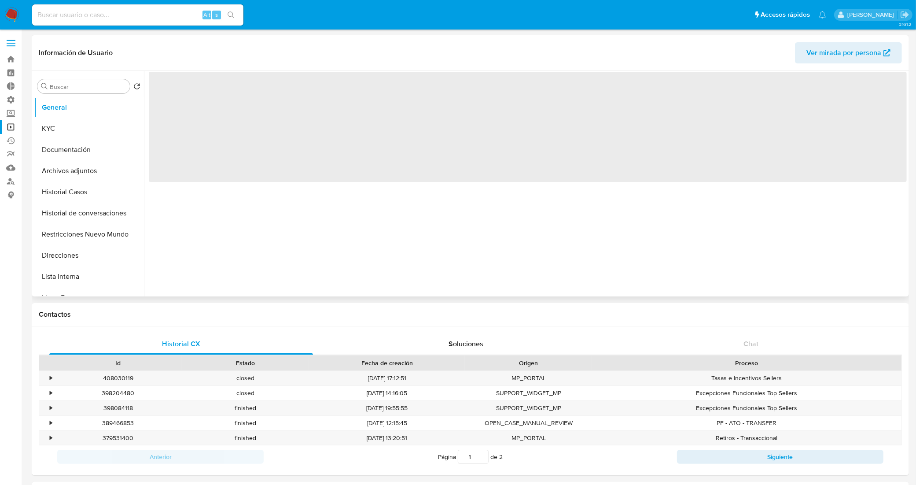
select select "10"
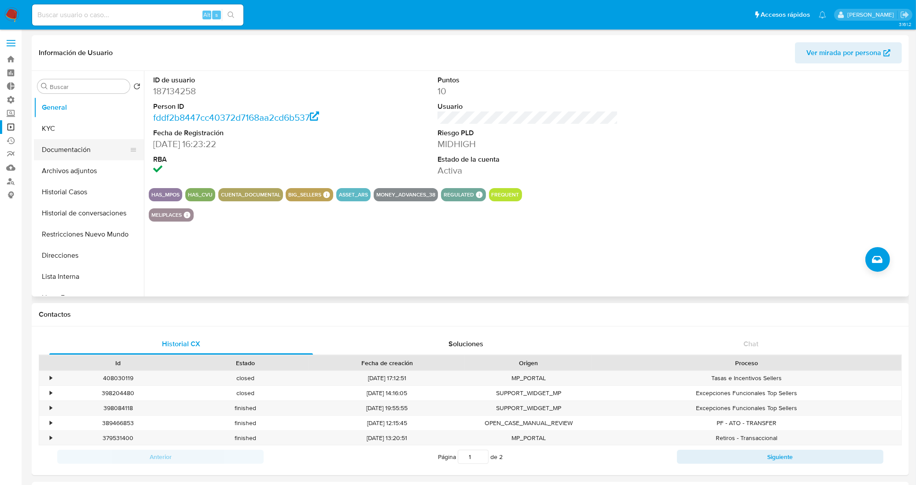
click at [78, 151] on button "Documentación" at bounding box center [85, 149] width 103 height 21
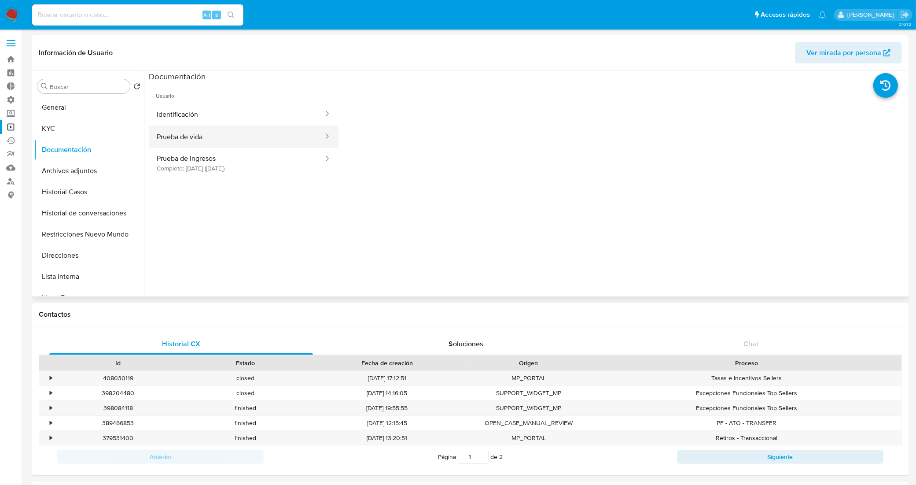
click at [231, 139] on button "Prueba de vida" at bounding box center [237, 137] width 176 height 22
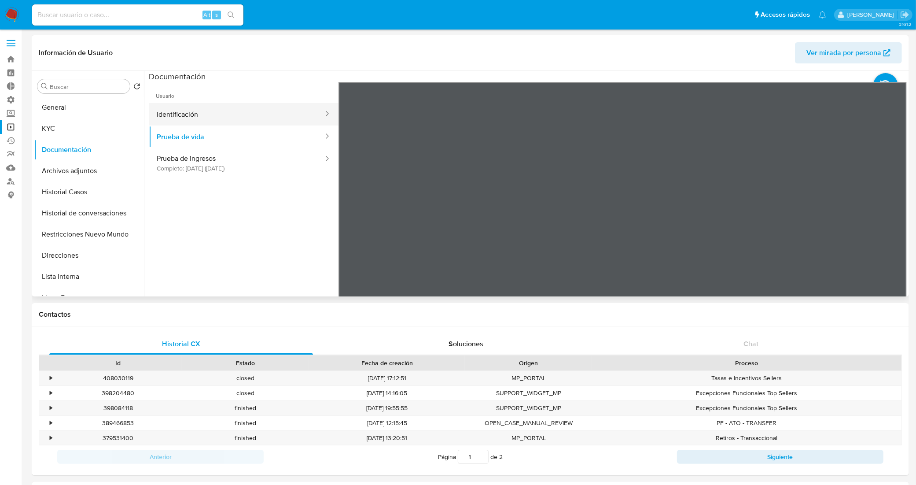
click at [203, 113] on button "Identificación" at bounding box center [237, 114] width 176 height 22
click at [896, 227] on icon at bounding box center [896, 225] width 18 height 18
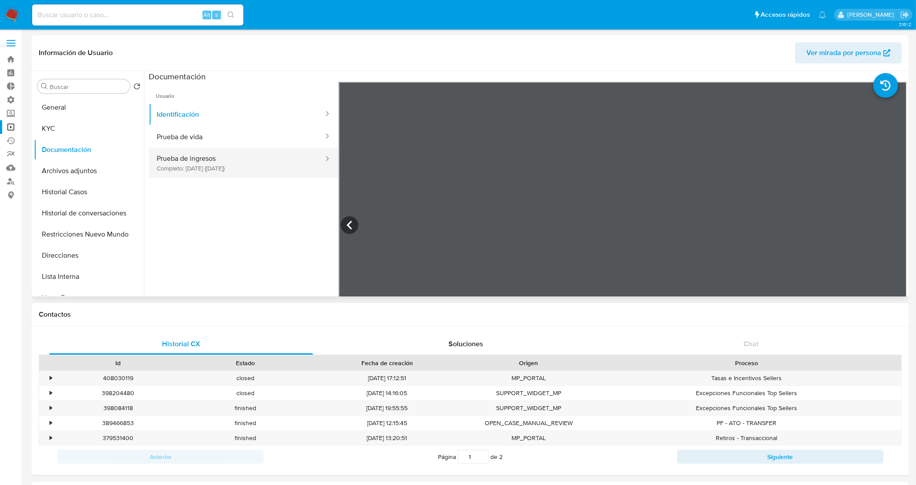
click at [192, 162] on button "Prueba de ingresos Completo: 26/05/2025 (hace 4 meses)" at bounding box center [237, 163] width 176 height 30
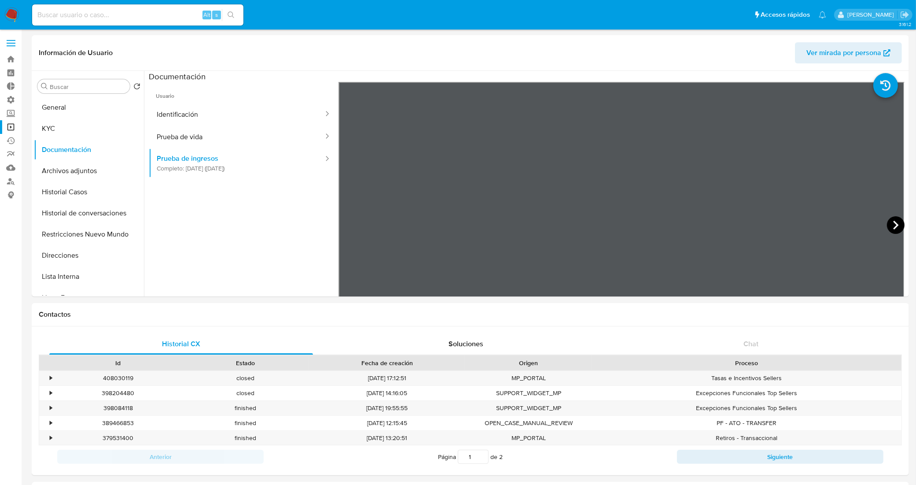
click at [897, 222] on icon at bounding box center [896, 225] width 18 height 18
click at [890, 227] on icon at bounding box center [896, 225] width 18 height 18
click at [72, 212] on button "Historial de conversaciones" at bounding box center [85, 213] width 103 height 21
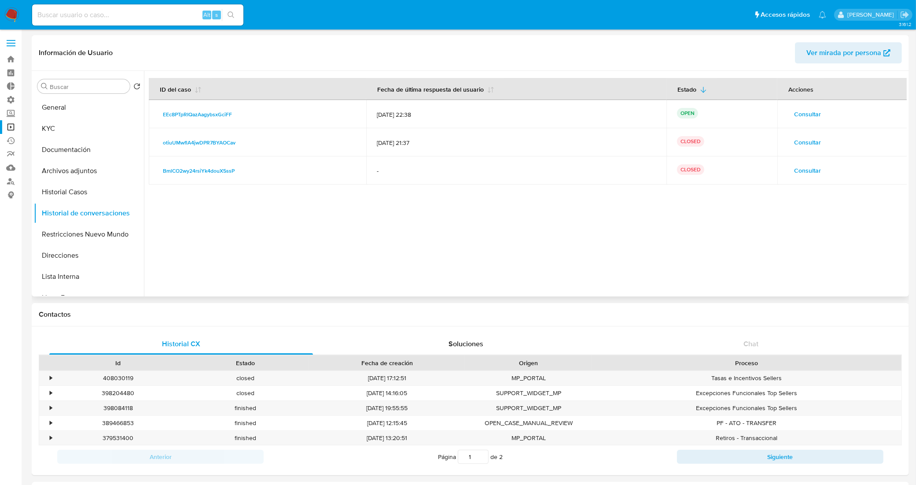
click at [803, 170] on span "Consultar" at bounding box center [807, 170] width 27 height 12
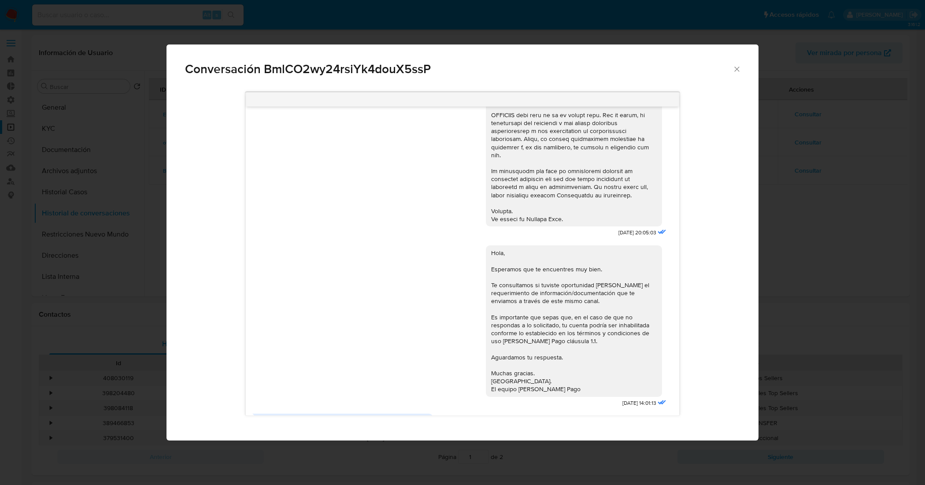
scroll to position [451, 0]
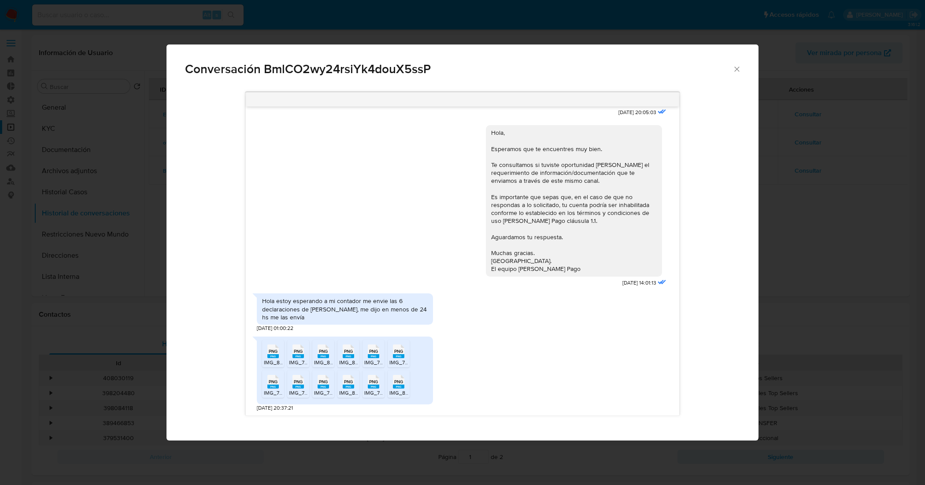
click at [274, 356] on rect "Comunicación" at bounding box center [272, 356] width 11 height 4
click at [299, 356] on rect "Comunicación" at bounding box center [297, 356] width 11 height 4
click at [316, 358] on div "PNG PNG" at bounding box center [323, 350] width 18 height 17
click at [346, 360] on span "IMG_8001.png" at bounding box center [356, 361] width 34 height 7
drag, startPoint x: 368, startPoint y: 360, endPoint x: 387, endPoint y: 359, distance: 18.5
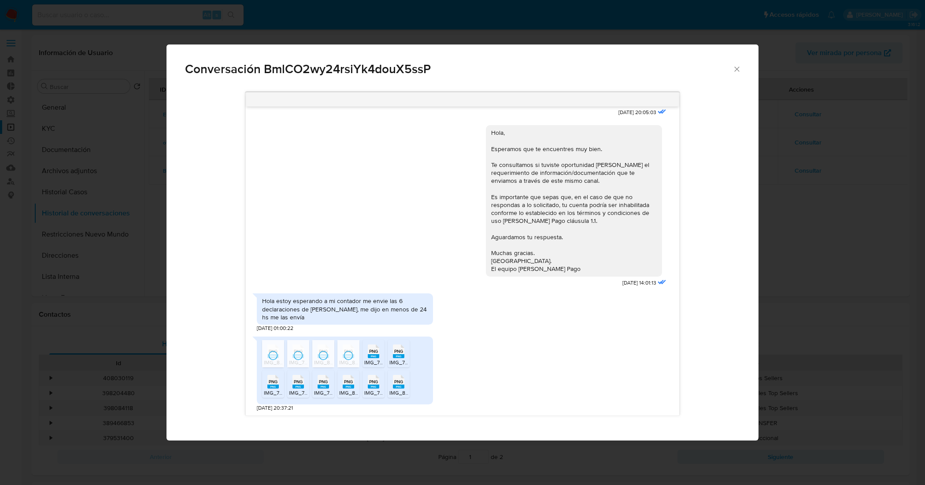
click at [369, 360] on span "IMG_7995.png" at bounding box center [381, 361] width 35 height 7
click at [396, 358] on icon "PNG" at bounding box center [398, 351] width 11 height 15
click at [274, 388] on icon "PNG" at bounding box center [272, 381] width 11 height 15
click at [299, 387] on rect "Comunicación" at bounding box center [297, 386] width 11 height 4
click at [316, 388] on div "PNG PNG" at bounding box center [323, 380] width 18 height 17
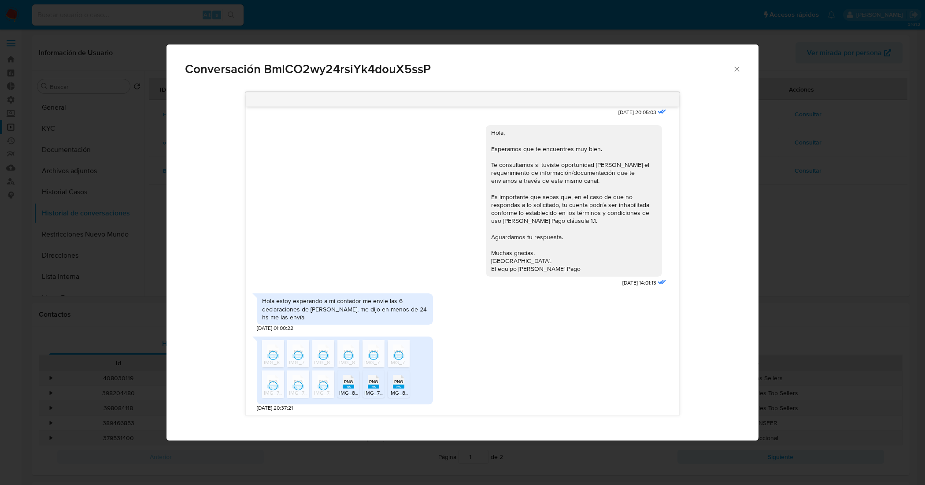
click at [351, 387] on rect "Comunicación" at bounding box center [348, 386] width 11 height 4
click at [368, 390] on span "IMG_7998.png" at bounding box center [381, 392] width 35 height 7
click at [392, 390] on span "IMG_8003.png" at bounding box center [407, 392] width 36 height 7
click at [735, 67] on icon "Cerrar" at bounding box center [736, 69] width 5 height 5
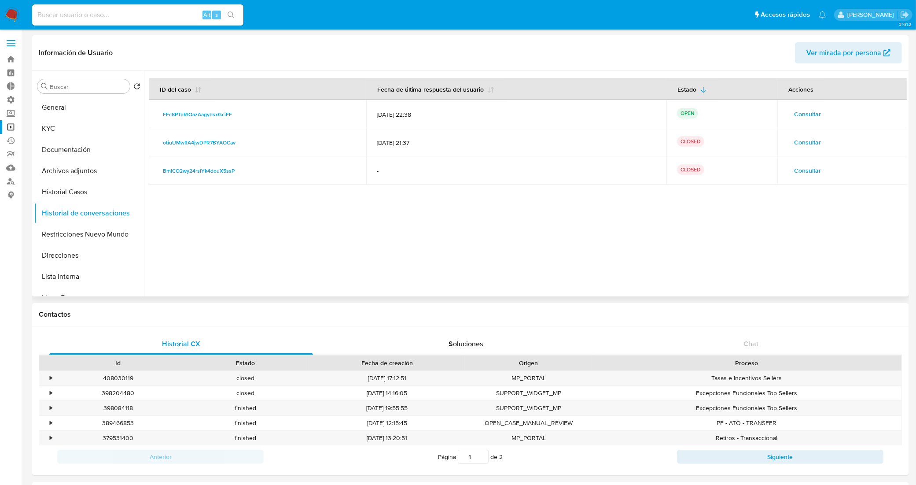
click at [809, 137] on span "Consultar" at bounding box center [807, 142] width 27 height 12
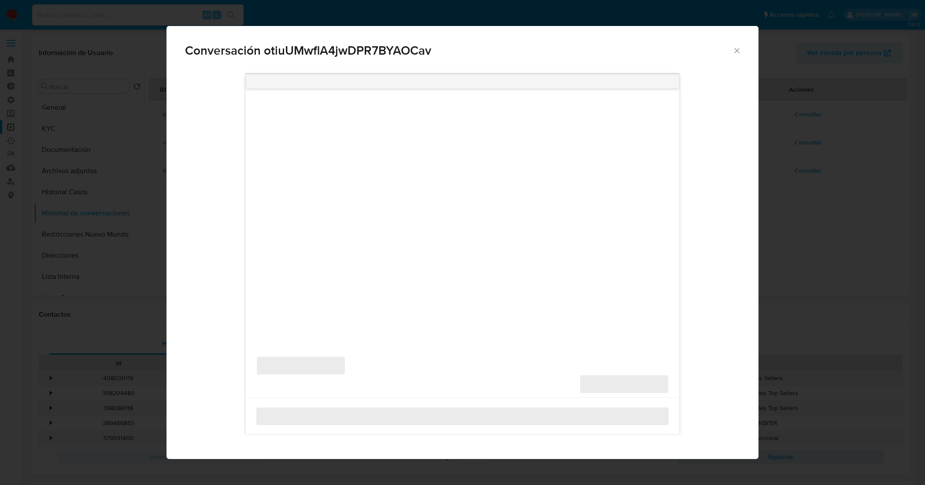
click at [736, 51] on icon "Cerrar" at bounding box center [736, 50] width 9 height 9
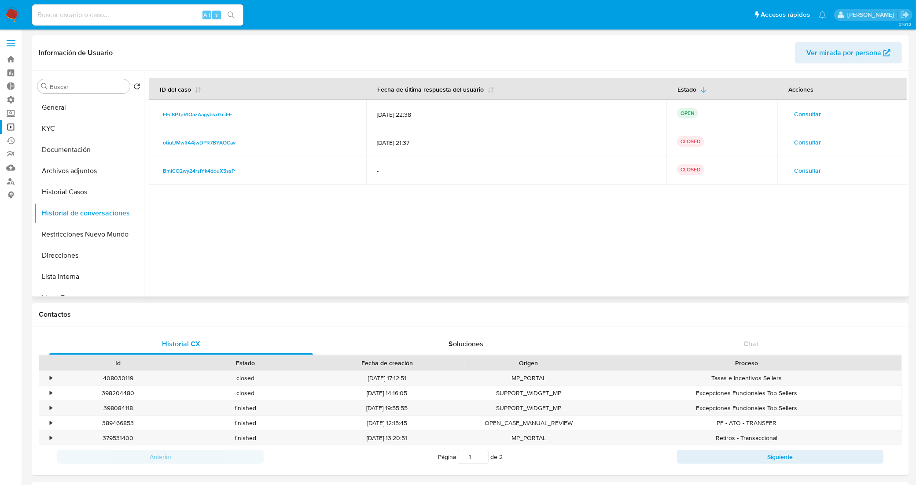
click at [811, 143] on span "Consultar" at bounding box center [807, 142] width 27 height 12
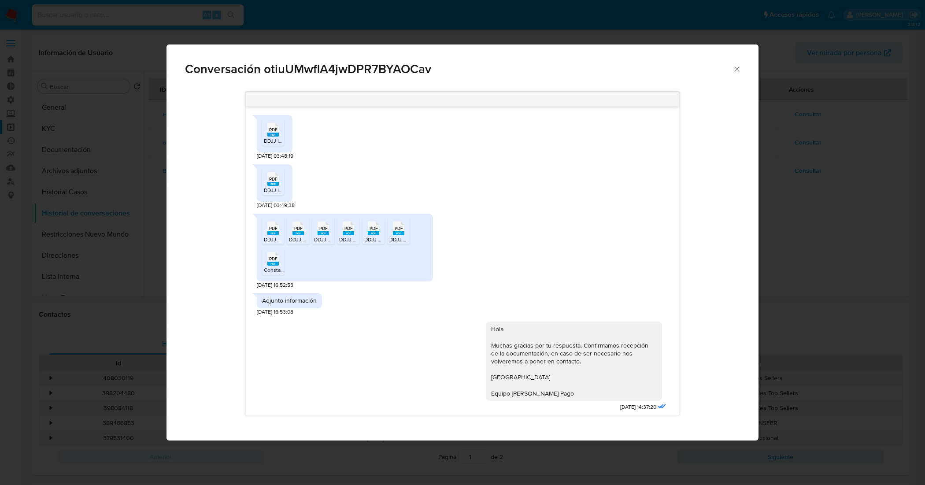
scroll to position [495, 0]
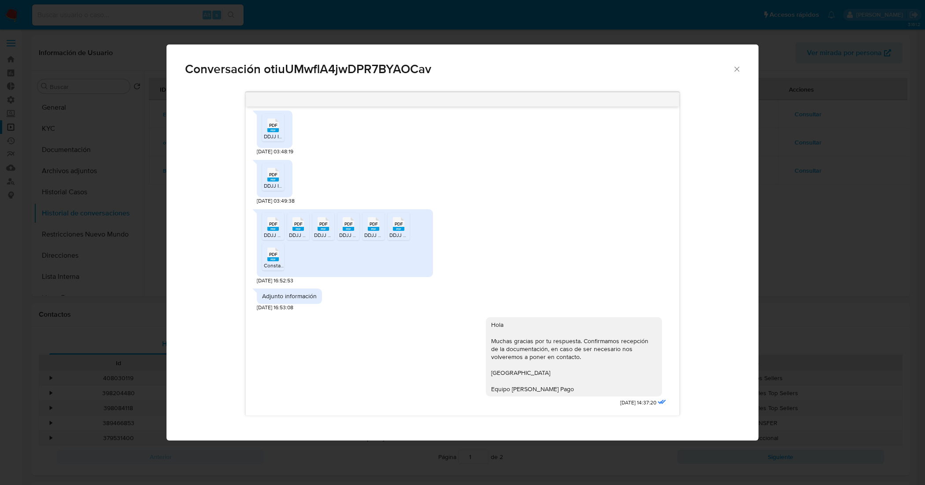
click at [736, 66] on icon "Cerrar" at bounding box center [736, 69] width 9 height 9
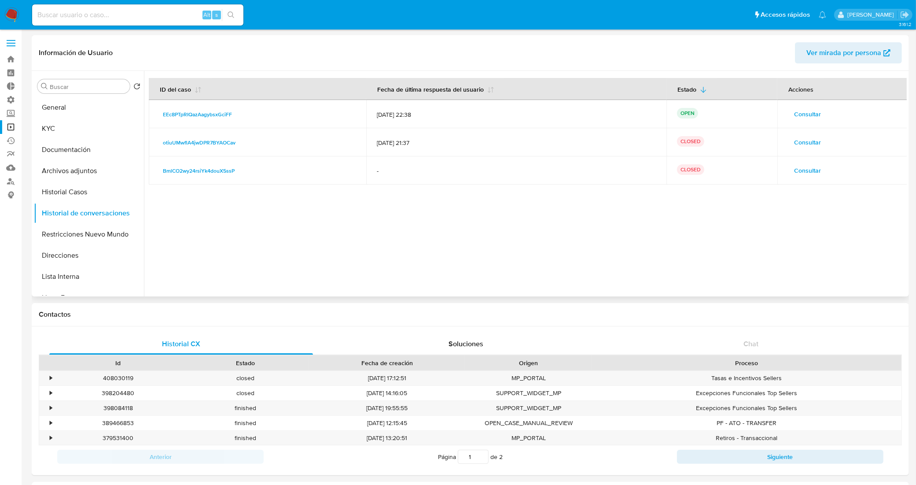
click at [804, 170] on span "Consultar" at bounding box center [807, 170] width 27 height 12
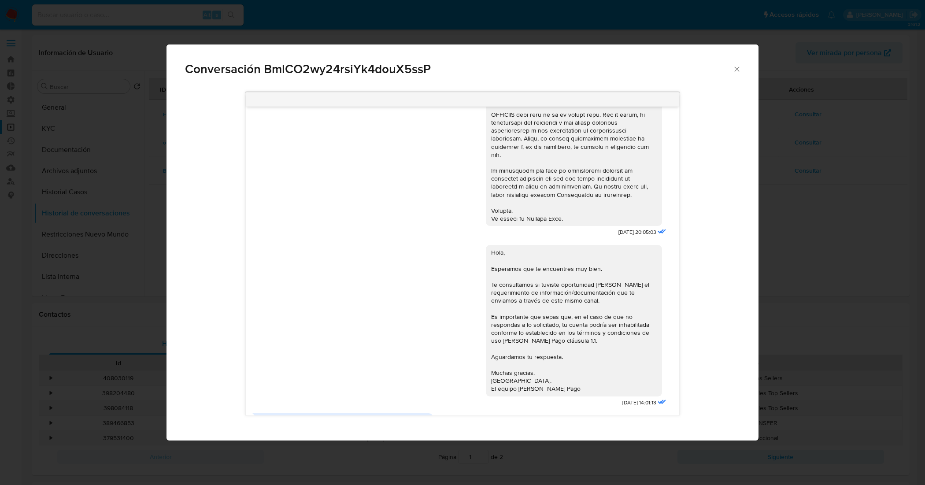
scroll to position [395, 0]
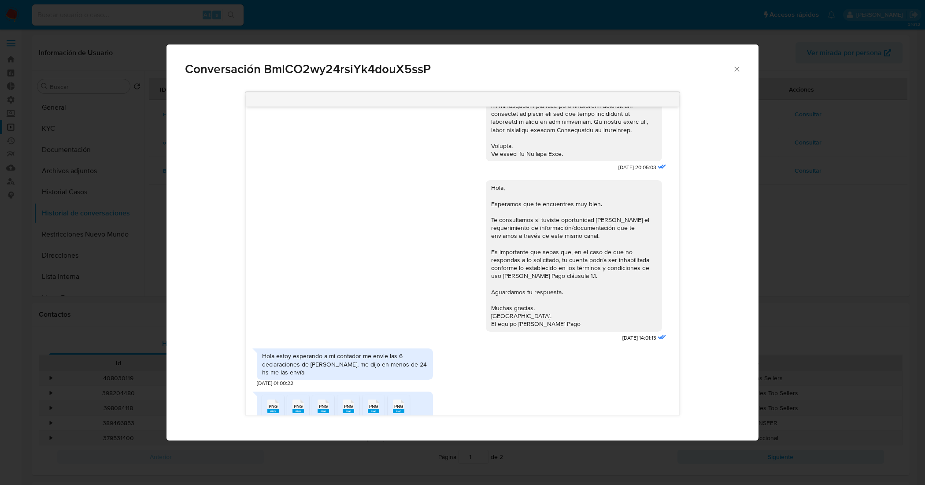
click at [735, 68] on icon "Cerrar" at bounding box center [736, 69] width 9 height 9
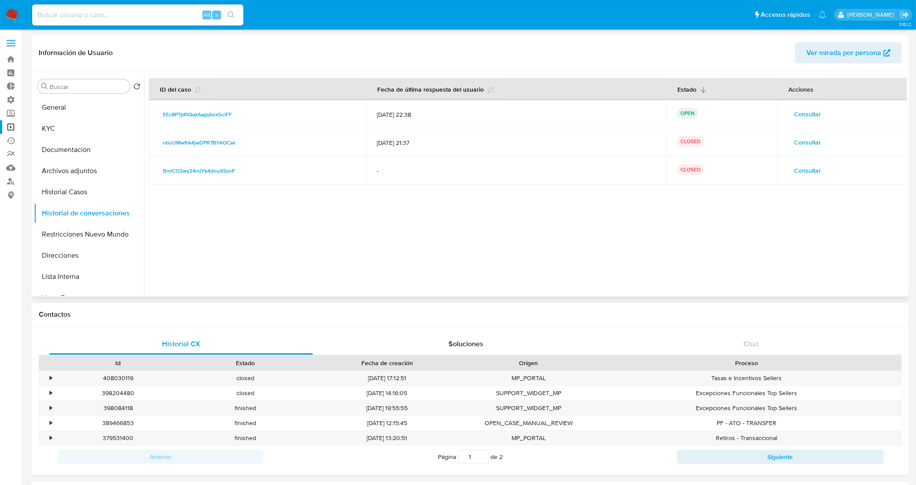
click at [807, 145] on span "Consultar" at bounding box center [807, 142] width 27 height 12
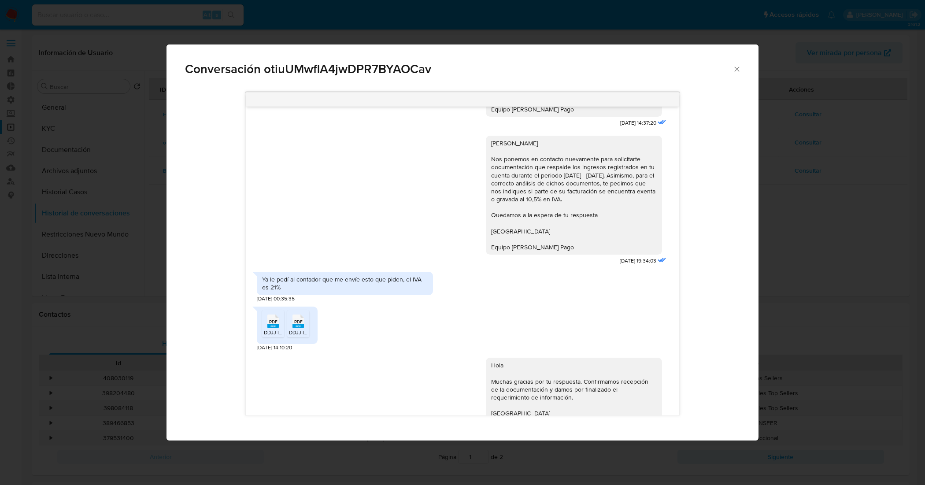
scroll to position [820, 0]
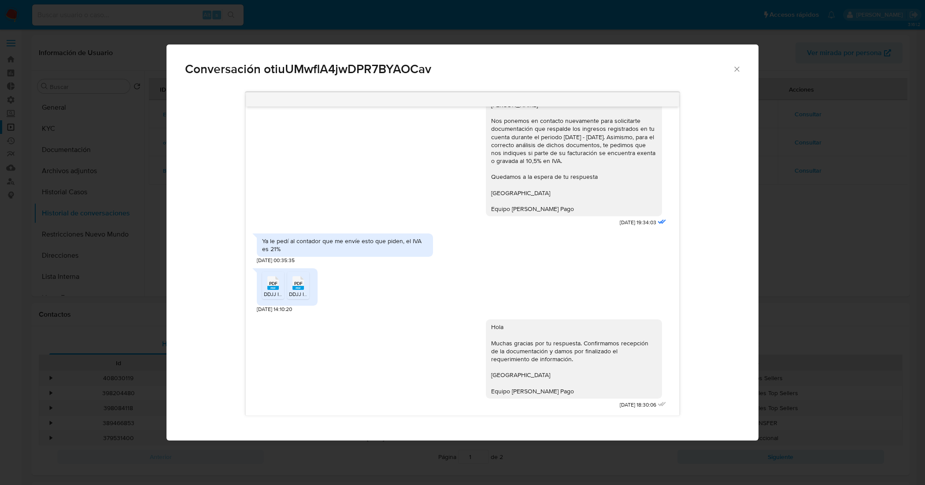
click at [737, 69] on icon "Cerrar" at bounding box center [736, 69] width 5 height 5
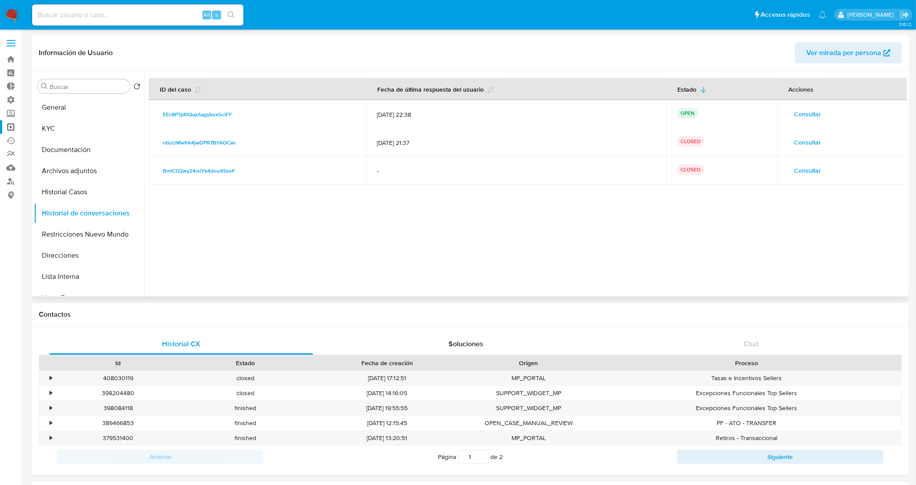
click at [807, 125] on td "Consultar" at bounding box center [843, 114] width 130 height 28
click at [809, 115] on span "Consultar" at bounding box center [807, 114] width 27 height 12
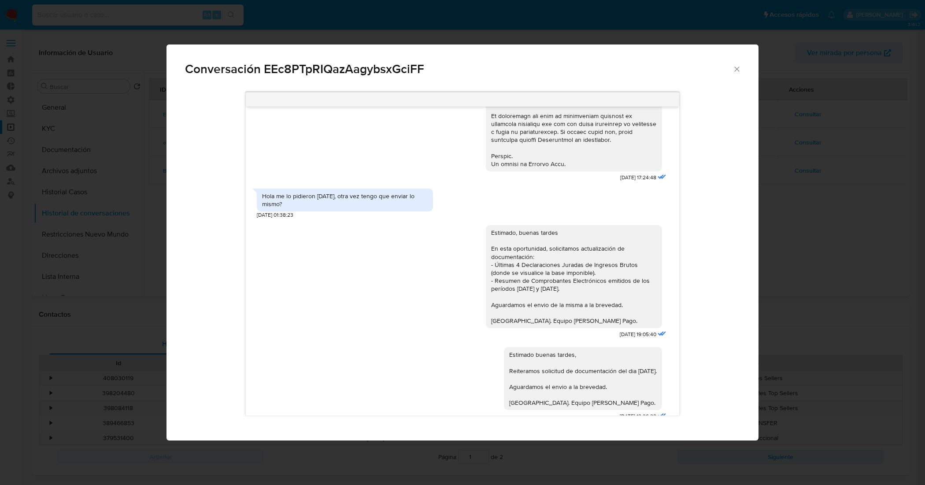
scroll to position [437, 0]
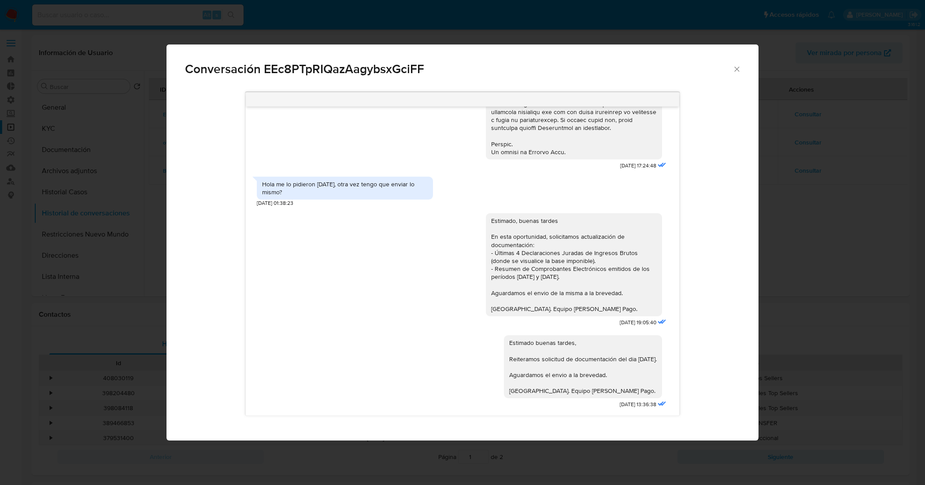
drag, startPoint x: 732, startPoint y: 68, endPoint x: 737, endPoint y: 71, distance: 6.1
click at [732, 69] on div "Conversación EEc8PTpRIQazAagybsxGciFF" at bounding box center [462, 65] width 592 height 42
click at [737, 71] on icon "Cerrar" at bounding box center [736, 69] width 9 height 9
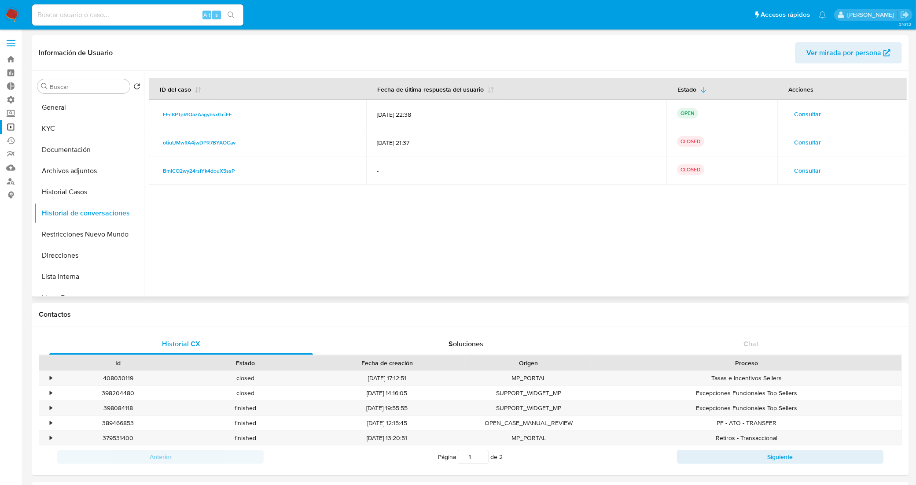
click at [806, 117] on span "Consultar" at bounding box center [807, 114] width 27 height 12
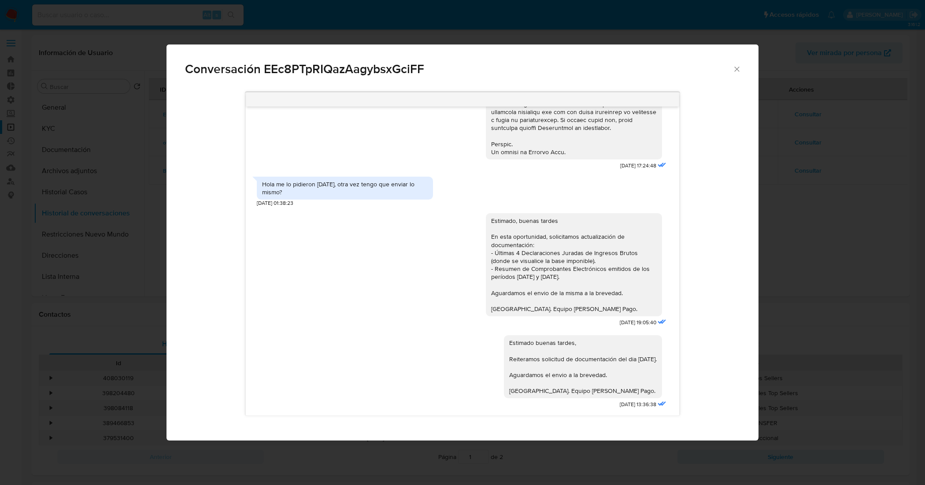
click at [734, 71] on icon "Cerrar" at bounding box center [736, 69] width 9 height 9
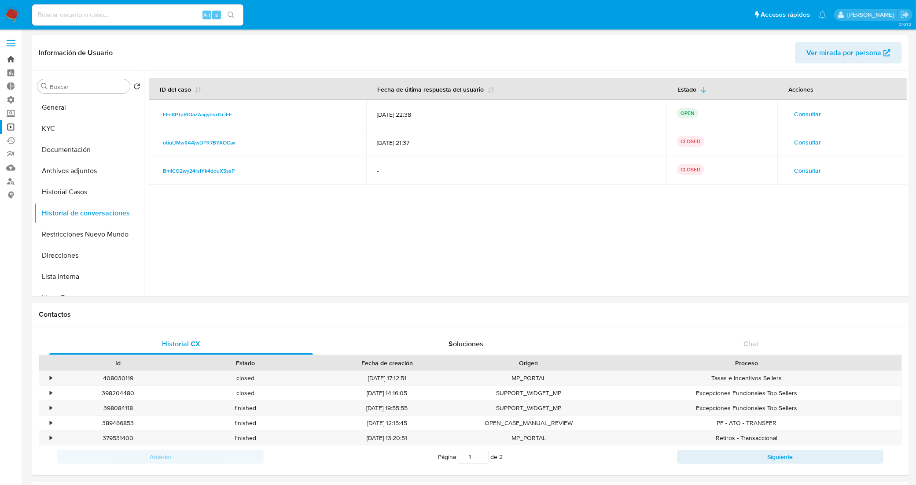
drag, startPoint x: 6, startPoint y: 60, endPoint x: 12, endPoint y: 59, distance: 6.8
click at [6, 60] on link "Bandeja" at bounding box center [52, 59] width 105 height 14
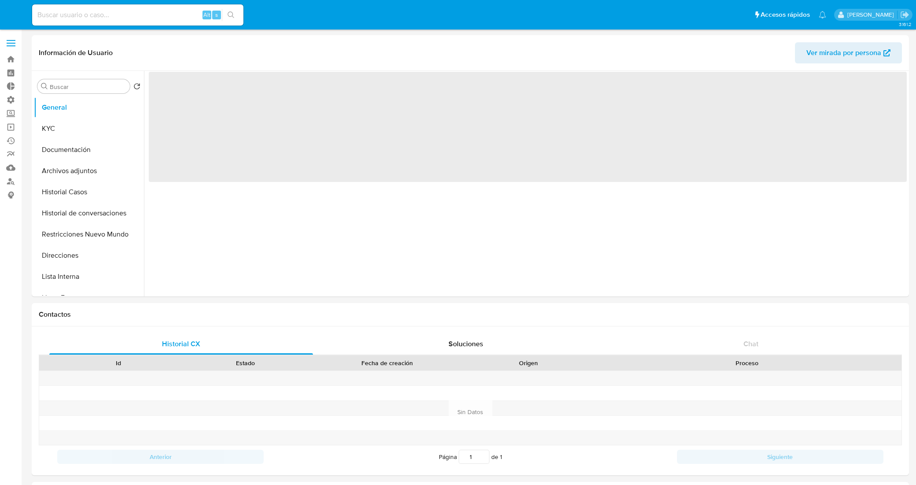
select select "10"
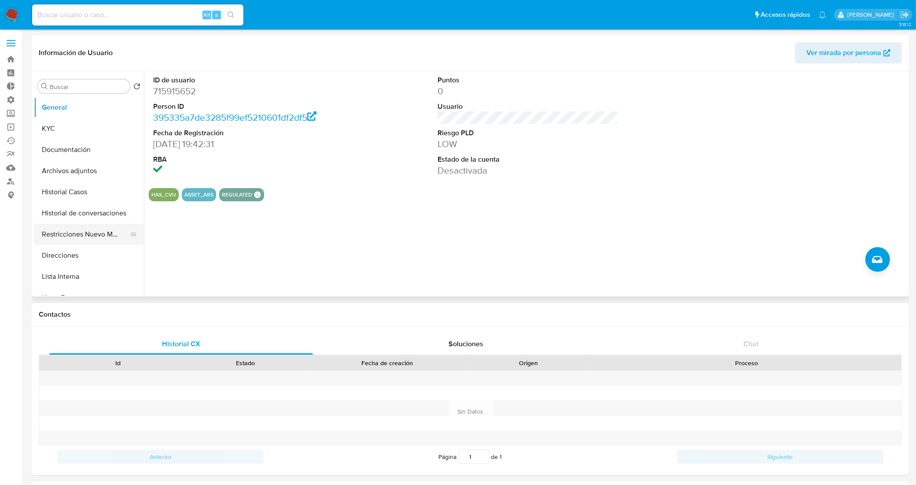
click at [95, 234] on button "Restricciones Nuevo Mundo" at bounding box center [85, 234] width 103 height 21
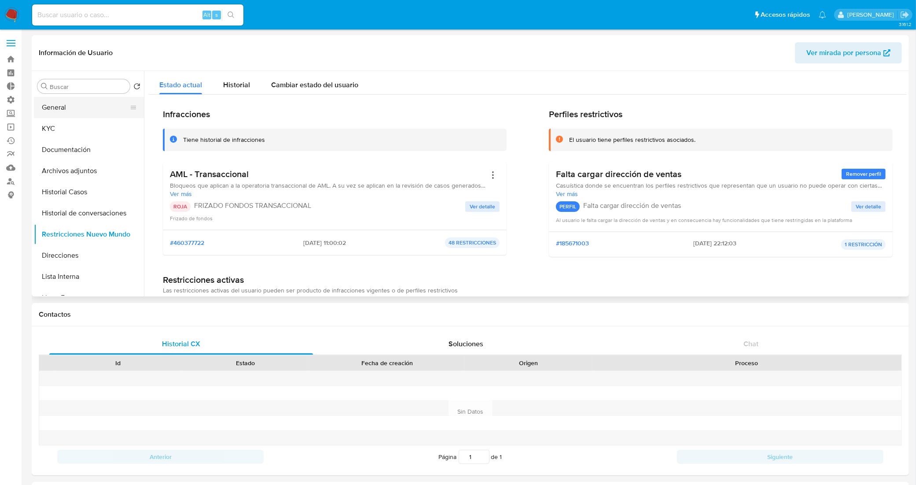
click at [86, 106] on button "General" at bounding box center [85, 107] width 103 height 21
